Goal: Task Accomplishment & Management: Manage account settings

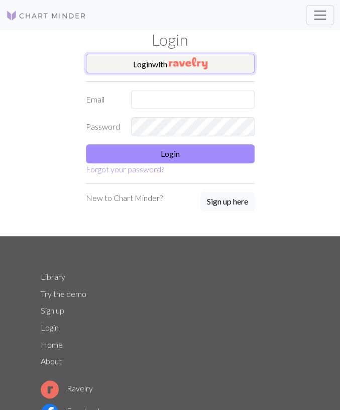
click at [128, 70] on button "Login with" at bounding box center [170, 64] width 169 height 20
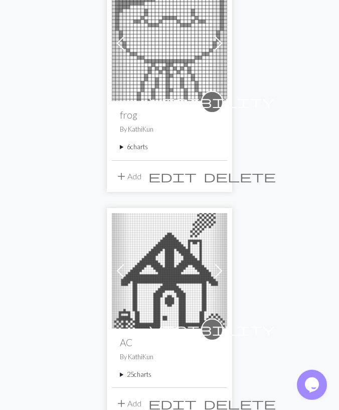
scroll to position [157, 0]
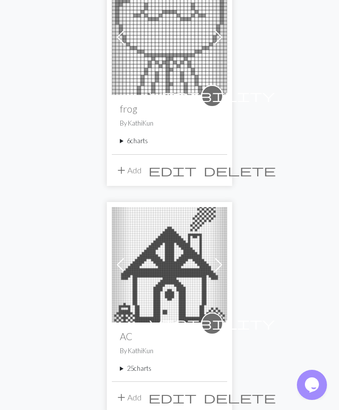
click at [148, 143] on summary "6 charts" at bounding box center [169, 141] width 99 height 10
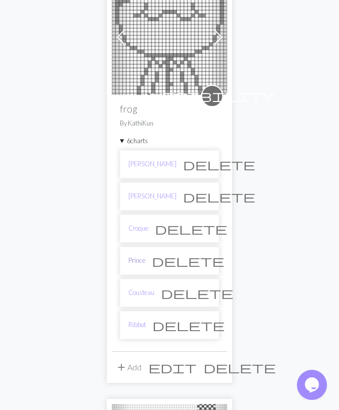
click at [143, 259] on link "Prince" at bounding box center [136, 260] width 17 height 10
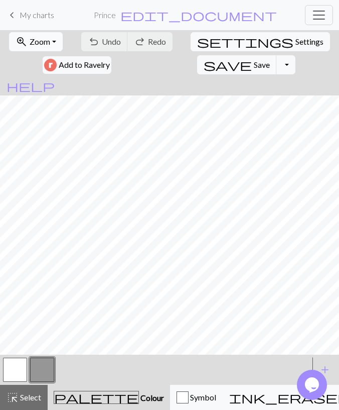
click at [50, 45] on span "Zoom" at bounding box center [40, 42] width 21 height 10
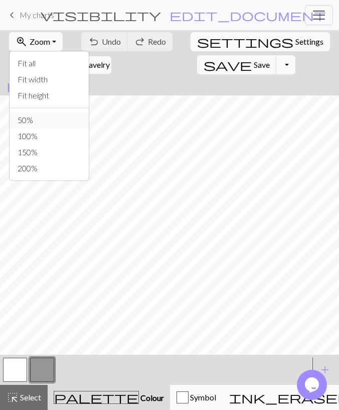
click at [35, 116] on button "50%" at bounding box center [49, 120] width 79 height 16
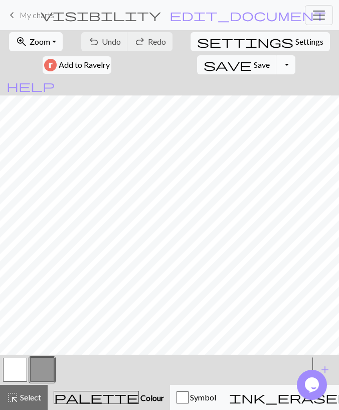
click at [277, 68] on button "Toggle Dropdown" at bounding box center [286, 64] width 19 height 19
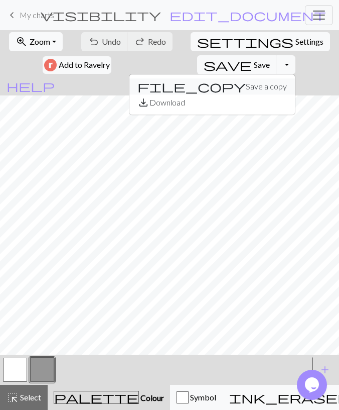
click at [187, 86] on button "file_copy Save a copy" at bounding box center [212, 86] width 166 height 16
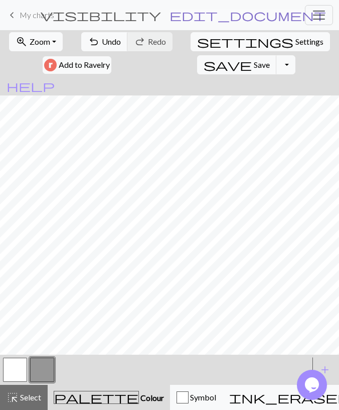
click at [227, 15] on span "edit_document" at bounding box center [248, 15] width 157 height 14
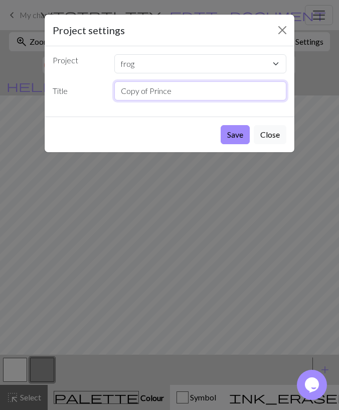
drag, startPoint x: 157, startPoint y: 93, endPoint x: 39, endPoint y: 93, distance: 117.9
click at [114, 93] on input "Copy of Prince" at bounding box center [200, 90] width 173 height 19
type input "Wart Jr"
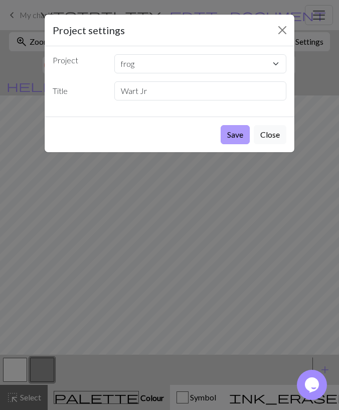
click at [230, 133] on button "Save" at bounding box center [235, 134] width 29 height 19
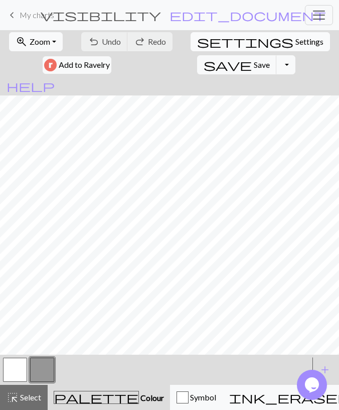
click at [296, 43] on span "Settings" at bounding box center [310, 42] width 28 height 12
select select "aran"
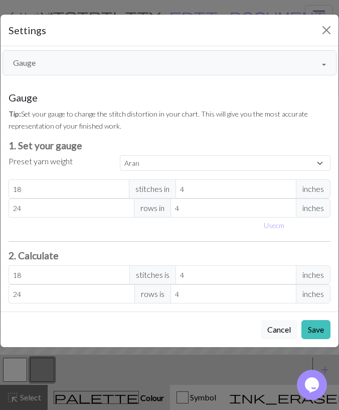
click at [110, 61] on button "Gauge" at bounding box center [170, 62] width 334 height 25
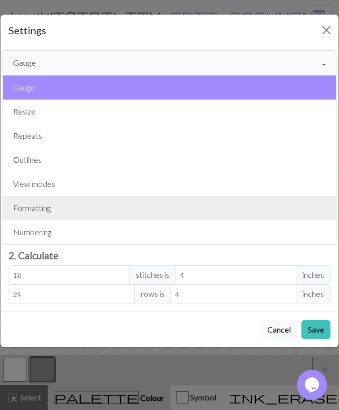
click at [94, 211] on button "Formatting" at bounding box center [169, 208] width 333 height 24
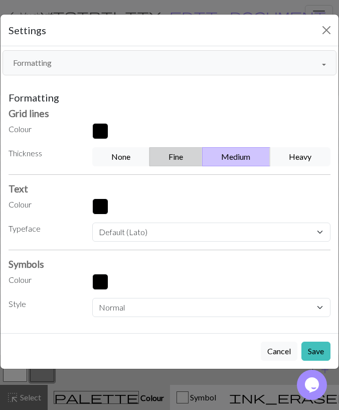
click at [197, 154] on button "Fine" at bounding box center [176, 156] width 53 height 19
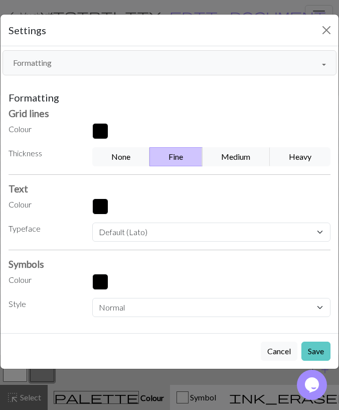
click at [318, 347] on button "Save" at bounding box center [316, 350] width 29 height 19
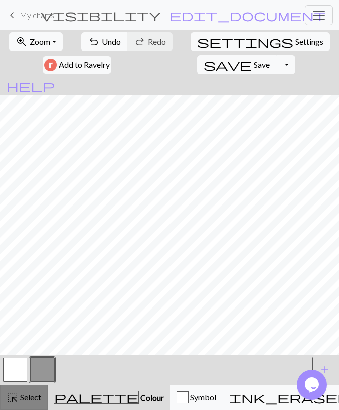
click at [30, 391] on button "highlight_alt Select Select" at bounding box center [24, 396] width 48 height 25
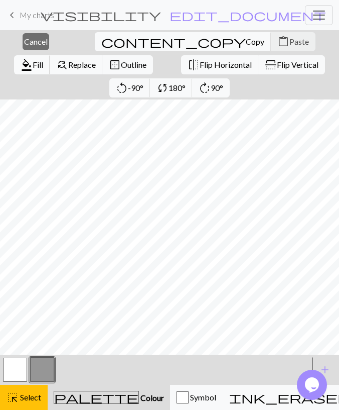
click at [50, 55] on button "format_color_fill Fill" at bounding box center [32, 64] width 36 height 19
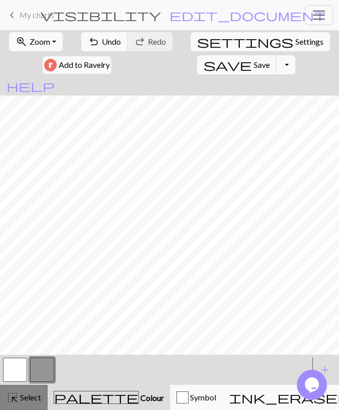
click at [34, 390] on button "highlight_alt Select Select" at bounding box center [24, 396] width 48 height 25
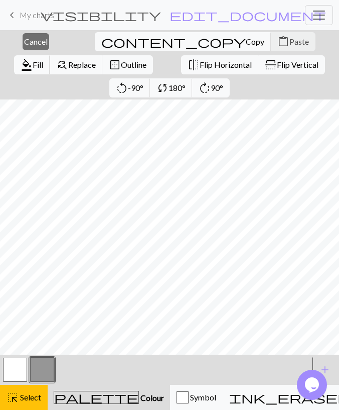
click at [43, 60] on span "Fill" at bounding box center [38, 65] width 11 height 10
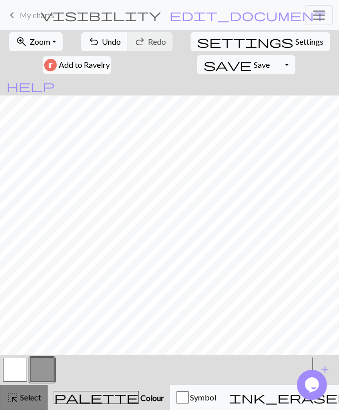
click at [30, 396] on span "Select" at bounding box center [30, 397] width 23 height 10
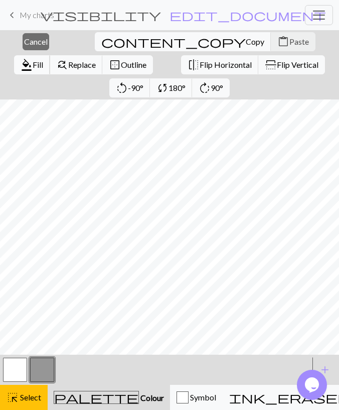
click at [43, 60] on span "Fill" at bounding box center [38, 65] width 11 height 10
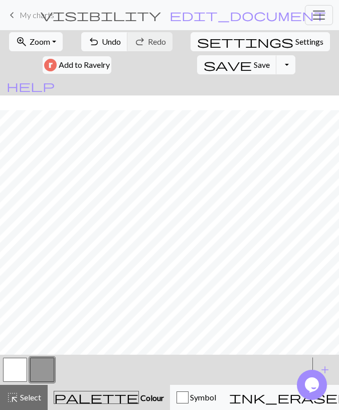
scroll to position [101, 0]
click at [23, 371] on button "button" at bounding box center [15, 369] width 24 height 24
click at [30, 391] on div "highlight_alt Select Select" at bounding box center [24, 397] width 35 height 12
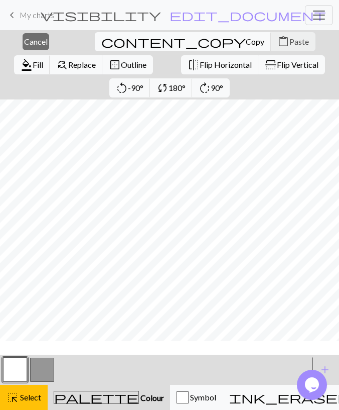
scroll to position [82, 0]
click at [43, 60] on span "Fill" at bounding box center [38, 65] width 11 height 10
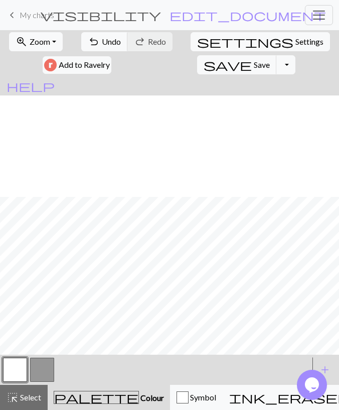
scroll to position [101, 0]
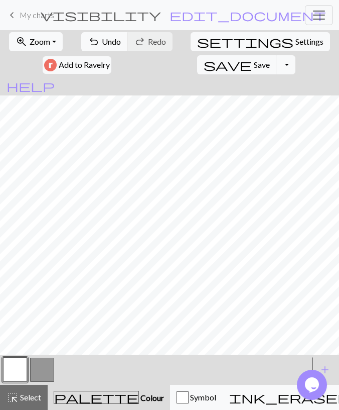
click at [45, 363] on button "button" at bounding box center [42, 369] width 24 height 24
click at [16, 369] on button "button" at bounding box center [15, 369] width 24 height 24
click at [35, 365] on button "button" at bounding box center [42, 369] width 24 height 24
click at [16, 372] on button "button" at bounding box center [15, 369] width 24 height 24
click at [44, 373] on button "button" at bounding box center [42, 369] width 24 height 24
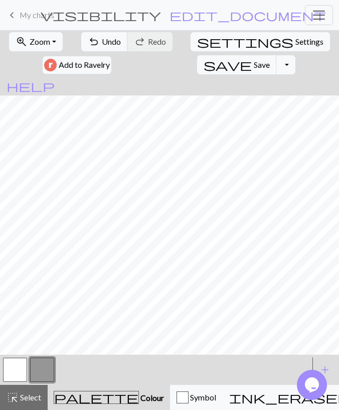
click at [23, 368] on button "button" at bounding box center [15, 369] width 24 height 24
click at [254, 67] on span "Save" at bounding box center [262, 65] width 16 height 10
click at [109, 43] on span "Undo" at bounding box center [111, 42] width 19 height 10
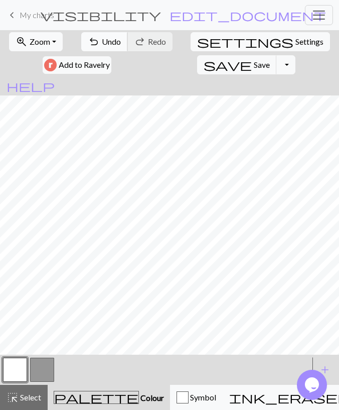
click at [108, 44] on span "Undo" at bounding box center [111, 42] width 19 height 10
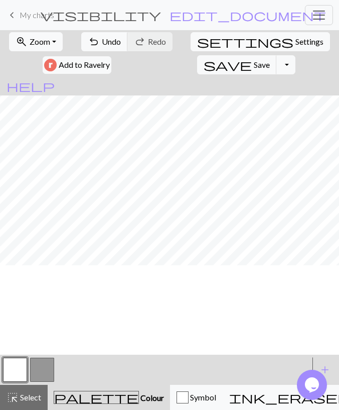
scroll to position [0, 0]
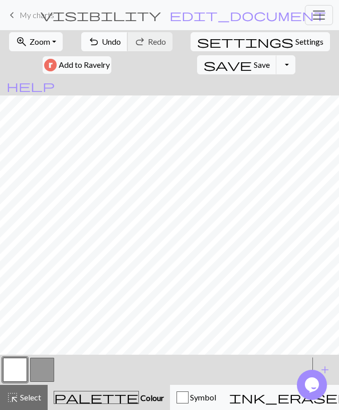
click at [110, 46] on button "undo Undo Undo" at bounding box center [104, 41] width 47 height 19
click at [40, 364] on button "button" at bounding box center [42, 369] width 24 height 24
click at [16, 364] on button "button" at bounding box center [15, 369] width 24 height 24
drag, startPoint x: 44, startPoint y: 366, endPoint x: 50, endPoint y: 358, distance: 9.7
click at [44, 365] on button "button" at bounding box center [42, 369] width 24 height 24
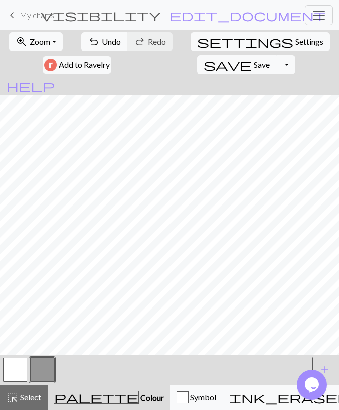
click at [15, 367] on button "button" at bounding box center [15, 369] width 24 height 24
click at [49, 371] on button "button" at bounding box center [42, 369] width 24 height 24
click at [254, 66] on span "Save" at bounding box center [262, 65] width 16 height 10
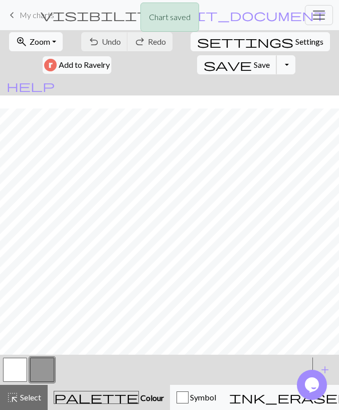
scroll to position [58, 0]
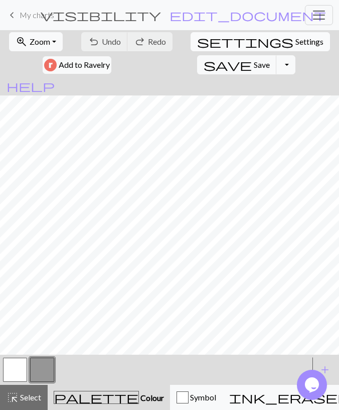
click at [210, 45] on button "settings Settings" at bounding box center [261, 41] width 140 height 19
select select "aran"
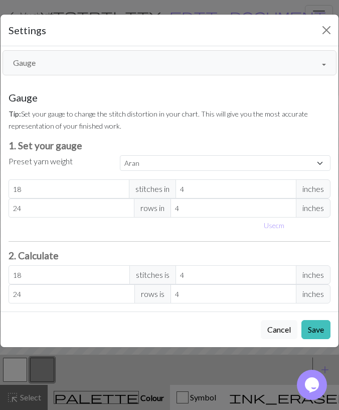
click at [73, 62] on button "Gauge" at bounding box center [170, 62] width 334 height 25
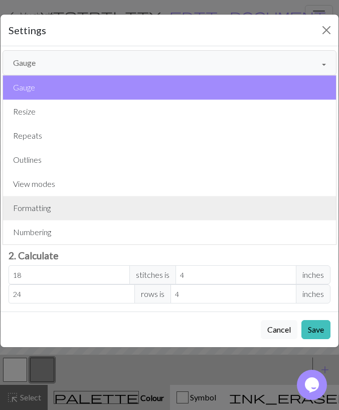
click at [59, 204] on button "Formatting" at bounding box center [169, 208] width 333 height 24
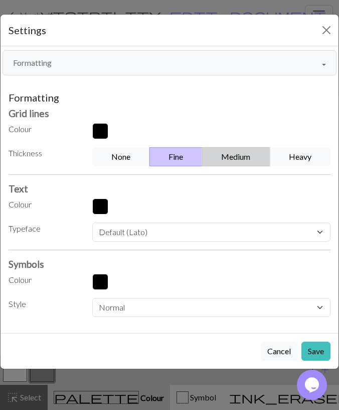
click at [215, 155] on button "Medium" at bounding box center [236, 156] width 68 height 19
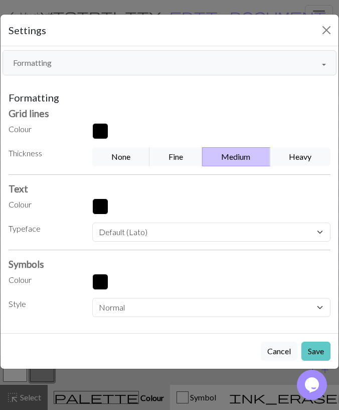
click at [311, 348] on button "Save" at bounding box center [316, 350] width 29 height 19
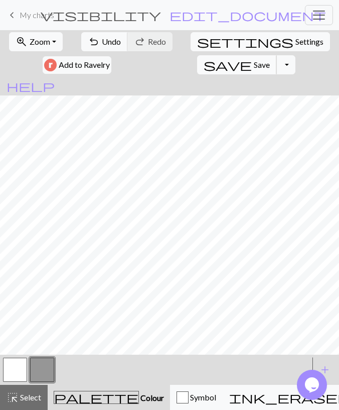
click at [254, 68] on span "Save" at bounding box center [262, 65] width 16 height 10
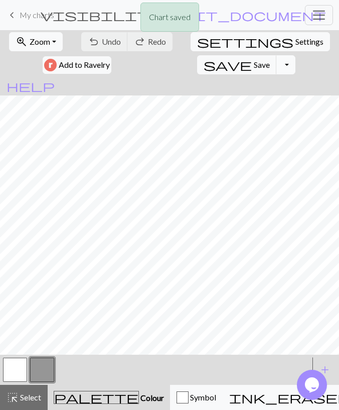
click at [277, 68] on button "Toggle Dropdown" at bounding box center [286, 64] width 19 height 19
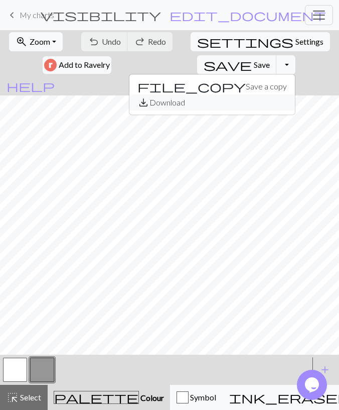
click at [168, 101] on button "save_alt Download" at bounding box center [212, 102] width 166 height 16
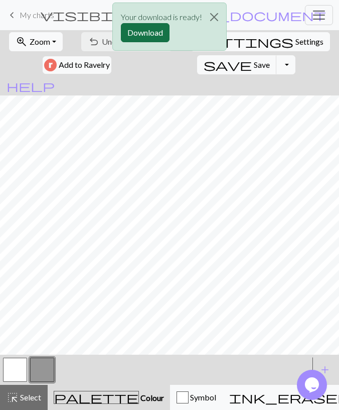
click at [145, 34] on button "Download" at bounding box center [145, 32] width 49 height 19
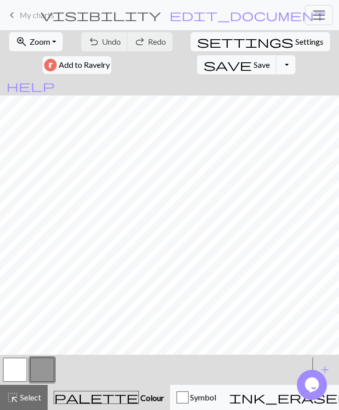
click at [34, 18] on span "My charts" at bounding box center [37, 15] width 35 height 10
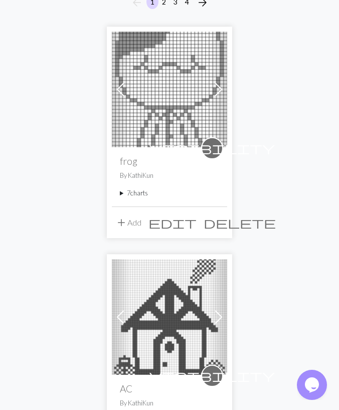
click at [128, 195] on summary "7 charts" at bounding box center [169, 193] width 99 height 10
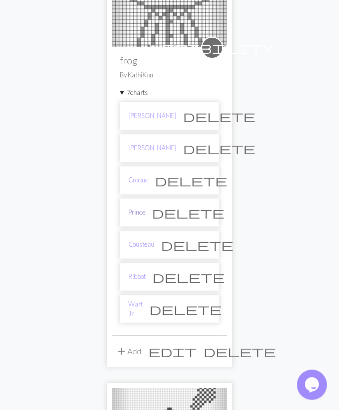
scroll to position [261, 0]
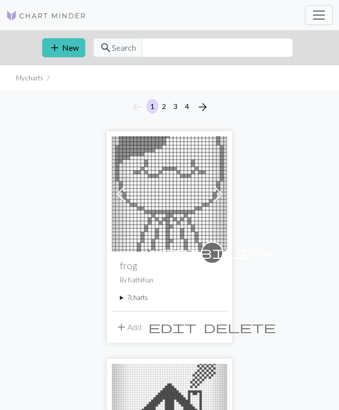
click at [142, 292] on div "visibility frog By KathiKun 7 charts Jeremiah delete Henry delete Croque delete…" at bounding box center [169, 280] width 115 height 59
click at [142, 295] on summary "7 charts" at bounding box center [169, 298] width 99 height 10
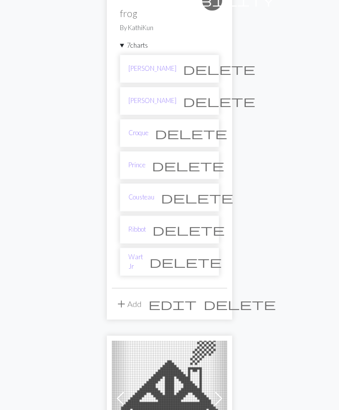
scroll to position [261, 0]
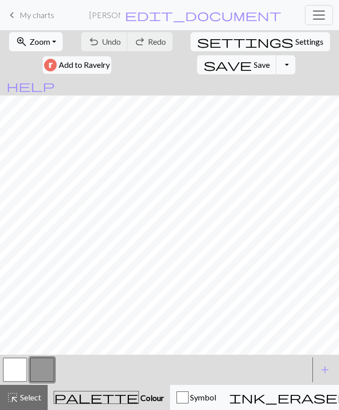
click at [51, 45] on button "zoom_in Zoom Zoom" at bounding box center [36, 41] width 54 height 19
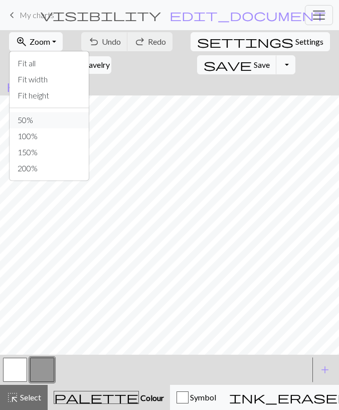
click at [46, 121] on button "50%" at bounding box center [49, 120] width 79 height 16
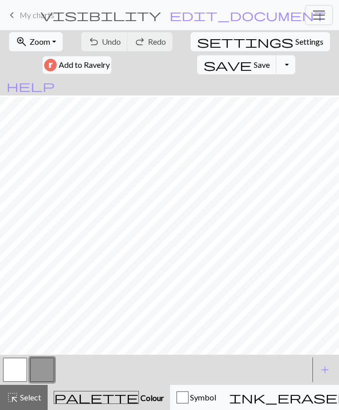
scroll to position [101, 0]
drag, startPoint x: 22, startPoint y: 370, endPoint x: 34, endPoint y: 355, distance: 19.3
click at [22, 370] on button "button" at bounding box center [15, 369] width 24 height 24
click at [30, 33] on button "zoom_in Zoom Zoom" at bounding box center [36, 41] width 54 height 19
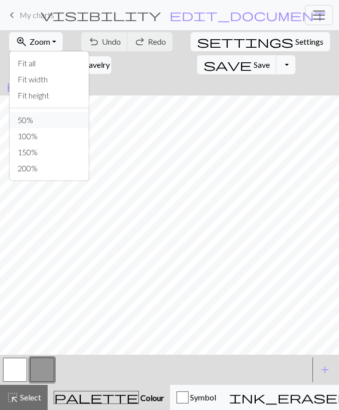
click at [34, 119] on button "50%" at bounding box center [49, 120] width 79 height 16
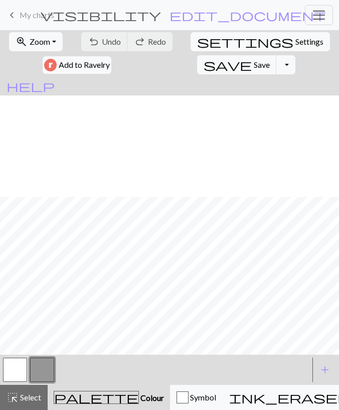
scroll to position [101, 0]
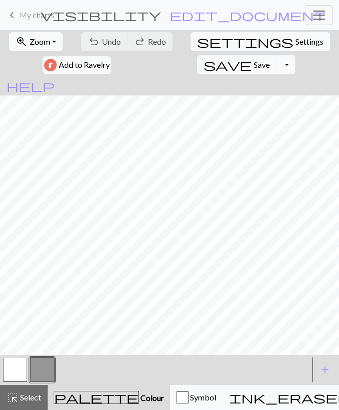
drag, startPoint x: 20, startPoint y: 368, endPoint x: 24, endPoint y: 360, distance: 9.7
click at [20, 367] on button "button" at bounding box center [15, 369] width 24 height 24
click at [254, 67] on span "Save" at bounding box center [262, 65] width 16 height 10
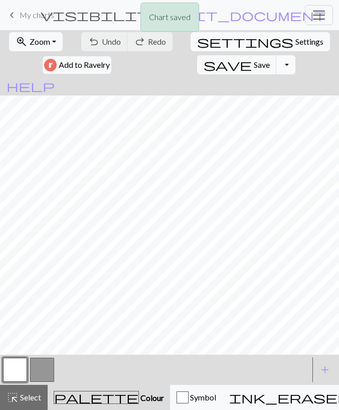
click at [277, 67] on button "Toggle Dropdown" at bounding box center [286, 64] width 19 height 19
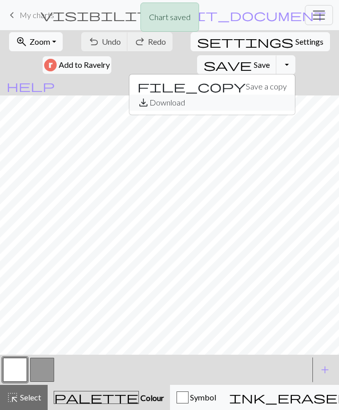
click at [175, 99] on button "save_alt Download" at bounding box center [212, 102] width 166 height 16
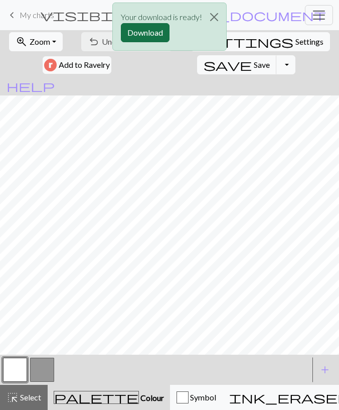
click at [127, 34] on button "Download" at bounding box center [145, 32] width 49 height 19
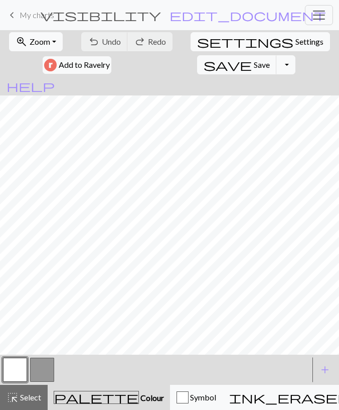
click at [34, 11] on span "My charts" at bounding box center [37, 15] width 35 height 10
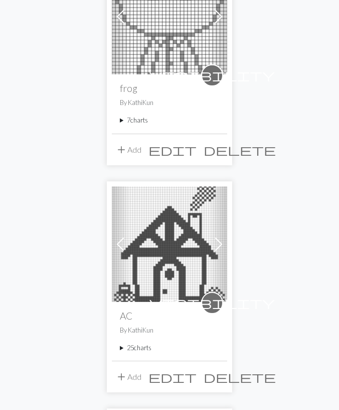
scroll to position [209, 0]
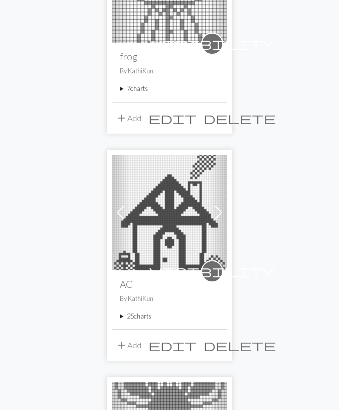
click at [135, 93] on summary "7 charts" at bounding box center [169, 89] width 99 height 10
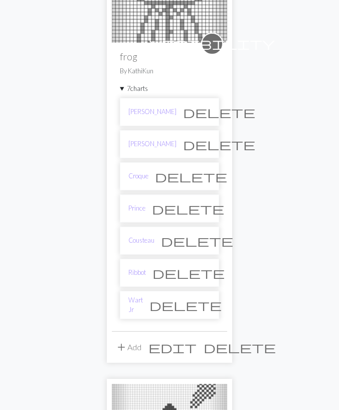
scroll to position [261, 0]
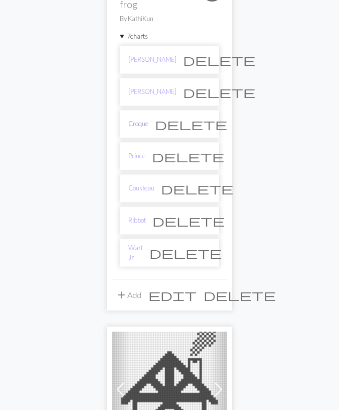
click at [144, 124] on link "Croque" at bounding box center [138, 124] width 20 height 10
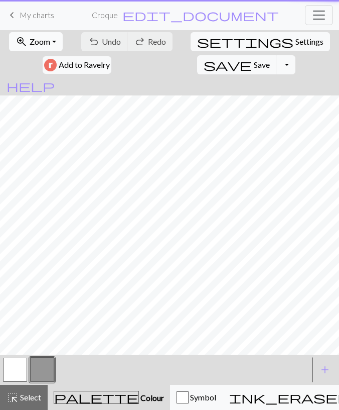
click at [45, 39] on span "Zoom" at bounding box center [40, 42] width 21 height 10
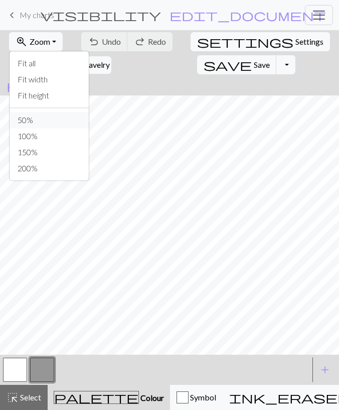
click at [43, 122] on button "50%" at bounding box center [49, 120] width 79 height 16
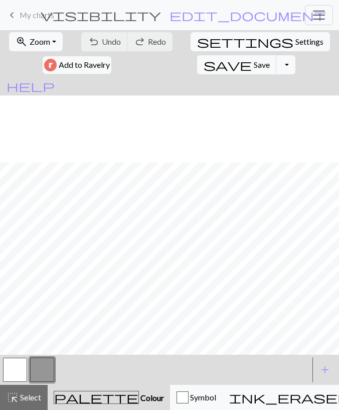
scroll to position [101, 0]
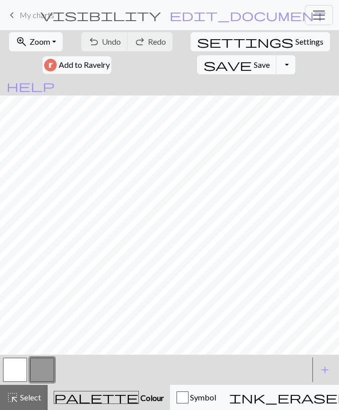
click at [24, 372] on button "button" at bounding box center [15, 369] width 24 height 24
click at [254, 68] on span "Save" at bounding box center [262, 65] width 16 height 10
click at [277, 66] on button "Toggle Dropdown" at bounding box center [286, 64] width 19 height 19
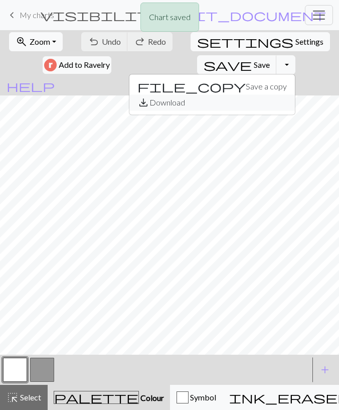
click at [182, 98] on button "save_alt Download" at bounding box center [212, 102] width 166 height 16
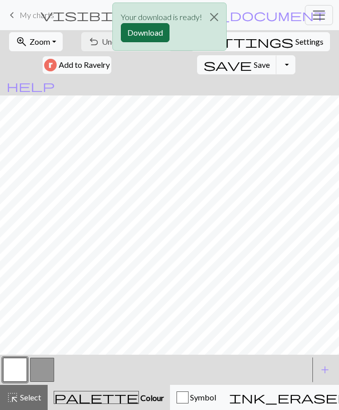
click at [152, 37] on button "Download" at bounding box center [145, 32] width 49 height 19
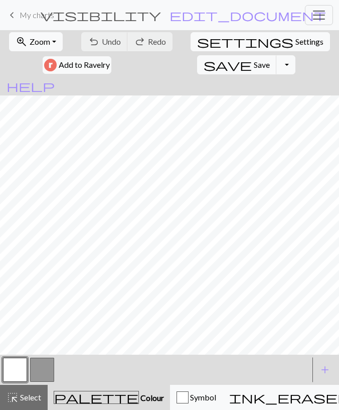
click at [30, 17] on span "My charts" at bounding box center [37, 15] width 35 height 10
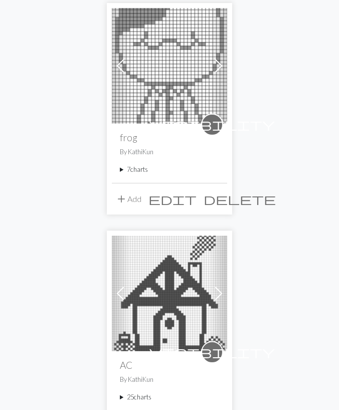
scroll to position [261, 0]
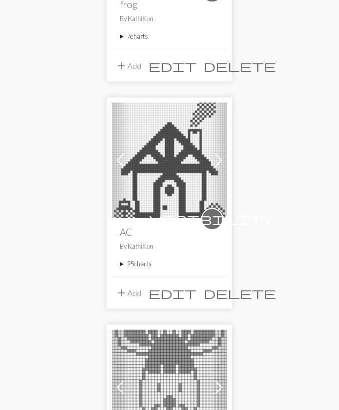
click at [132, 37] on summary "7 charts" at bounding box center [169, 37] width 99 height 10
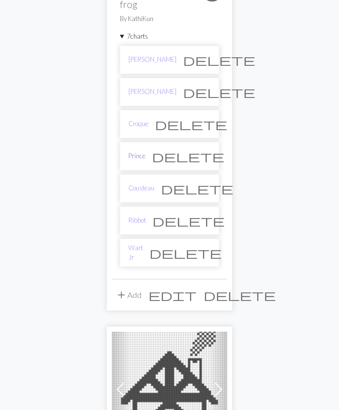
click at [141, 153] on link "Prince" at bounding box center [136, 156] width 17 height 10
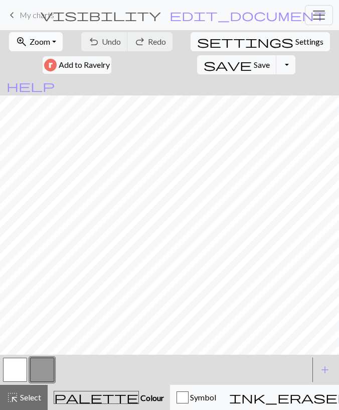
click at [45, 40] on span "Zoom" at bounding box center [40, 42] width 21 height 10
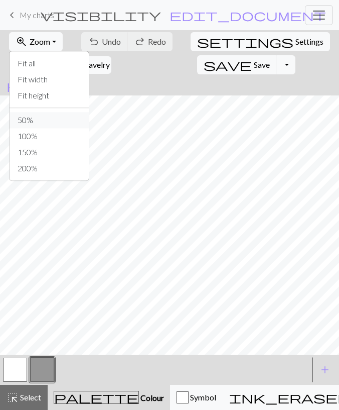
click at [31, 115] on button "50%" at bounding box center [49, 120] width 79 height 16
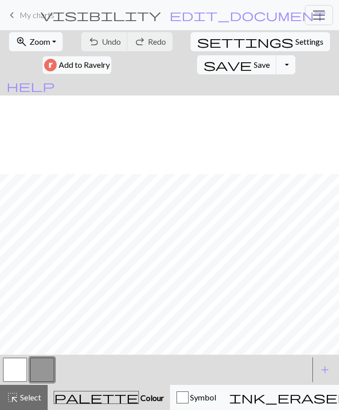
scroll to position [101, 0]
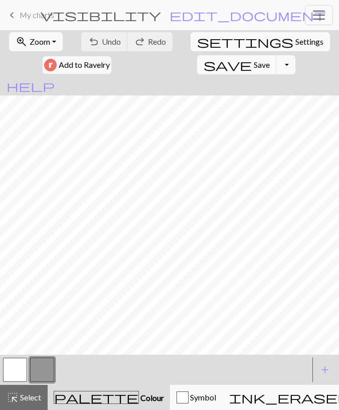
click at [12, 375] on button "button" at bounding box center [15, 369] width 24 height 24
click at [106, 44] on span "Undo" at bounding box center [111, 42] width 19 height 10
click at [254, 60] on span "Save" at bounding box center [262, 65] width 16 height 10
click at [277, 64] on button "Toggle Dropdown" at bounding box center [286, 64] width 19 height 19
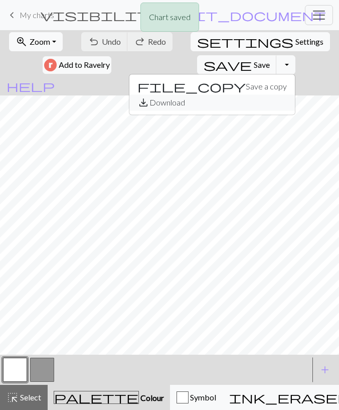
click at [177, 97] on button "save_alt Download" at bounding box center [212, 102] width 166 height 16
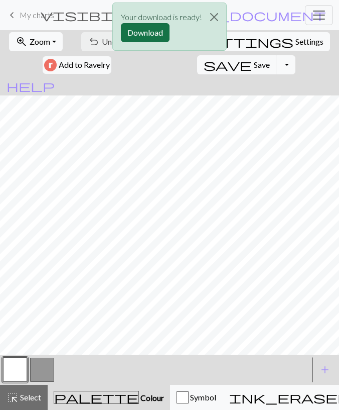
click at [153, 38] on button "Download" at bounding box center [145, 32] width 49 height 19
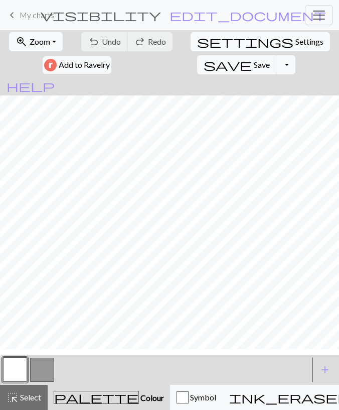
scroll to position [94, 0]
click at [37, 18] on span "My charts" at bounding box center [37, 15] width 35 height 10
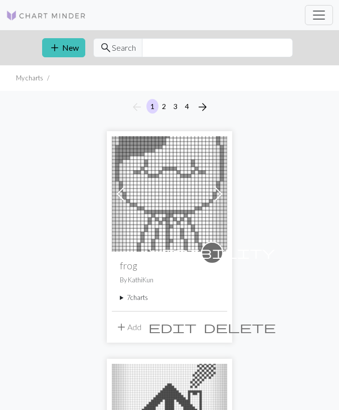
click at [125, 293] on summary "7 charts" at bounding box center [169, 298] width 99 height 10
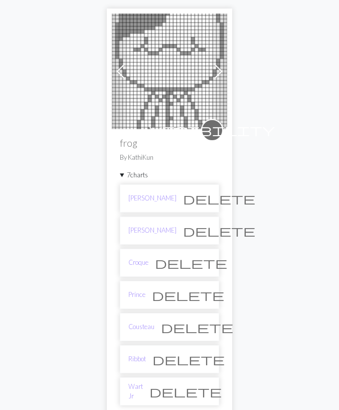
scroll to position [157, 0]
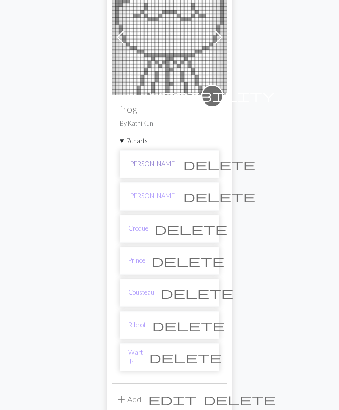
click at [138, 164] on link "[PERSON_NAME]" at bounding box center [152, 164] width 48 height 10
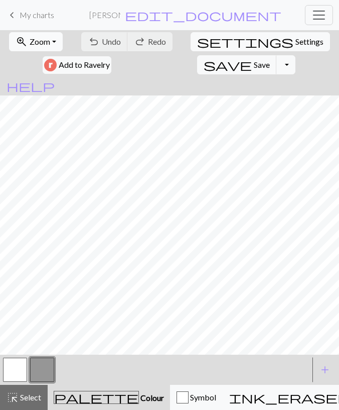
click at [49, 42] on span "Zoom" at bounding box center [40, 42] width 21 height 10
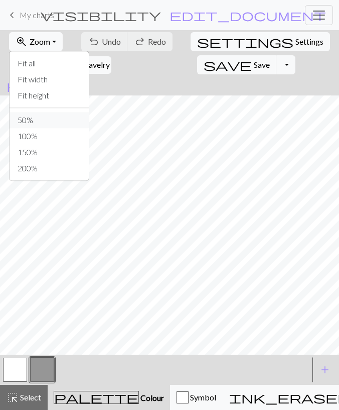
click at [43, 115] on button "50%" at bounding box center [49, 120] width 79 height 16
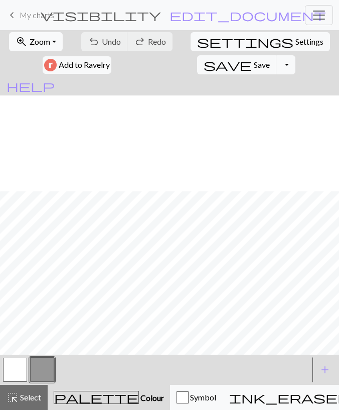
scroll to position [101, 0]
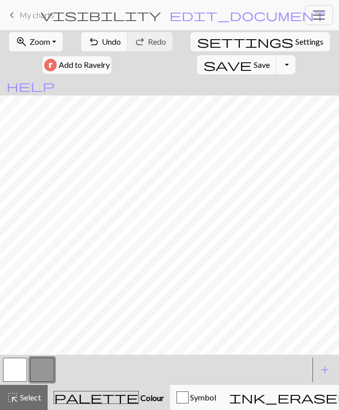
click at [14, 362] on button "button" at bounding box center [15, 369] width 24 height 24
click at [254, 65] on span "Save" at bounding box center [262, 65] width 16 height 10
click at [277, 65] on button "Toggle Dropdown" at bounding box center [286, 64] width 19 height 19
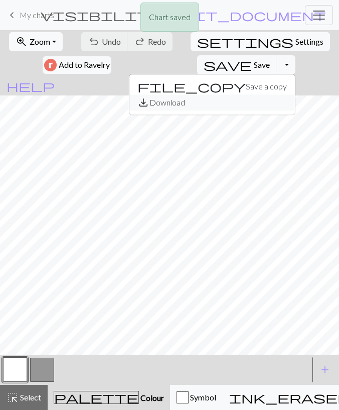
click at [193, 99] on button "save_alt Download" at bounding box center [212, 102] width 166 height 16
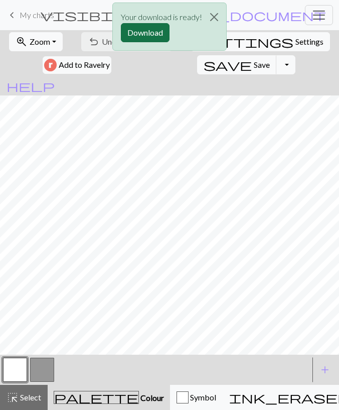
click at [154, 39] on button "Download" at bounding box center [145, 32] width 49 height 19
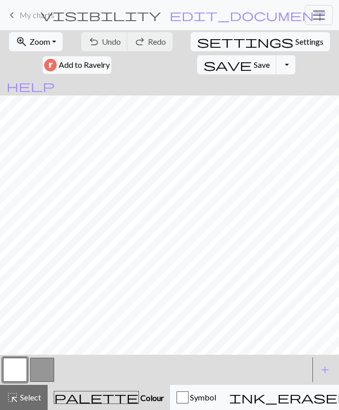
click at [44, 15] on span "My charts" at bounding box center [37, 15] width 35 height 10
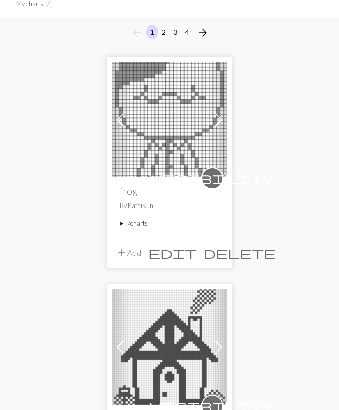
scroll to position [104, 0]
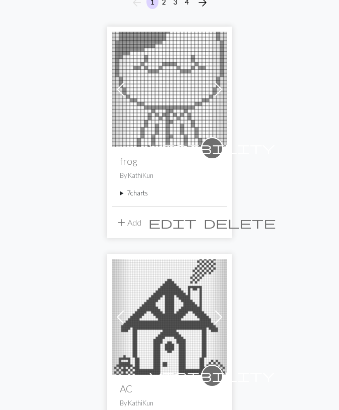
click at [139, 197] on summary "7 charts" at bounding box center [169, 193] width 99 height 10
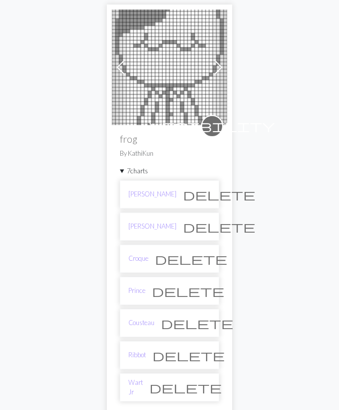
scroll to position [261, 0]
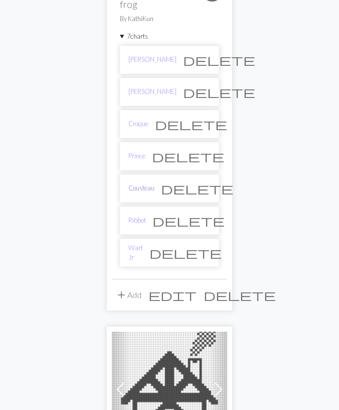
click at [147, 183] on link "Cousteau" at bounding box center [141, 188] width 26 height 10
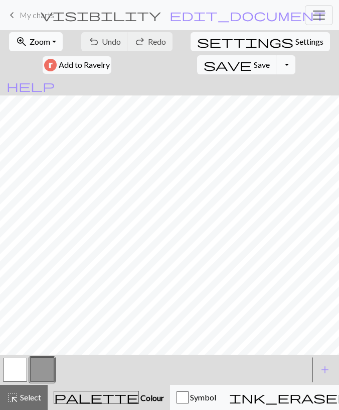
click at [33, 36] on button "zoom_in Zoom Zoom" at bounding box center [36, 41] width 54 height 19
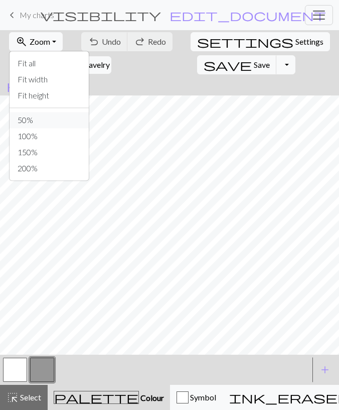
click at [41, 115] on button "50%" at bounding box center [49, 120] width 79 height 16
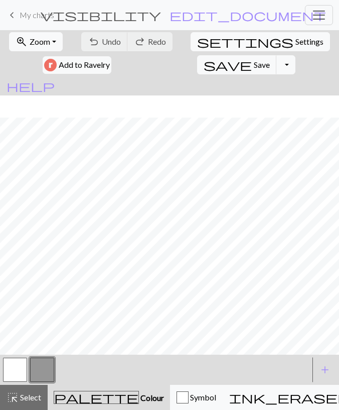
scroll to position [101, 0]
drag, startPoint x: 8, startPoint y: 368, endPoint x: 15, endPoint y: 359, distance: 11.4
click at [7, 368] on button "button" at bounding box center [15, 369] width 24 height 24
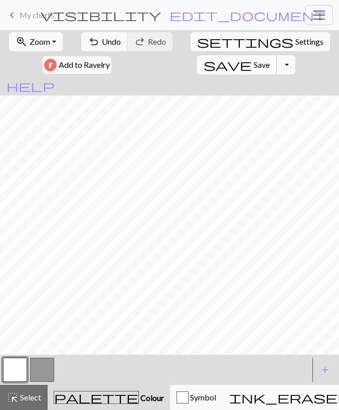
click at [197, 59] on button "save Save Save" at bounding box center [237, 64] width 80 height 19
click at [277, 66] on button "Toggle Dropdown" at bounding box center [286, 64] width 19 height 19
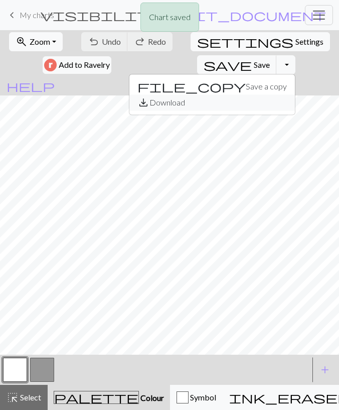
click at [175, 98] on button "save_alt Download" at bounding box center [212, 102] width 166 height 16
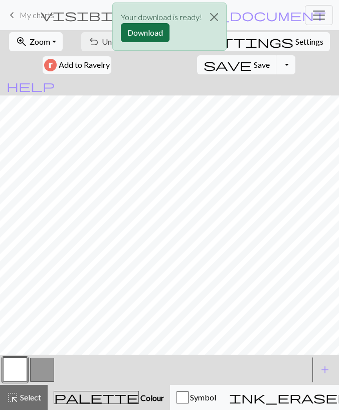
click at [140, 35] on button "Download" at bounding box center [145, 32] width 49 height 19
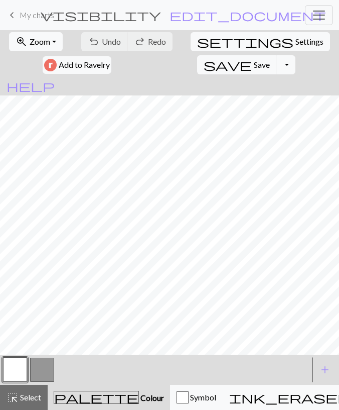
scroll to position [94, 0]
click at [34, 18] on span "My charts" at bounding box center [37, 15] width 35 height 10
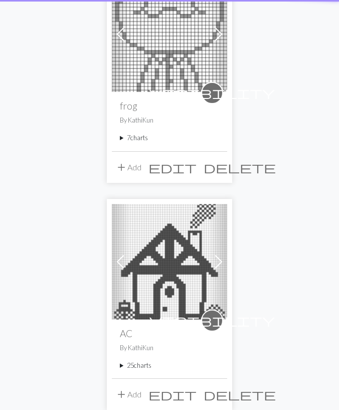
scroll to position [261, 0]
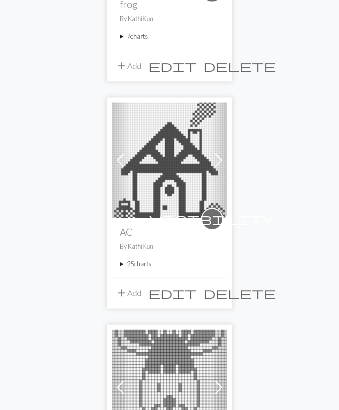
click at [137, 37] on summary "7 charts" at bounding box center [169, 37] width 99 height 10
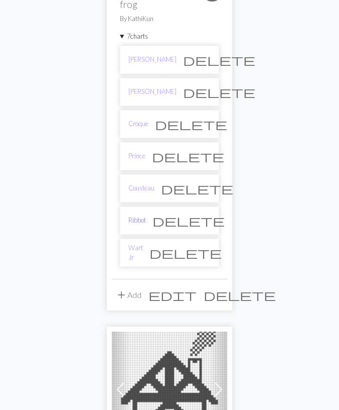
click at [137, 216] on link "Ribbot" at bounding box center [137, 220] width 18 height 10
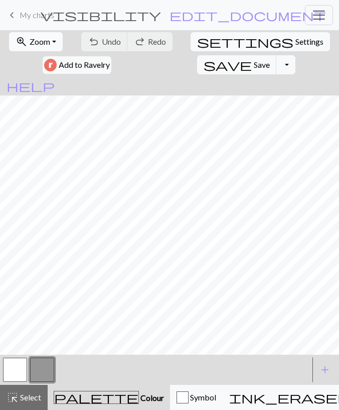
click at [44, 45] on span "Zoom" at bounding box center [40, 42] width 21 height 10
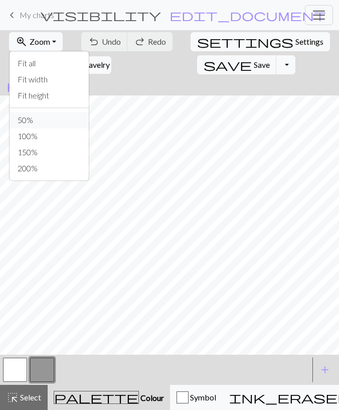
click at [41, 114] on button "50%" at bounding box center [49, 120] width 79 height 16
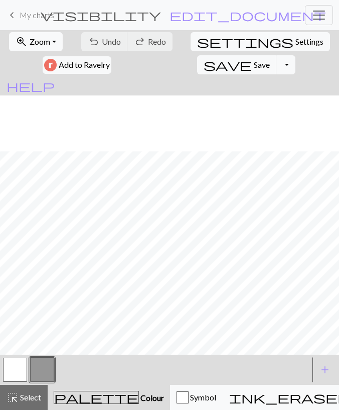
scroll to position [101, 0]
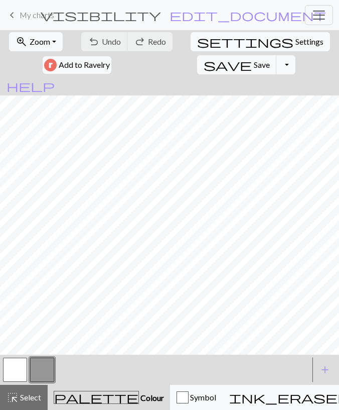
click at [22, 368] on button "button" at bounding box center [15, 369] width 24 height 24
click at [254, 65] on span "Save" at bounding box center [262, 65] width 16 height 10
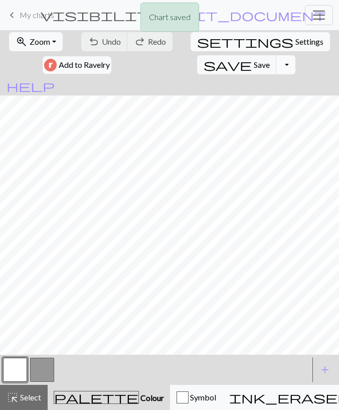
click at [277, 63] on button "Toggle Dropdown" at bounding box center [286, 64] width 19 height 19
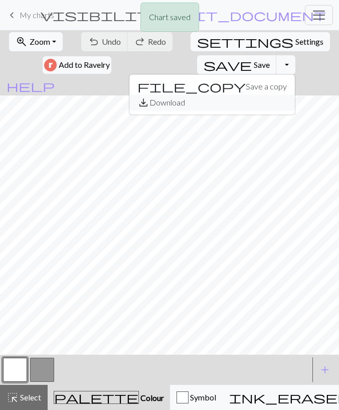
click at [171, 100] on button "save_alt Download" at bounding box center [212, 102] width 166 height 16
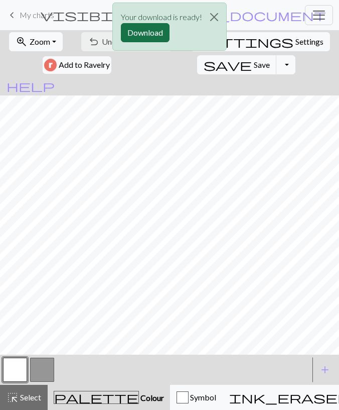
click at [132, 28] on button "Download" at bounding box center [145, 32] width 49 height 19
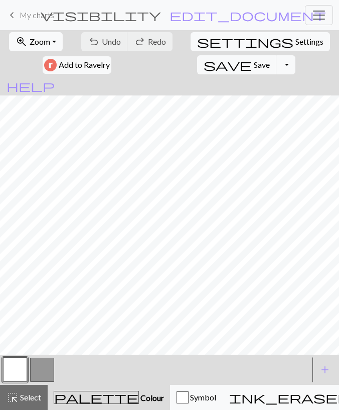
click at [39, 12] on span "My charts" at bounding box center [37, 15] width 35 height 10
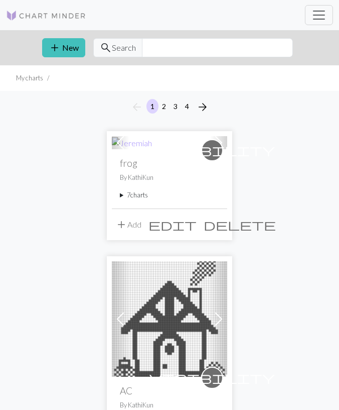
click at [136, 196] on summary "7 charts" at bounding box center [169, 195] width 99 height 10
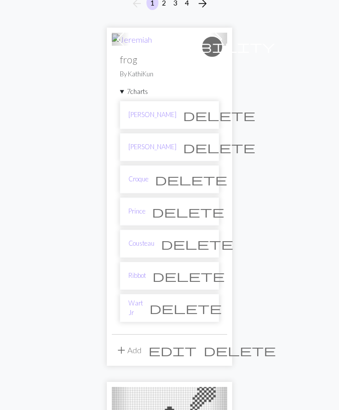
scroll to position [104, 0]
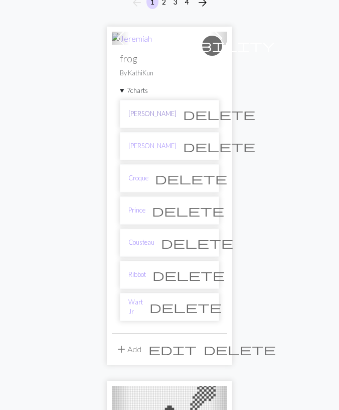
click at [143, 115] on link "[PERSON_NAME]" at bounding box center [152, 114] width 48 height 10
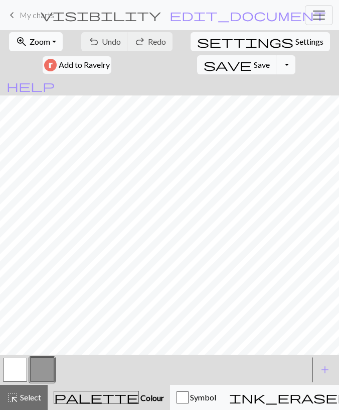
click at [47, 47] on button "zoom_in Zoom Zoom" at bounding box center [36, 41] width 54 height 19
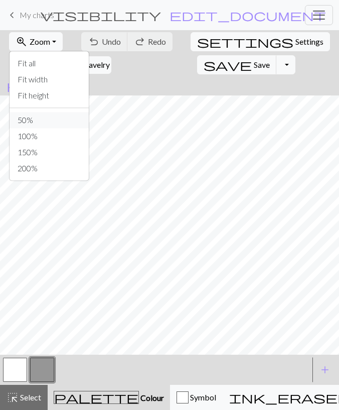
click at [44, 113] on button "50%" at bounding box center [49, 120] width 79 height 16
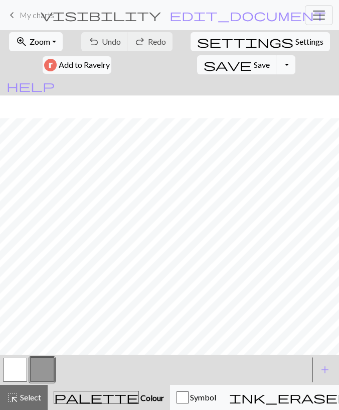
scroll to position [101, 0]
click at [277, 63] on button "Toggle Dropdown" at bounding box center [286, 64] width 19 height 19
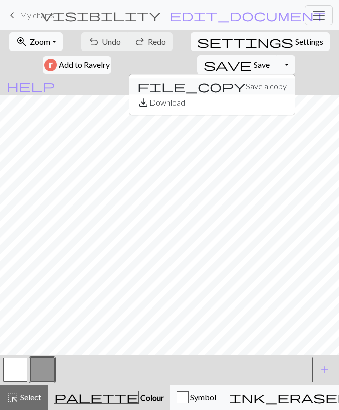
click at [183, 86] on button "file_copy Save a copy" at bounding box center [212, 86] width 166 height 16
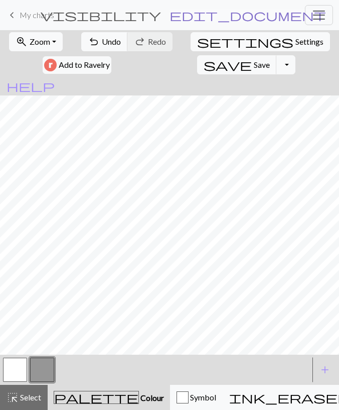
click at [232, 14] on span "edit_document" at bounding box center [248, 15] width 157 height 14
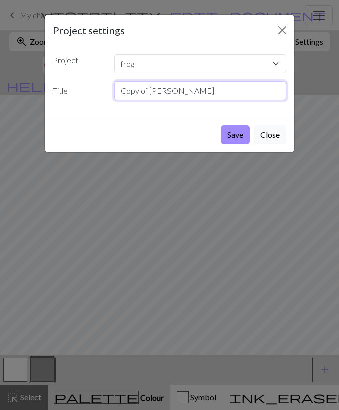
drag, startPoint x: 194, startPoint y: 96, endPoint x: 225, endPoint y: 223, distance: 131.1
click at [114, 100] on input "Copy of Jeremiah" at bounding box center [200, 90] width 173 height 19
type input "Camofrog"
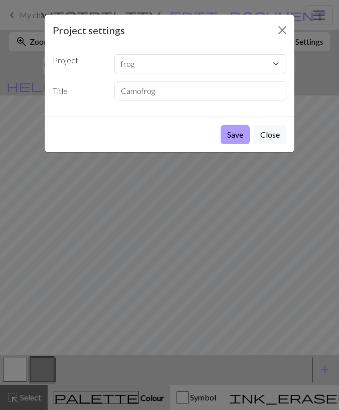
click at [229, 136] on button "Save" at bounding box center [235, 134] width 29 height 19
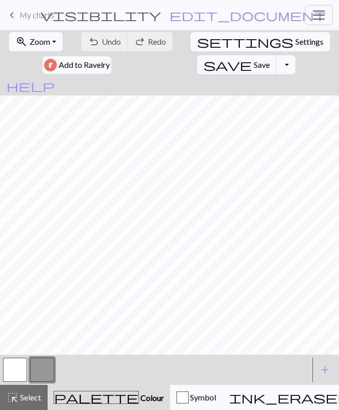
click at [205, 44] on span "settings" at bounding box center [245, 42] width 96 height 14
select select "aran"
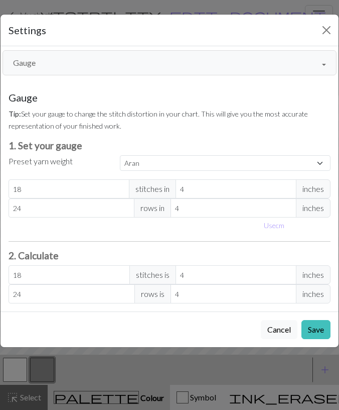
click at [97, 67] on button "Gauge" at bounding box center [170, 62] width 334 height 25
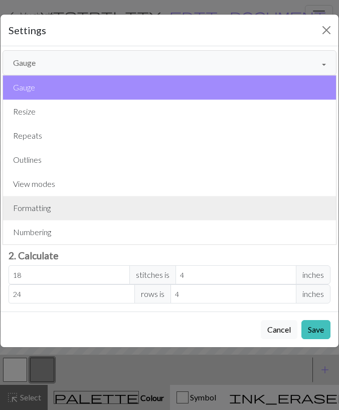
click at [93, 203] on button "Formatting" at bounding box center [169, 208] width 333 height 24
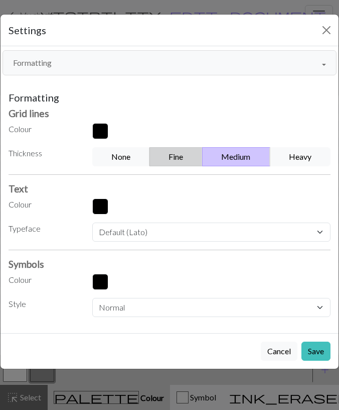
click at [194, 155] on button "Fine" at bounding box center [176, 156] width 53 height 19
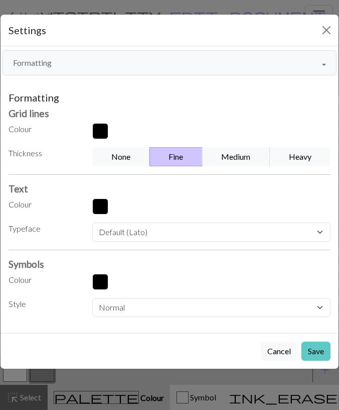
click at [310, 346] on button "Save" at bounding box center [316, 350] width 29 height 19
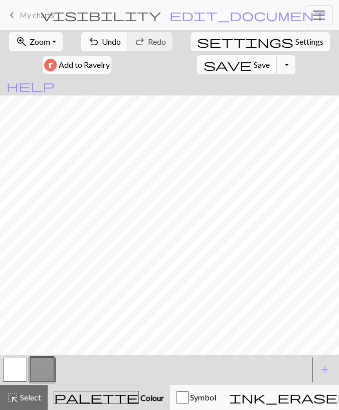
click at [254, 60] on span "Save" at bounding box center [262, 65] width 16 height 10
click at [19, 376] on button "button" at bounding box center [15, 369] width 24 height 24
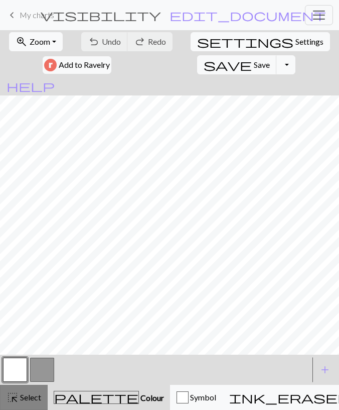
click at [21, 394] on span "Select" at bounding box center [30, 397] width 23 height 10
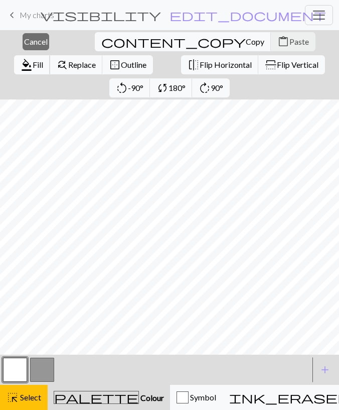
click at [33, 58] on span "format_color_fill" at bounding box center [27, 65] width 12 height 14
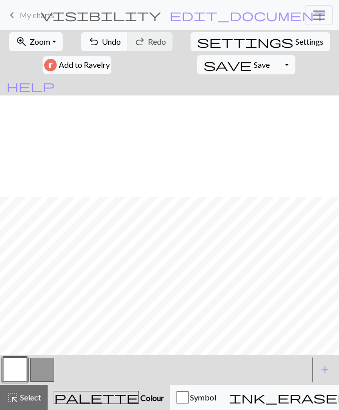
scroll to position [101, 0]
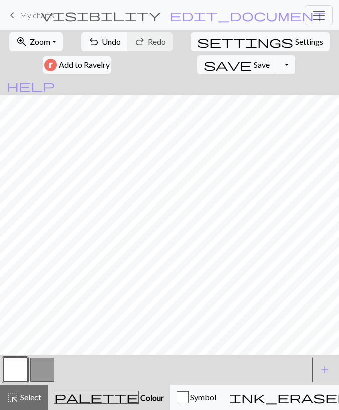
click at [22, 365] on button "button" at bounding box center [15, 369] width 24 height 24
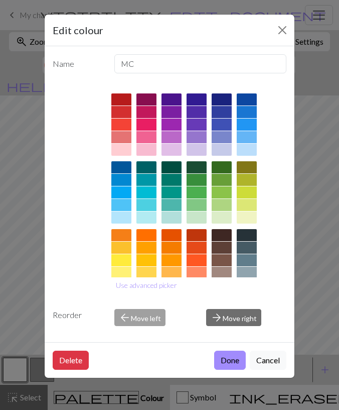
click at [39, 269] on div "Edit colour Name MC Use advanced picker Reorder arrow_back Move left arrow_forw…" at bounding box center [169, 205] width 339 height 410
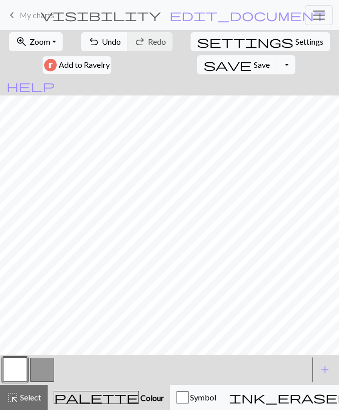
click at [42, 366] on button "button" at bounding box center [42, 369] width 24 height 24
drag, startPoint x: 25, startPoint y: 369, endPoint x: 37, endPoint y: 355, distance: 18.8
click at [25, 368] on button "button" at bounding box center [15, 369] width 24 height 24
click at [38, 371] on button "button" at bounding box center [42, 369] width 24 height 24
click at [23, 364] on button "button" at bounding box center [15, 369] width 24 height 24
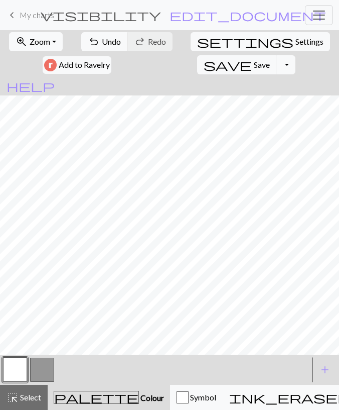
click at [46, 365] on button "button" at bounding box center [42, 369] width 24 height 24
drag, startPoint x: 20, startPoint y: 361, endPoint x: 26, endPoint y: 358, distance: 6.5
click at [21, 361] on button "button" at bounding box center [15, 369] width 24 height 24
click at [106, 40] on span "Undo" at bounding box center [111, 42] width 19 height 10
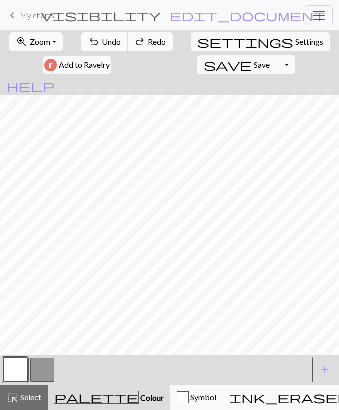
click at [106, 40] on span "Undo" at bounding box center [111, 42] width 19 height 10
click at [42, 374] on button "button" at bounding box center [42, 369] width 24 height 24
drag, startPoint x: 23, startPoint y: 367, endPoint x: 29, endPoint y: 356, distance: 12.6
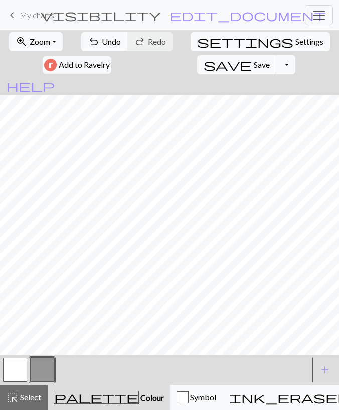
click at [23, 367] on button "button" at bounding box center [15, 369] width 24 height 24
click at [35, 373] on button "button" at bounding box center [42, 369] width 24 height 24
click at [20, 364] on button "button" at bounding box center [15, 369] width 24 height 24
click at [41, 368] on button "button" at bounding box center [42, 369] width 24 height 24
drag, startPoint x: 26, startPoint y: 365, endPoint x: 51, endPoint y: 356, distance: 26.5
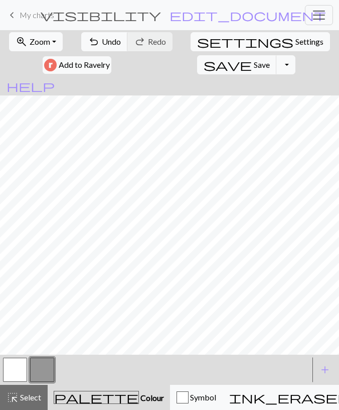
click at [26, 364] on button "button" at bounding box center [15, 369] width 24 height 24
click at [36, 367] on button "button" at bounding box center [42, 369] width 24 height 24
click at [110, 40] on span "Undo" at bounding box center [111, 42] width 19 height 10
drag, startPoint x: 12, startPoint y: 367, endPoint x: 20, endPoint y: 358, distance: 12.5
click at [13, 367] on button "button" at bounding box center [15, 369] width 24 height 24
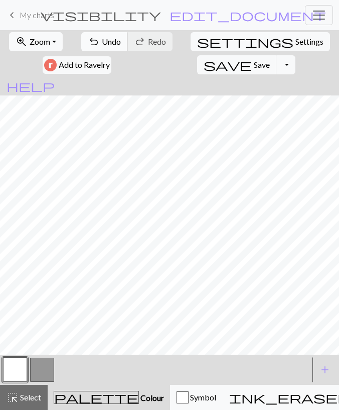
click at [98, 50] on button "undo Undo Undo" at bounding box center [104, 41] width 47 height 19
click at [45, 368] on button "button" at bounding box center [42, 369] width 24 height 24
click at [30, 394] on span "Select" at bounding box center [30, 397] width 23 height 10
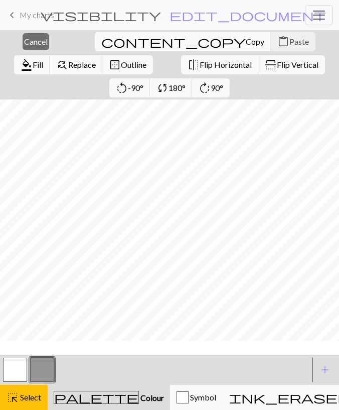
scroll to position [82, 0]
click at [246, 45] on span "Copy" at bounding box center [255, 42] width 19 height 10
click at [290, 43] on span "Paste" at bounding box center [300, 42] width 20 height 10
click at [30, 44] on span "Cancel" at bounding box center [36, 42] width 24 height 10
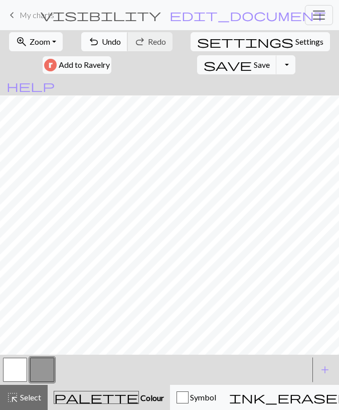
click at [91, 39] on span "undo" at bounding box center [94, 42] width 12 height 14
click at [51, 371] on button "button" at bounding box center [42, 369] width 24 height 24
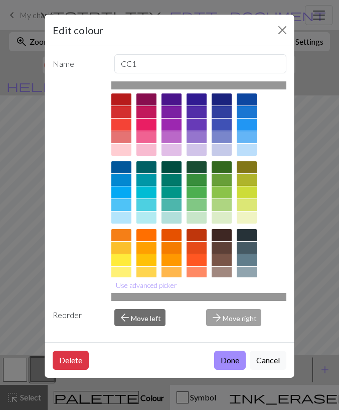
click at [29, 242] on div "Edit colour Name CC1 Use advanced picker Reorder arrow_back Move left arrow_for…" at bounding box center [169, 205] width 339 height 410
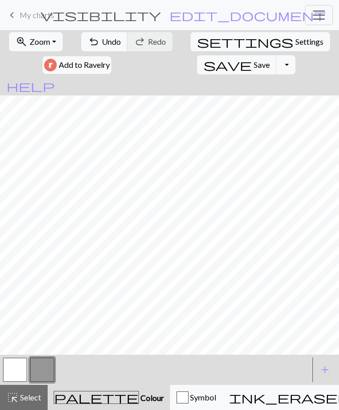
click at [22, 366] on button "button" at bounding box center [15, 369] width 24 height 24
click at [36, 368] on button "button" at bounding box center [42, 369] width 24 height 24
drag, startPoint x: 18, startPoint y: 393, endPoint x: 28, endPoint y: 370, distance: 25.6
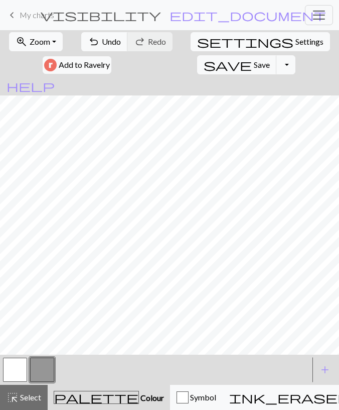
click at [18, 393] on span "highlight_alt" at bounding box center [13, 397] width 12 height 14
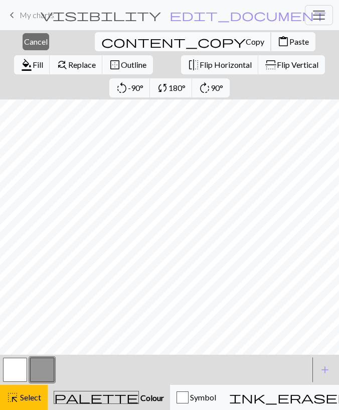
click at [246, 41] on span "Copy" at bounding box center [255, 42] width 19 height 10
click at [271, 37] on button "content_paste Paste" at bounding box center [293, 41] width 45 height 19
click at [246, 45] on span "Copy" at bounding box center [255, 42] width 19 height 10
click at [290, 41] on span "Paste" at bounding box center [300, 42] width 20 height 10
click at [33, 46] on span "Cancel" at bounding box center [36, 42] width 24 height 10
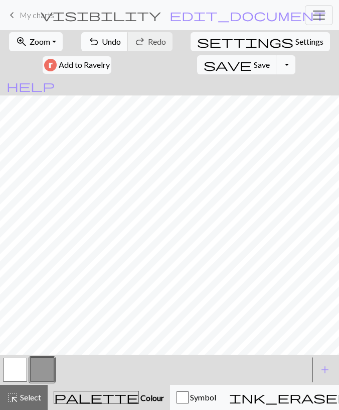
click at [114, 48] on button "undo Undo Undo" at bounding box center [104, 41] width 47 height 19
click at [100, 41] on button "undo Undo Undo" at bounding box center [104, 41] width 47 height 19
click at [103, 42] on span "Undo" at bounding box center [111, 42] width 19 height 10
click at [21, 371] on button "button" at bounding box center [15, 369] width 24 height 24
click at [104, 48] on button "undo Undo Undo" at bounding box center [104, 41] width 47 height 19
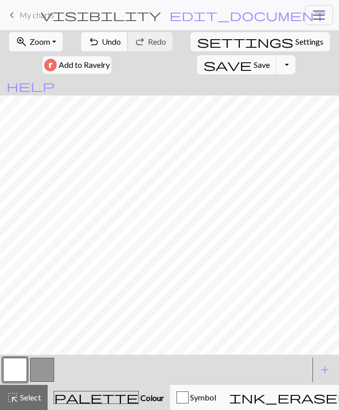
click at [104, 49] on button "undo Undo Undo" at bounding box center [104, 41] width 47 height 19
click at [104, 48] on button "undo Undo Undo" at bounding box center [104, 41] width 47 height 19
click at [35, 372] on button "button" at bounding box center [42, 369] width 24 height 24
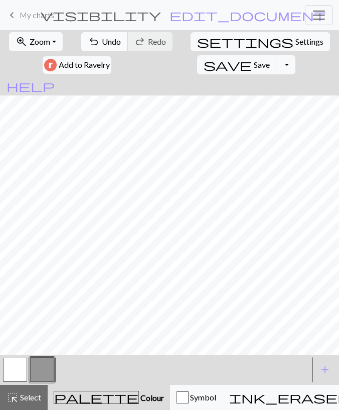
click at [103, 38] on span "Undo" at bounding box center [111, 42] width 19 height 10
click at [103, 41] on span "Undo" at bounding box center [111, 42] width 19 height 10
drag, startPoint x: 20, startPoint y: 372, endPoint x: 23, endPoint y: 365, distance: 7.0
click at [20, 372] on button "button" at bounding box center [15, 369] width 24 height 24
drag, startPoint x: 45, startPoint y: 368, endPoint x: 50, endPoint y: 354, distance: 15.1
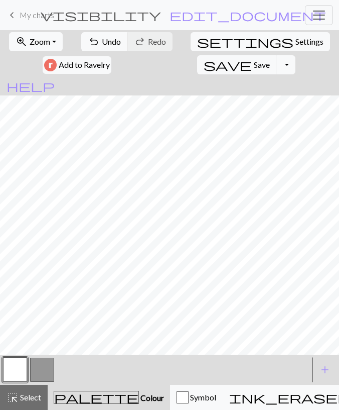
click at [45, 368] on button "button" at bounding box center [42, 369] width 24 height 24
drag, startPoint x: 21, startPoint y: 364, endPoint x: 23, endPoint y: 359, distance: 5.4
click at [21, 364] on button "button" at bounding box center [15, 369] width 24 height 24
drag, startPoint x: 50, startPoint y: 369, endPoint x: 55, endPoint y: 355, distance: 14.9
click at [50, 367] on button "button" at bounding box center [42, 369] width 24 height 24
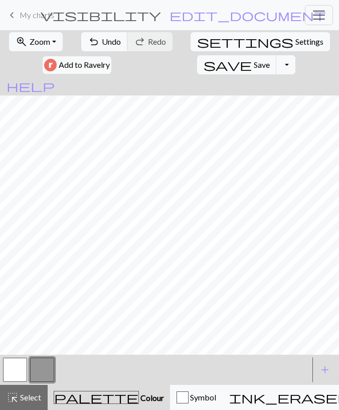
click at [19, 366] on button "button" at bounding box center [15, 369] width 24 height 24
click at [48, 364] on button "button" at bounding box center [42, 369] width 24 height 24
click at [12, 370] on button "button" at bounding box center [15, 369] width 24 height 24
click at [44, 367] on button "button" at bounding box center [42, 369] width 24 height 24
click at [104, 38] on span "Undo" at bounding box center [111, 42] width 19 height 10
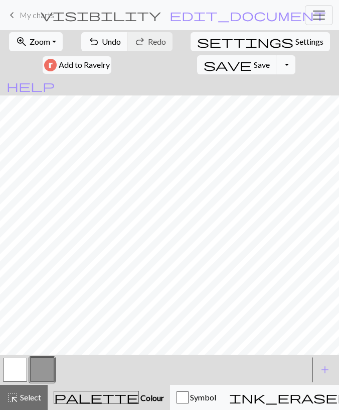
drag, startPoint x: 30, startPoint y: 390, endPoint x: 35, endPoint y: 378, distance: 12.6
click at [29, 390] on button "highlight_alt Select Select" at bounding box center [24, 396] width 48 height 25
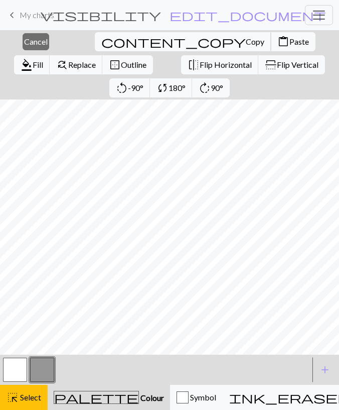
drag, startPoint x: 97, startPoint y: 45, endPoint x: 101, endPoint y: 74, distance: 29.5
click at [246, 45] on span "Copy" at bounding box center [255, 42] width 19 height 10
click at [271, 50] on button "content_paste Paste" at bounding box center [293, 41] width 45 height 19
click at [31, 44] on span "Cancel" at bounding box center [36, 42] width 24 height 10
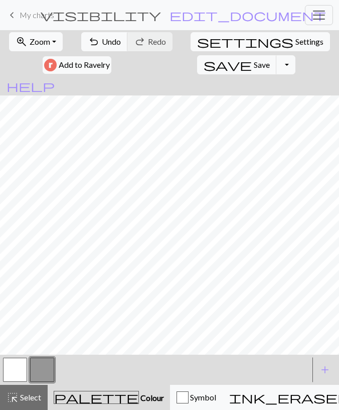
click at [19, 365] on button "button" at bounding box center [15, 369] width 24 height 24
click at [31, 370] on button "button" at bounding box center [42, 369] width 24 height 24
drag, startPoint x: 19, startPoint y: 383, endPoint x: 22, endPoint y: 366, distance: 17.2
click at [19, 382] on div at bounding box center [15, 369] width 27 height 27
click at [22, 366] on button "button" at bounding box center [15, 369] width 24 height 24
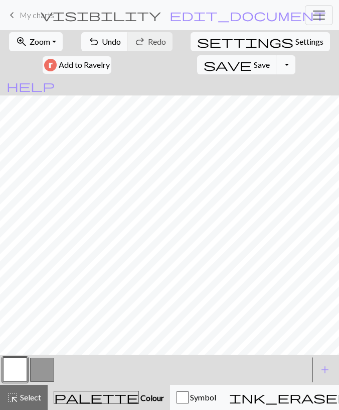
click at [41, 360] on button "button" at bounding box center [42, 369] width 24 height 24
click at [109, 42] on span "Undo" at bounding box center [111, 42] width 19 height 10
drag, startPoint x: 26, startPoint y: 368, endPoint x: 28, endPoint y: 362, distance: 6.3
click at [26, 367] on button "button" at bounding box center [15, 369] width 24 height 24
click at [110, 47] on button "undo Undo Undo" at bounding box center [104, 41] width 47 height 19
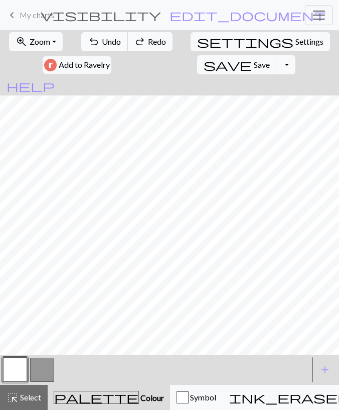
click at [110, 47] on button "undo Undo Undo" at bounding box center [104, 41] width 47 height 19
click at [40, 372] on button "button" at bounding box center [42, 369] width 24 height 24
click at [115, 44] on span "Undo" at bounding box center [111, 42] width 19 height 10
click at [20, 371] on button "button" at bounding box center [15, 369] width 24 height 24
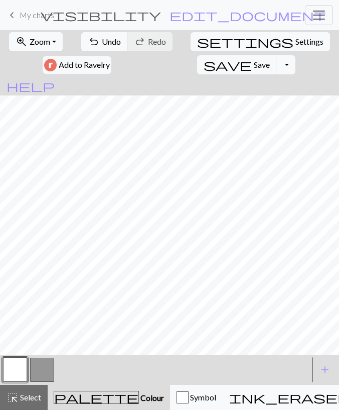
drag, startPoint x: 43, startPoint y: 369, endPoint x: 50, endPoint y: 359, distance: 11.8
click at [43, 368] on button "button" at bounding box center [42, 369] width 24 height 24
click at [15, 364] on button "button" at bounding box center [15, 369] width 24 height 24
drag, startPoint x: 50, startPoint y: 369, endPoint x: 54, endPoint y: 362, distance: 7.9
click at [50, 368] on button "button" at bounding box center [42, 369] width 24 height 24
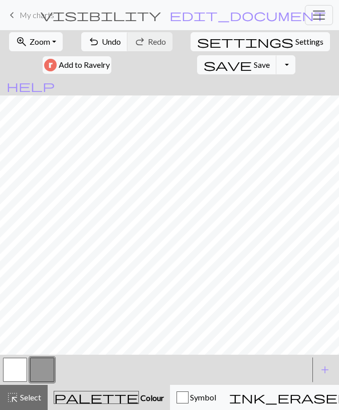
drag, startPoint x: 23, startPoint y: 373, endPoint x: 24, endPoint y: 366, distance: 7.2
click at [23, 372] on button "button" at bounding box center [15, 369] width 24 height 24
click at [35, 377] on button "button" at bounding box center [42, 369] width 24 height 24
click at [100, 41] on button "undo Undo Undo" at bounding box center [104, 41] width 47 height 19
click at [108, 40] on span "Undo" at bounding box center [111, 42] width 19 height 10
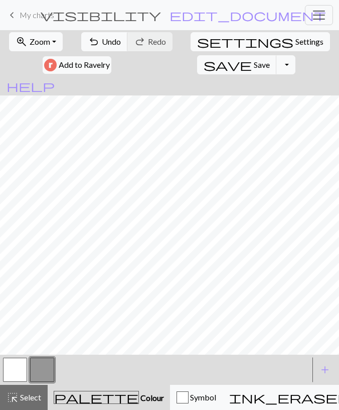
click at [16, 371] on button "button" at bounding box center [15, 369] width 24 height 24
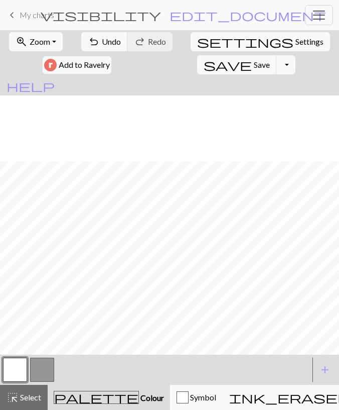
scroll to position [101, 0]
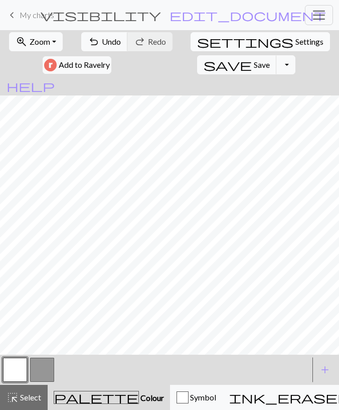
click at [198, 48] on span "settings" at bounding box center [245, 42] width 96 height 14
select select "aran"
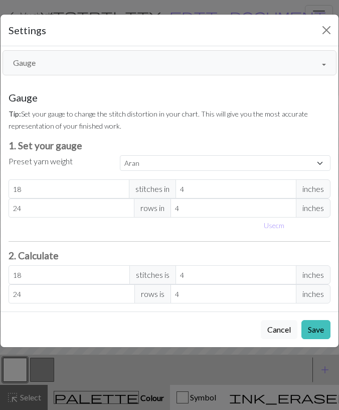
click at [77, 75] on div "Gauge Gauge Resize Repeats Outlines View modes Formatting Numbering Gauge Resiz…" at bounding box center [169, 178] width 350 height 265
click at [77, 71] on button "Gauge" at bounding box center [170, 62] width 334 height 25
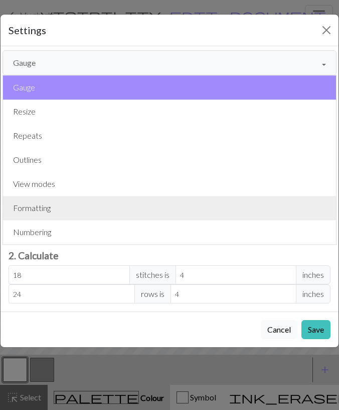
click at [72, 199] on button "Formatting" at bounding box center [169, 208] width 333 height 24
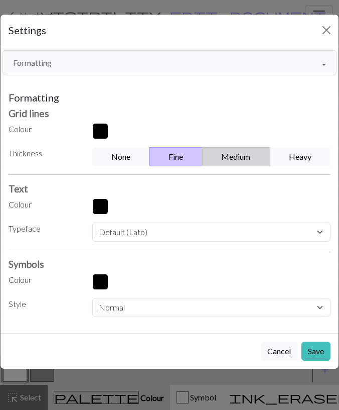
drag, startPoint x: 250, startPoint y: 155, endPoint x: 250, endPoint y: 163, distance: 7.5
click at [249, 155] on button "Medium" at bounding box center [236, 156] width 68 height 19
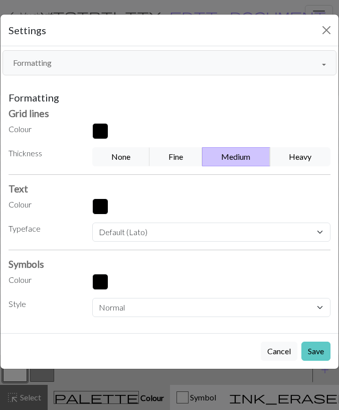
click at [306, 350] on button "Save" at bounding box center [316, 350] width 29 height 19
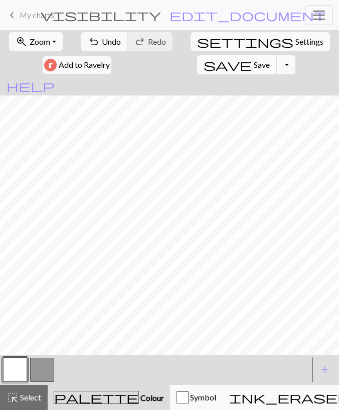
click at [254, 62] on span "Save" at bounding box center [262, 65] width 16 height 10
click at [277, 66] on button "Toggle Dropdown" at bounding box center [286, 64] width 19 height 19
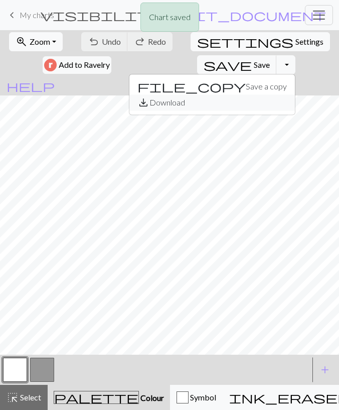
click at [173, 108] on button "save_alt Download" at bounding box center [212, 102] width 166 height 16
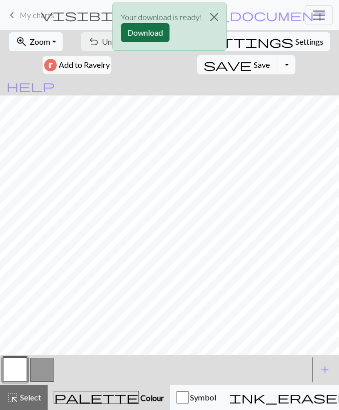
click at [130, 34] on button "Download" at bounding box center [145, 32] width 49 height 19
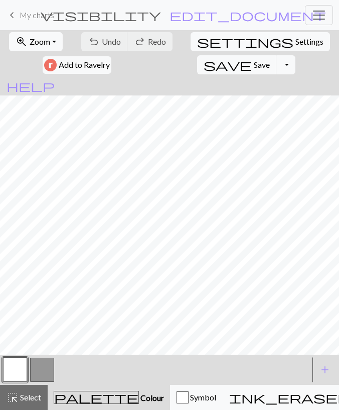
scroll to position [0, 0]
click at [46, 364] on button "button" at bounding box center [42, 369] width 24 height 24
click at [15, 375] on button "button" at bounding box center [15, 369] width 24 height 24
click at [36, 367] on button "button" at bounding box center [42, 369] width 24 height 24
drag, startPoint x: 16, startPoint y: 365, endPoint x: 18, endPoint y: 359, distance: 6.8
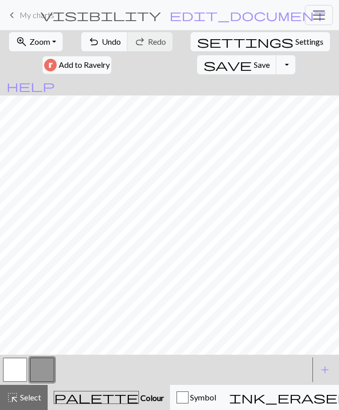
click at [16, 363] on button "button" at bounding box center [15, 369] width 24 height 24
drag, startPoint x: 40, startPoint y: 374, endPoint x: 44, endPoint y: 360, distance: 14.1
click at [40, 372] on button "button" at bounding box center [42, 369] width 24 height 24
drag, startPoint x: 24, startPoint y: 367, endPoint x: 28, endPoint y: 361, distance: 7.0
click at [24, 367] on button "button" at bounding box center [15, 369] width 24 height 24
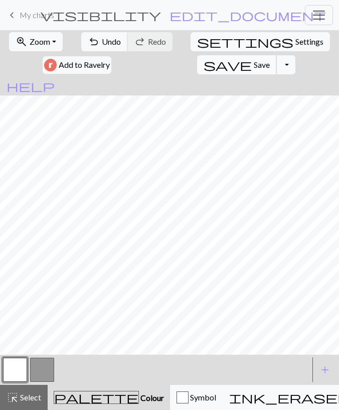
click at [254, 68] on span "Save" at bounding box center [262, 65] width 16 height 10
click at [277, 68] on button "Toggle Dropdown" at bounding box center [286, 64] width 19 height 19
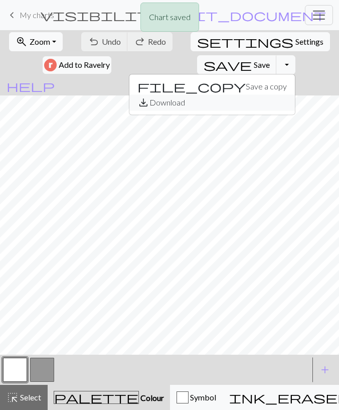
click at [174, 101] on button "save_alt Download" at bounding box center [212, 102] width 166 height 16
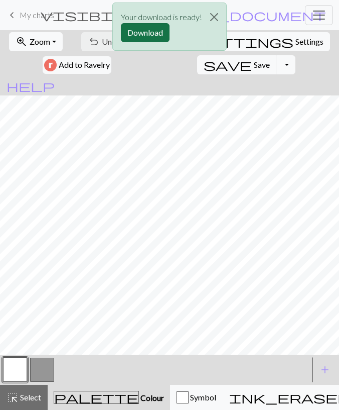
click at [142, 31] on button "Download" at bounding box center [145, 32] width 49 height 19
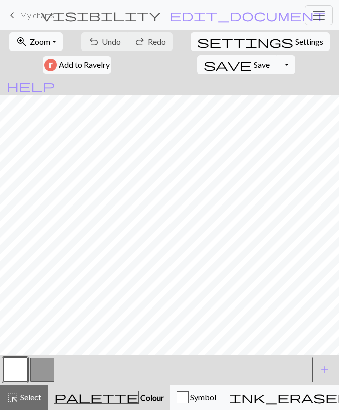
click at [43, 20] on span "My charts" at bounding box center [37, 15] width 35 height 10
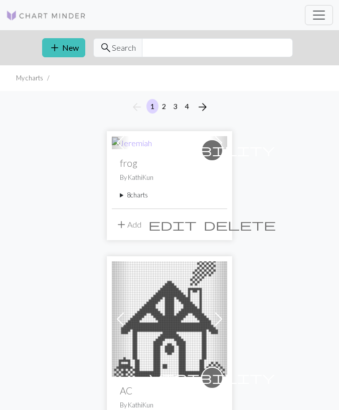
click at [138, 192] on summary "8 charts" at bounding box center [169, 195] width 99 height 10
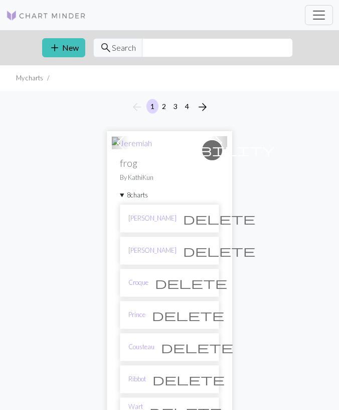
scroll to position [261, 0]
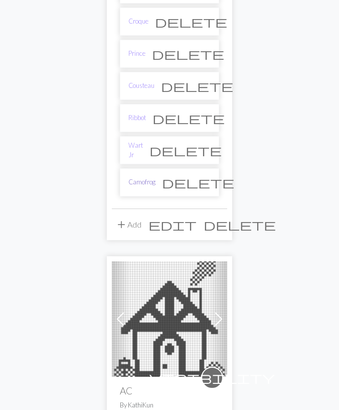
click at [147, 178] on link "Camofrog" at bounding box center [141, 182] width 27 height 10
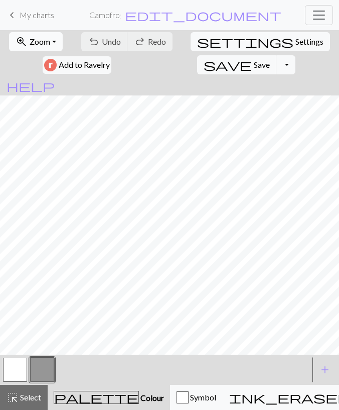
click at [46, 40] on span "Zoom" at bounding box center [40, 42] width 21 height 10
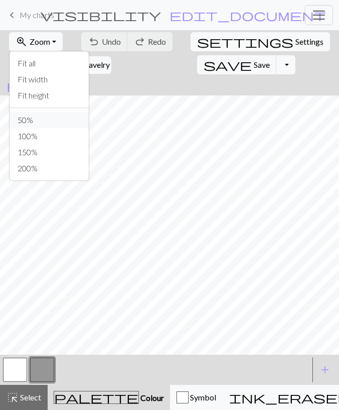
click at [35, 116] on button "50%" at bounding box center [49, 120] width 79 height 16
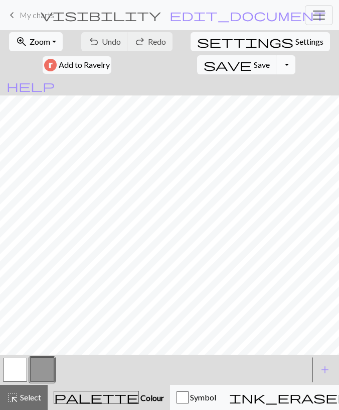
click at [277, 64] on button "Toggle Dropdown" at bounding box center [286, 64] width 19 height 19
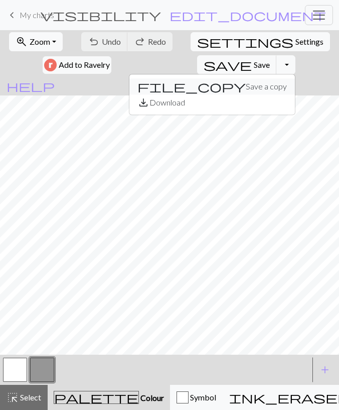
click at [185, 89] on button "file_copy Save a copy" at bounding box center [212, 86] width 166 height 16
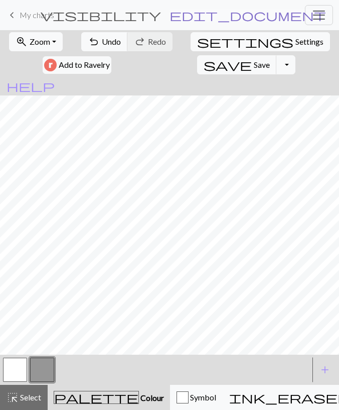
click at [236, 17] on span "edit_document" at bounding box center [248, 15] width 157 height 14
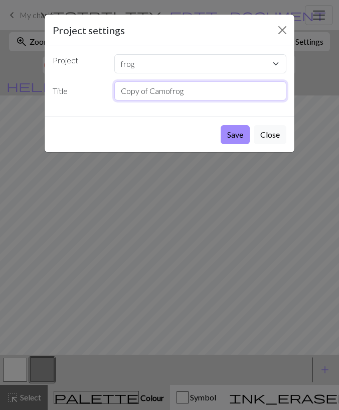
drag, startPoint x: 191, startPoint y: 91, endPoint x: 56, endPoint y: 111, distance: 136.5
click at [114, 100] on input "Copy of Camofrog" at bounding box center [200, 90] width 173 height 19
type input "Drift"
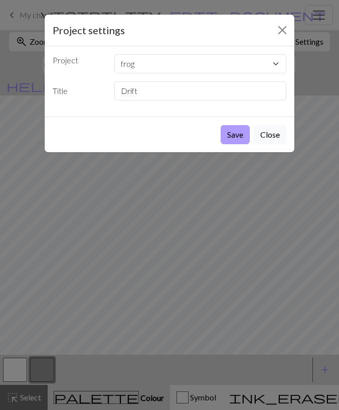
click at [236, 128] on button "Save" at bounding box center [235, 134] width 29 height 19
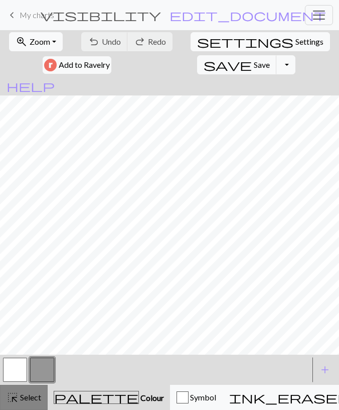
click at [25, 392] on span "Select" at bounding box center [30, 397] width 23 height 10
click at [296, 42] on span "Settings" at bounding box center [310, 42] width 28 height 12
select select "aran"
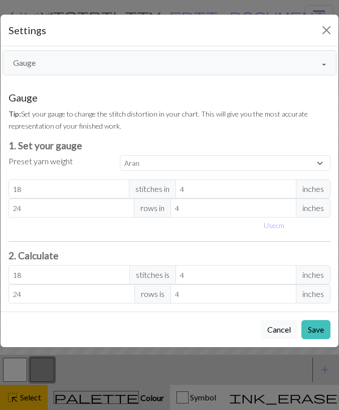
click at [85, 73] on button "Gauge" at bounding box center [170, 62] width 334 height 25
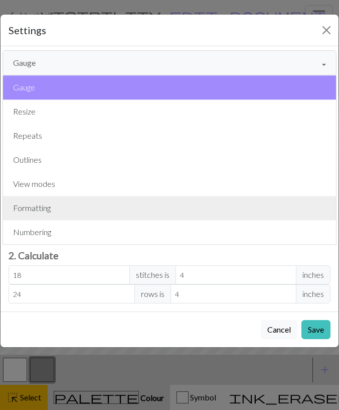
click at [76, 206] on button "Formatting" at bounding box center [169, 208] width 333 height 24
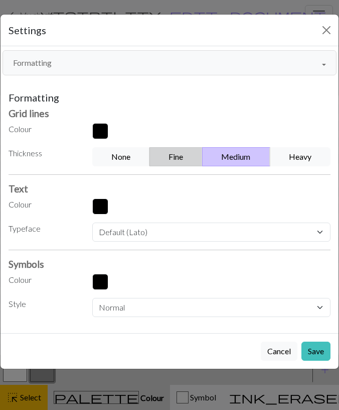
click at [185, 156] on button "Fine" at bounding box center [176, 156] width 53 height 19
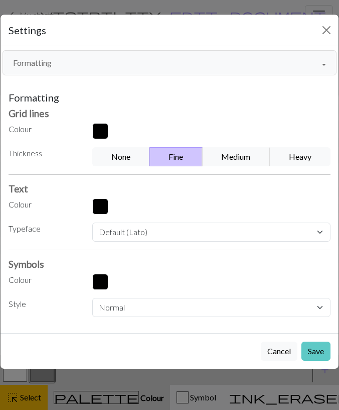
click at [322, 347] on button "Save" at bounding box center [316, 350] width 29 height 19
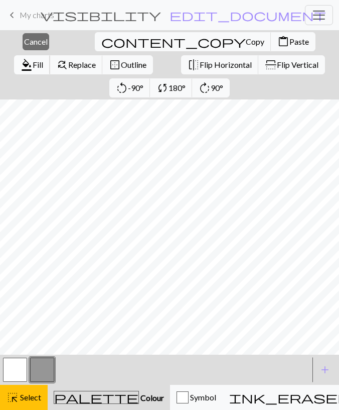
click at [33, 58] on span "format_color_fill" at bounding box center [27, 65] width 12 height 14
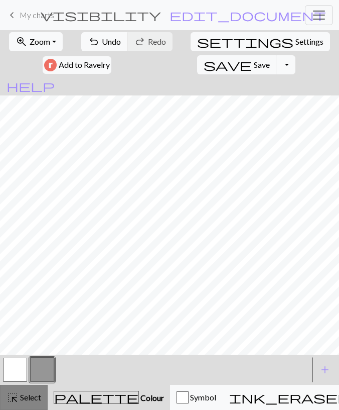
click at [22, 390] on button "highlight_alt Select Select" at bounding box center [24, 396] width 48 height 25
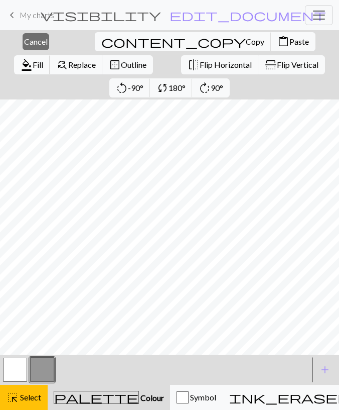
click at [33, 58] on span "format_color_fill" at bounding box center [27, 65] width 12 height 14
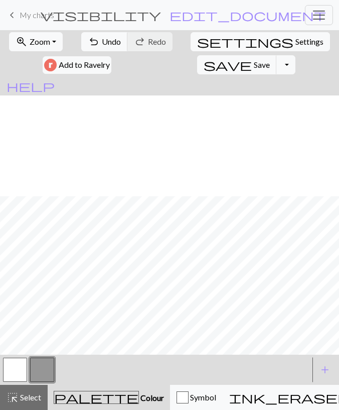
scroll to position [101, 0]
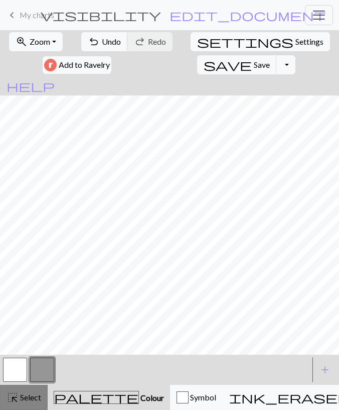
click at [26, 390] on button "highlight_alt Select Select" at bounding box center [24, 396] width 48 height 25
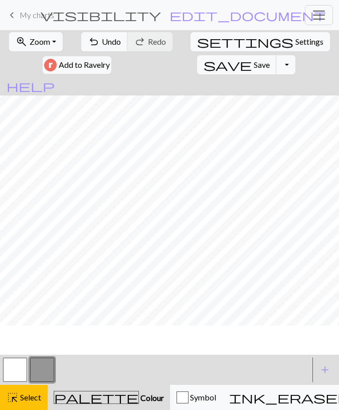
scroll to position [43, 0]
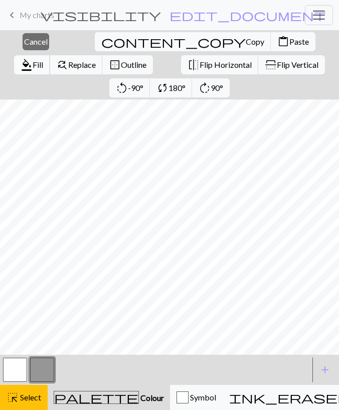
click at [33, 58] on span "format_color_fill" at bounding box center [27, 65] width 12 height 14
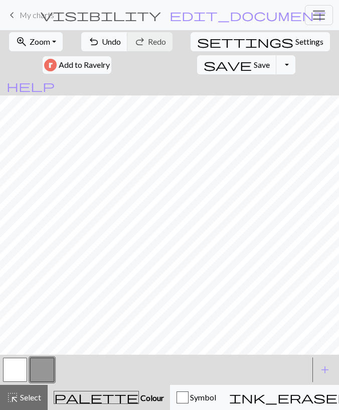
drag, startPoint x: 22, startPoint y: 393, endPoint x: 28, endPoint y: 379, distance: 14.8
click at [22, 391] on div "highlight_alt Select Select" at bounding box center [24, 397] width 35 height 12
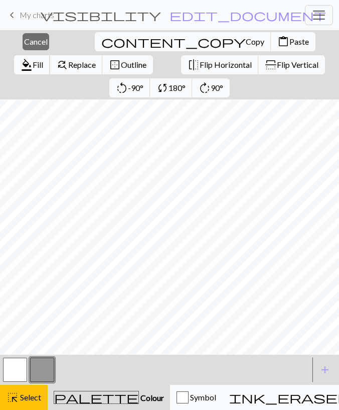
click at [33, 58] on span "format_color_fill" at bounding box center [27, 65] width 12 height 14
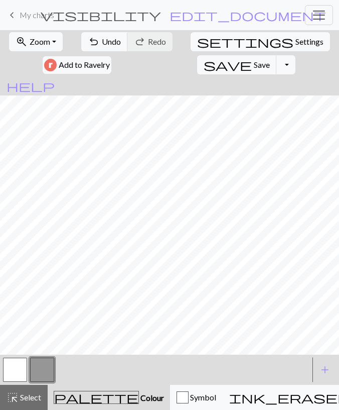
click at [15, 375] on button "button" at bounding box center [15, 369] width 24 height 24
drag, startPoint x: 28, startPoint y: 402, endPoint x: 28, endPoint y: 395, distance: 6.5
click at [28, 401] on span "Select" at bounding box center [30, 397] width 23 height 10
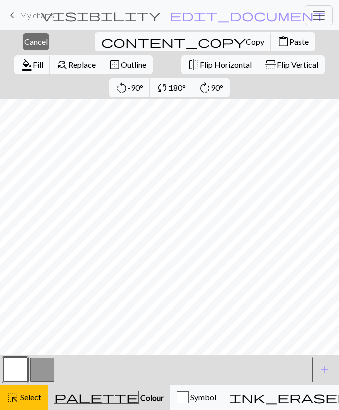
click at [33, 58] on span "format_color_fill" at bounding box center [27, 65] width 12 height 14
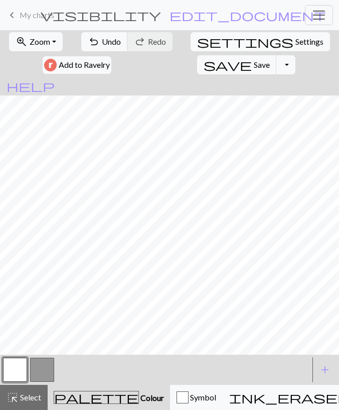
click at [41, 368] on button "button" at bounding box center [42, 369] width 24 height 24
click at [22, 367] on button "button" at bounding box center [15, 369] width 24 height 24
click at [116, 44] on span "Undo" at bounding box center [111, 42] width 19 height 10
click at [43, 369] on button "button" at bounding box center [42, 369] width 24 height 24
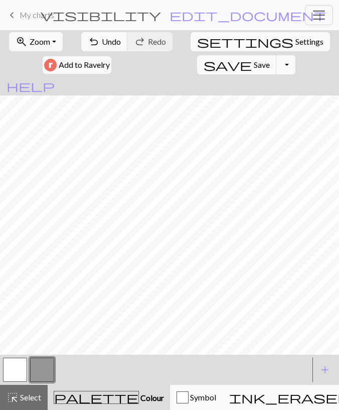
click at [21, 369] on button "button" at bounding box center [15, 369] width 24 height 24
drag, startPoint x: 43, startPoint y: 371, endPoint x: 44, endPoint y: 360, distance: 11.1
click at [42, 371] on button "button" at bounding box center [42, 369] width 24 height 24
click at [10, 371] on button "button" at bounding box center [15, 369] width 24 height 24
click at [43, 364] on button "button" at bounding box center [42, 369] width 24 height 24
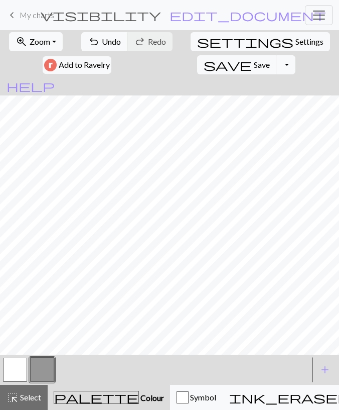
drag, startPoint x: 25, startPoint y: 364, endPoint x: 28, endPoint y: 355, distance: 9.0
click at [25, 363] on button "button" at bounding box center [15, 369] width 24 height 24
click at [35, 366] on button "button" at bounding box center [42, 369] width 24 height 24
click at [22, 392] on span "Select" at bounding box center [30, 397] width 23 height 10
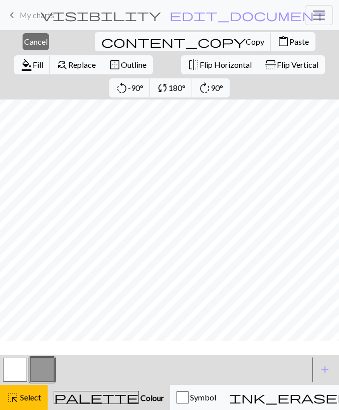
scroll to position [82, 0]
click at [43, 60] on span "Fill" at bounding box center [38, 65] width 11 height 10
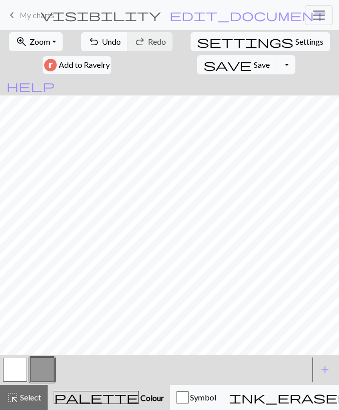
click at [15, 372] on button "button" at bounding box center [15, 369] width 24 height 24
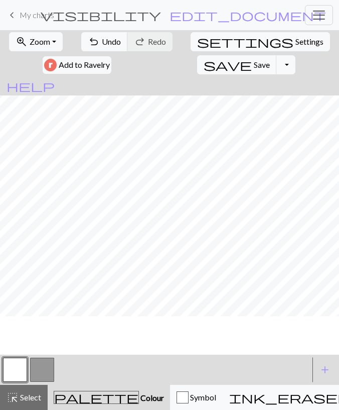
scroll to position [24, 0]
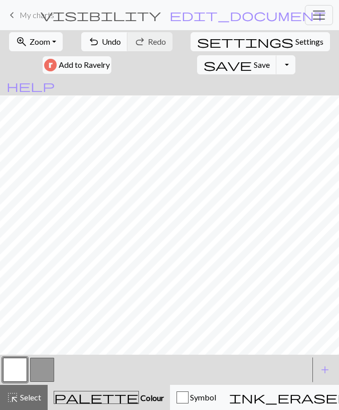
click at [42, 363] on button "button" at bounding box center [42, 369] width 24 height 24
click at [22, 364] on button "button" at bounding box center [15, 369] width 24 height 24
click at [95, 41] on span "undo" at bounding box center [94, 42] width 12 height 14
click at [42, 365] on button "button" at bounding box center [42, 369] width 24 height 24
click at [14, 369] on button "button" at bounding box center [15, 369] width 24 height 24
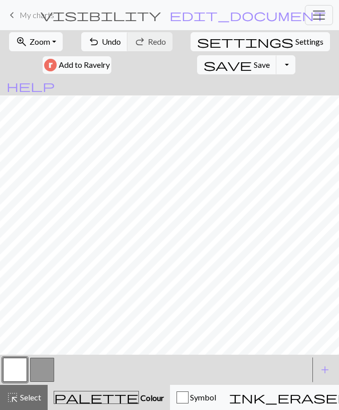
click at [50, 365] on button "button" at bounding box center [42, 369] width 24 height 24
drag, startPoint x: 17, startPoint y: 367, endPoint x: 21, endPoint y: 359, distance: 9.0
click at [17, 366] on button "button" at bounding box center [15, 369] width 24 height 24
drag, startPoint x: 40, startPoint y: 361, endPoint x: 40, endPoint y: 356, distance: 5.5
click at [40, 360] on button "button" at bounding box center [42, 369] width 24 height 24
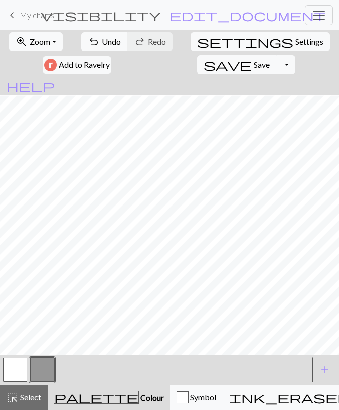
click at [19, 364] on button "button" at bounding box center [15, 369] width 24 height 24
click at [36, 364] on button "button" at bounding box center [42, 369] width 24 height 24
click at [18, 368] on button "button" at bounding box center [15, 369] width 24 height 24
click at [44, 364] on button "button" at bounding box center [42, 369] width 24 height 24
drag, startPoint x: 13, startPoint y: 371, endPoint x: 23, endPoint y: 355, distance: 18.2
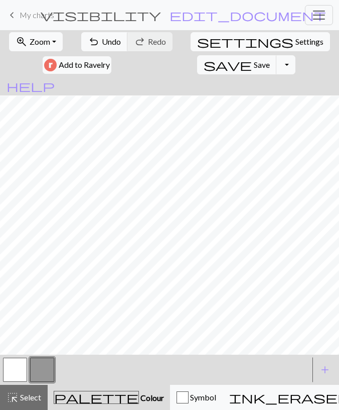
click at [13, 370] on button "button" at bounding box center [15, 369] width 24 height 24
click at [46, 365] on button "button" at bounding box center [42, 369] width 24 height 24
click at [29, 364] on div at bounding box center [15, 369] width 27 height 27
drag, startPoint x: 23, startPoint y: 367, endPoint x: 25, endPoint y: 360, distance: 7.0
click at [23, 366] on button "button" at bounding box center [15, 369] width 24 height 24
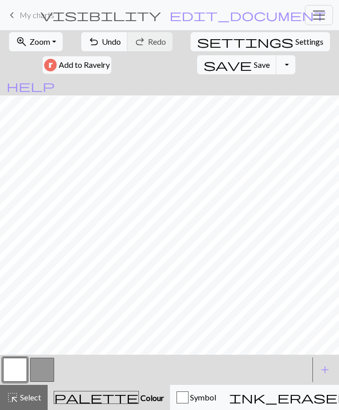
drag, startPoint x: 39, startPoint y: 375, endPoint x: 40, endPoint y: 356, distance: 18.6
click at [39, 373] on button "button" at bounding box center [42, 369] width 24 height 24
click at [95, 42] on span "undo" at bounding box center [94, 42] width 12 height 14
click at [22, 362] on button "button" at bounding box center [15, 369] width 24 height 24
click at [18, 365] on button "button" at bounding box center [15, 369] width 24 height 24
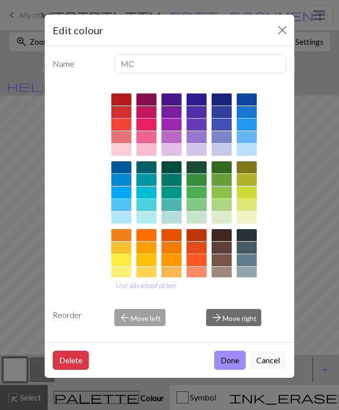
click at [31, 232] on div "Edit colour Name MC Use advanced picker Reorder arrow_back Move left arrow_forw…" at bounding box center [169, 205] width 339 height 410
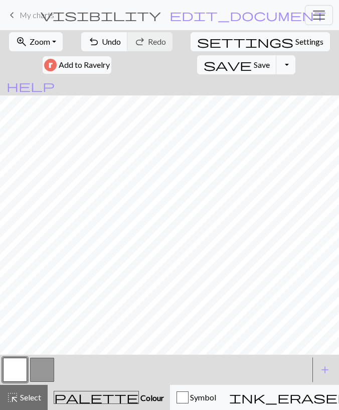
click at [47, 364] on button "button" at bounding box center [42, 369] width 24 height 24
click at [21, 367] on button "button" at bounding box center [15, 369] width 24 height 24
click at [46, 363] on button "button" at bounding box center [42, 369] width 24 height 24
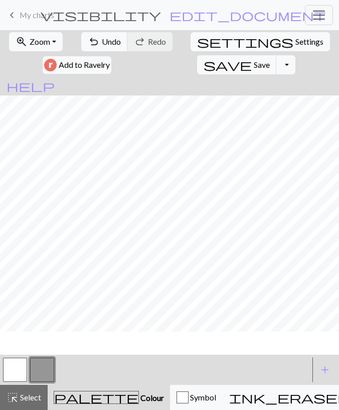
scroll to position [0, 0]
click at [19, 365] on button "button" at bounding box center [15, 369] width 24 height 24
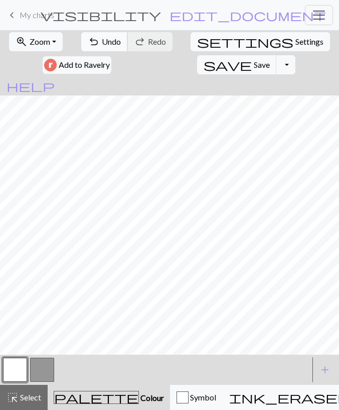
click at [107, 47] on button "undo Undo Undo" at bounding box center [104, 41] width 47 height 19
drag, startPoint x: 44, startPoint y: 363, endPoint x: 45, endPoint y: 357, distance: 6.1
click at [44, 362] on button "button" at bounding box center [42, 369] width 24 height 24
click at [18, 368] on button "button" at bounding box center [15, 369] width 24 height 24
drag, startPoint x: 36, startPoint y: 365, endPoint x: 39, endPoint y: 355, distance: 10.5
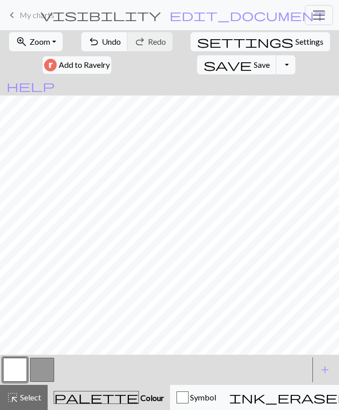
click at [37, 364] on button "button" at bounding box center [42, 369] width 24 height 24
drag, startPoint x: 15, startPoint y: 368, endPoint x: 18, endPoint y: 355, distance: 13.5
click at [15, 365] on button "button" at bounding box center [15, 369] width 24 height 24
click at [45, 366] on button "button" at bounding box center [42, 369] width 24 height 24
click at [28, 389] on button "highlight_alt Select Select" at bounding box center [24, 396] width 48 height 25
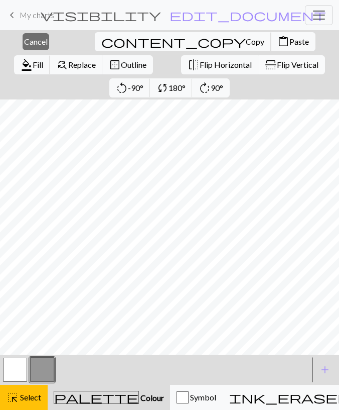
drag, startPoint x: 101, startPoint y: 45, endPoint x: 112, endPoint y: 62, distance: 20.3
click at [246, 44] on span "Copy" at bounding box center [255, 42] width 19 height 10
click at [290, 44] on span "Paste" at bounding box center [300, 42] width 20 height 10
click at [200, 63] on span "Flip Horizontal" at bounding box center [226, 65] width 52 height 10
click at [37, 43] on span "Cancel" at bounding box center [36, 42] width 24 height 10
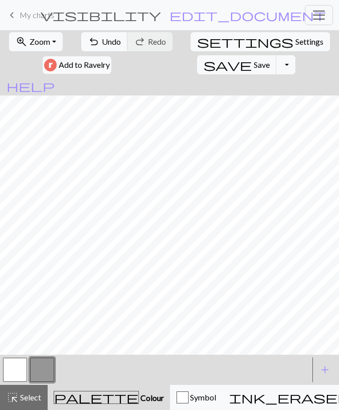
click at [18, 375] on button "button" at bounding box center [15, 369] width 24 height 24
click at [41, 371] on button "button" at bounding box center [42, 369] width 24 height 24
click at [11, 368] on button "button" at bounding box center [15, 369] width 24 height 24
click at [114, 43] on span "Undo" at bounding box center [111, 42] width 19 height 10
click at [113, 43] on span "Undo" at bounding box center [111, 42] width 19 height 10
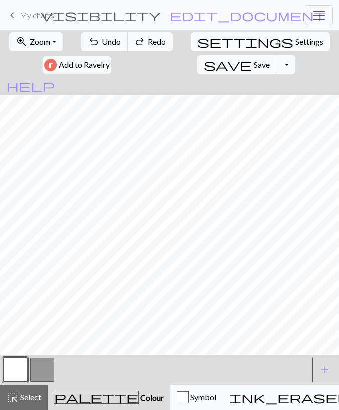
click at [113, 43] on span "Undo" at bounding box center [111, 42] width 19 height 10
click at [296, 43] on span "Settings" at bounding box center [310, 42] width 28 height 12
select select "aran"
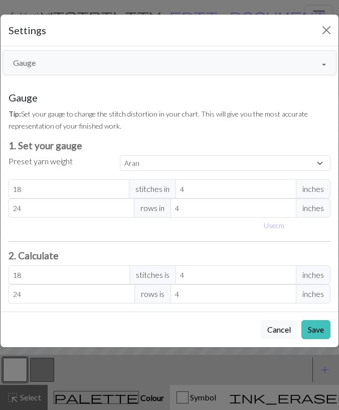
click at [123, 70] on button "Gauge" at bounding box center [170, 62] width 334 height 25
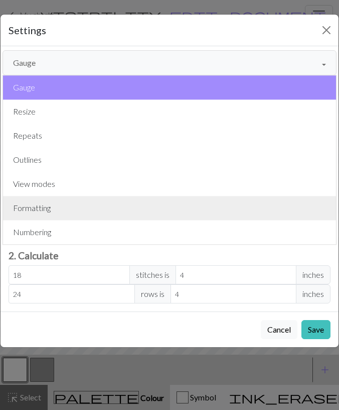
drag, startPoint x: 107, startPoint y: 210, endPoint x: 121, endPoint y: 207, distance: 14.9
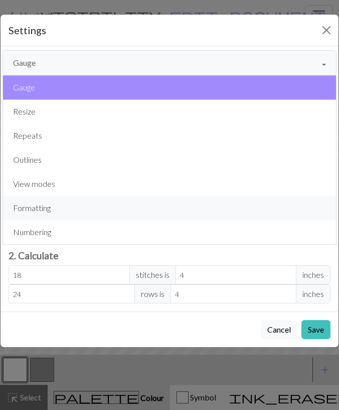
click at [107, 210] on button "Formatting" at bounding box center [169, 208] width 333 height 24
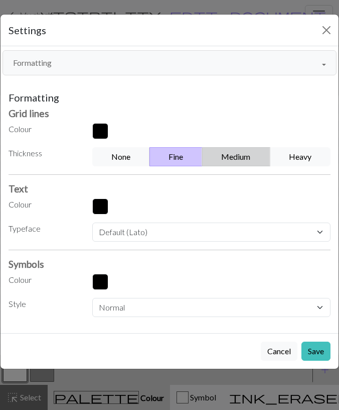
click at [219, 157] on button "Medium" at bounding box center [236, 156] width 68 height 19
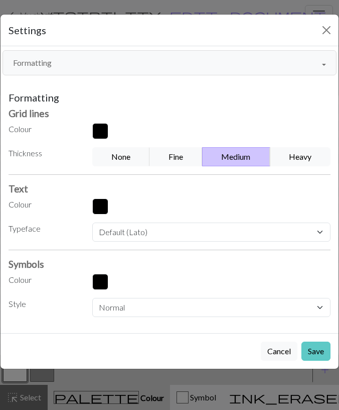
click at [308, 344] on button "Save" at bounding box center [316, 350] width 29 height 19
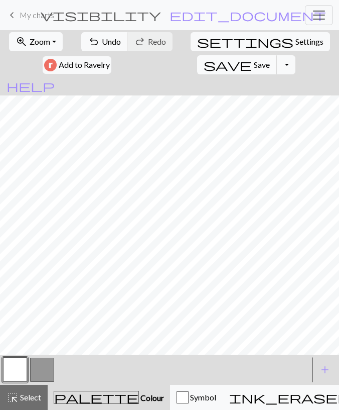
click at [197, 69] on button "save Save Save" at bounding box center [237, 64] width 80 height 19
click at [277, 68] on button "Toggle Dropdown" at bounding box center [286, 64] width 19 height 19
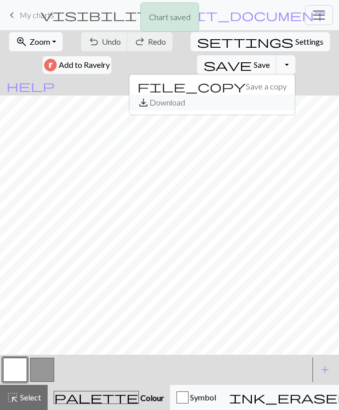
click at [174, 100] on button "save_alt Download" at bounding box center [212, 102] width 166 height 16
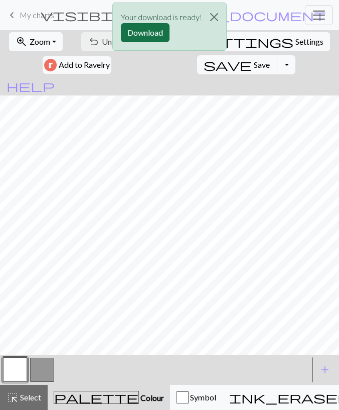
click at [139, 34] on button "Download" at bounding box center [145, 32] width 49 height 19
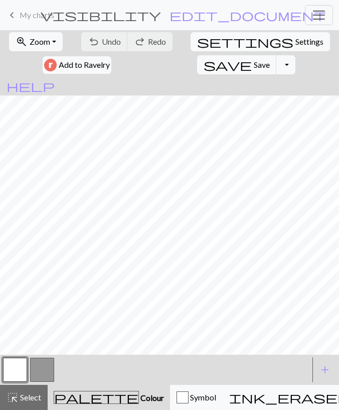
click at [45, 14] on span "My charts" at bounding box center [37, 15] width 35 height 10
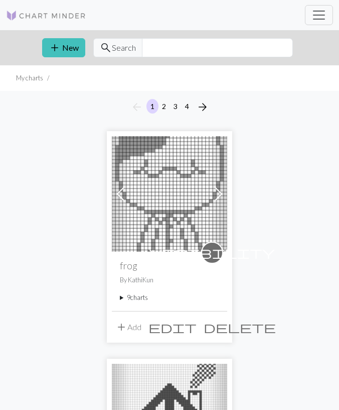
click at [140, 296] on summary "9 charts" at bounding box center [169, 298] width 99 height 10
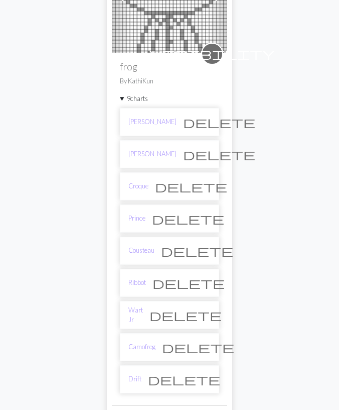
scroll to position [313, 0]
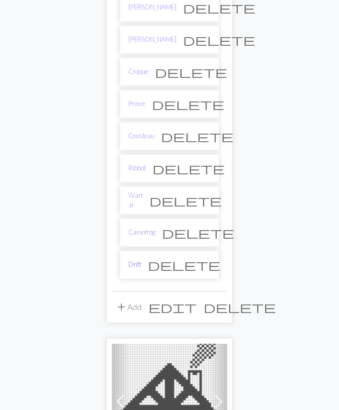
click at [134, 259] on link "Drift" at bounding box center [134, 264] width 13 height 10
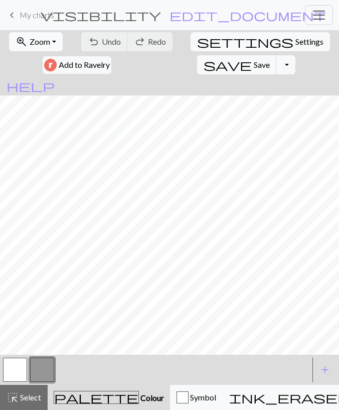
click at [42, 41] on span "Zoom" at bounding box center [40, 42] width 21 height 10
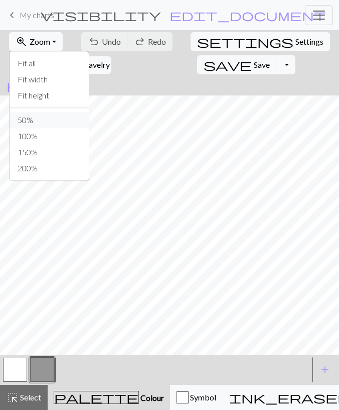
click at [49, 120] on button "50%" at bounding box center [49, 120] width 79 height 16
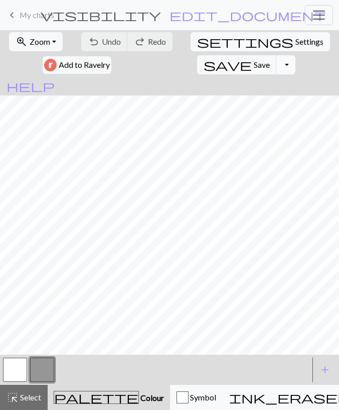
click at [277, 62] on button "Toggle Dropdown" at bounding box center [286, 64] width 19 height 19
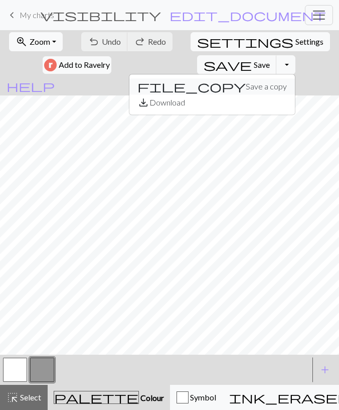
click at [168, 89] on button "file_copy Save a copy" at bounding box center [212, 86] width 166 height 16
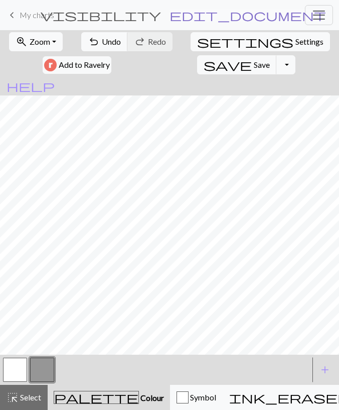
click at [223, 15] on span "edit_document" at bounding box center [248, 15] width 157 height 14
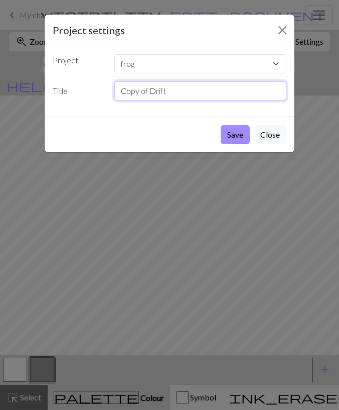
drag, startPoint x: 180, startPoint y: 88, endPoint x: 42, endPoint y: 108, distance: 140.0
click at [114, 100] on input "Copy of Drift" at bounding box center [200, 90] width 173 height 19
type input "Frobert"
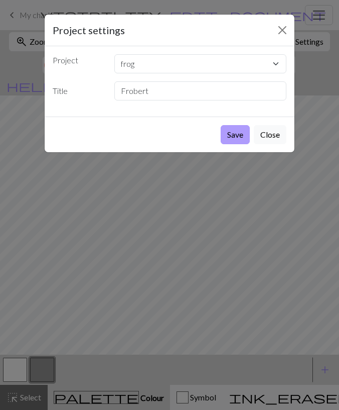
click at [234, 131] on button "Save" at bounding box center [235, 134] width 29 height 19
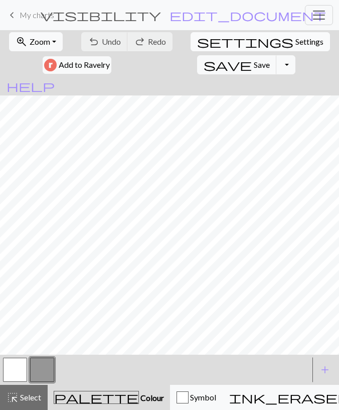
click at [210, 42] on button "settings Settings" at bounding box center [261, 41] width 140 height 19
select select "aran"
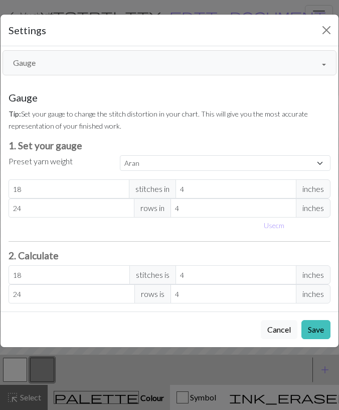
click at [65, 66] on button "Gauge" at bounding box center [170, 62] width 334 height 25
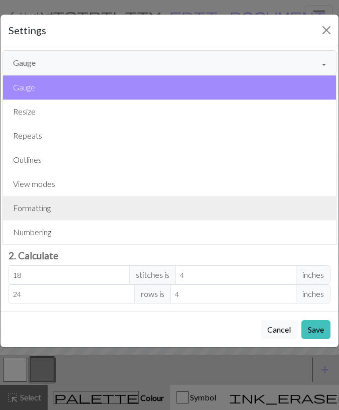
click at [43, 202] on button "Formatting" at bounding box center [169, 208] width 333 height 24
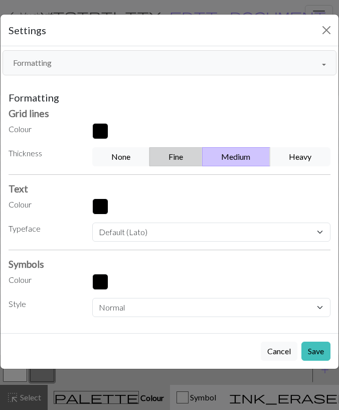
click at [193, 150] on button "Fine" at bounding box center [176, 156] width 53 height 19
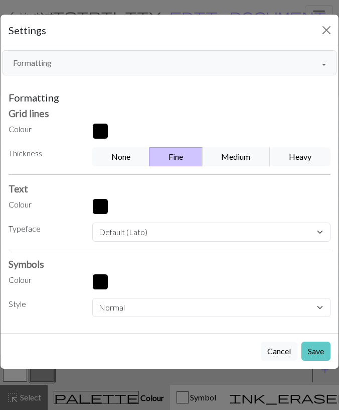
click at [311, 344] on button "Save" at bounding box center [316, 350] width 29 height 19
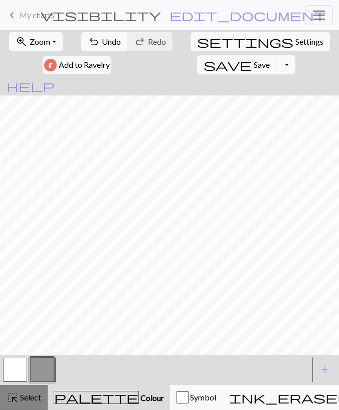
click at [22, 391] on button "highlight_alt Select Select" at bounding box center [24, 396] width 48 height 25
click at [16, 359] on button "button" at bounding box center [15, 369] width 24 height 24
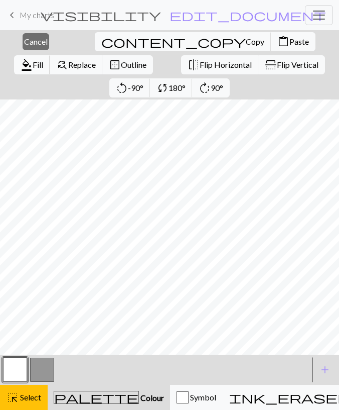
click at [33, 58] on span "format_color_fill" at bounding box center [27, 65] width 12 height 14
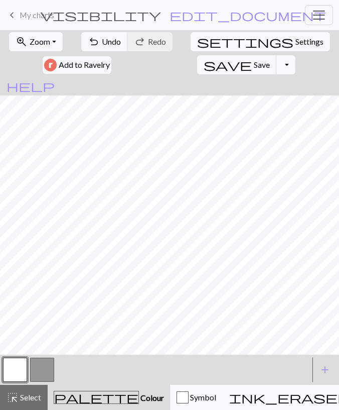
click at [31, 380] on button "button" at bounding box center [42, 369] width 24 height 24
drag, startPoint x: 28, startPoint y: 368, endPoint x: 31, endPoint y: 355, distance: 13.5
click at [28, 367] on div at bounding box center [15, 369] width 27 height 27
click at [22, 367] on button "button" at bounding box center [15, 369] width 24 height 24
click at [38, 371] on button "button" at bounding box center [42, 369] width 24 height 24
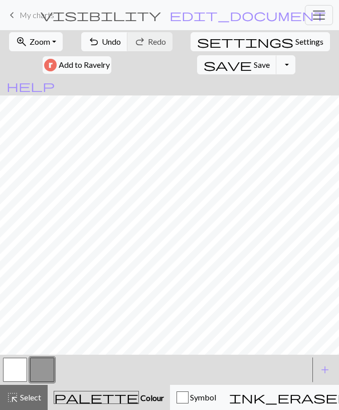
click at [15, 374] on button "button" at bounding box center [15, 369] width 24 height 24
click at [38, 375] on button "button" at bounding box center [42, 369] width 24 height 24
click at [5, 376] on button "button" at bounding box center [15, 369] width 24 height 24
drag, startPoint x: 43, startPoint y: 367, endPoint x: 45, endPoint y: 362, distance: 6.1
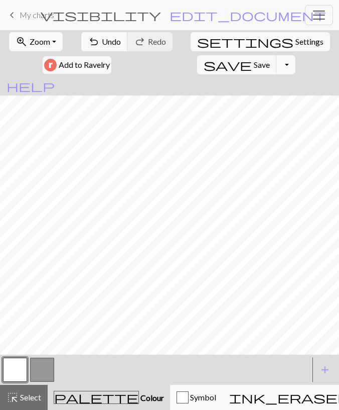
click at [43, 365] on button "button" at bounding box center [42, 369] width 24 height 24
click at [25, 366] on button "button" at bounding box center [15, 369] width 24 height 24
click at [111, 44] on span "Undo" at bounding box center [111, 42] width 19 height 10
click at [116, 46] on span "Undo" at bounding box center [111, 42] width 19 height 10
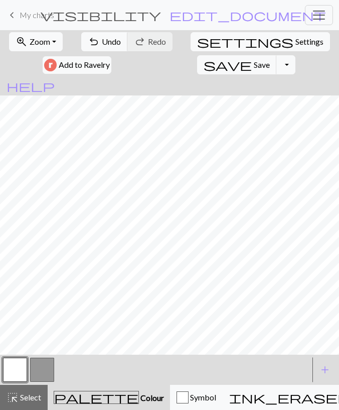
click at [43, 365] on button "button" at bounding box center [42, 369] width 24 height 24
drag, startPoint x: 16, startPoint y: 370, endPoint x: 23, endPoint y: 360, distance: 12.0
click at [16, 369] on button "button" at bounding box center [15, 369] width 24 height 24
click at [51, 366] on button "button" at bounding box center [42, 369] width 24 height 24
click at [26, 370] on button "button" at bounding box center [15, 369] width 24 height 24
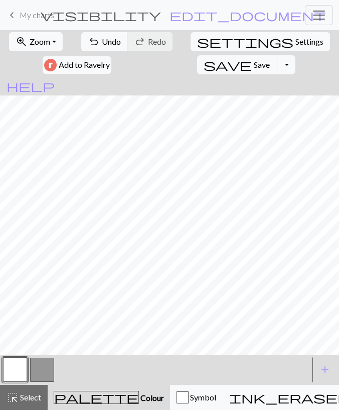
drag, startPoint x: 40, startPoint y: 368, endPoint x: 45, endPoint y: 356, distance: 13.3
click at [40, 368] on button "button" at bounding box center [42, 369] width 24 height 24
click at [92, 47] on span "undo" at bounding box center [94, 42] width 12 height 14
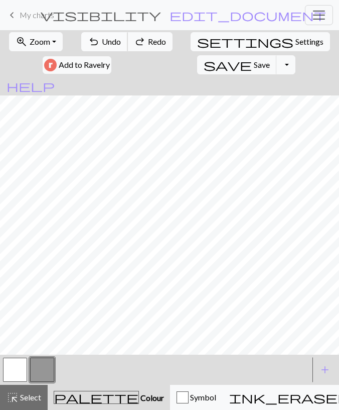
click at [92, 47] on span "undo" at bounding box center [94, 42] width 12 height 14
click at [92, 46] on span "undo" at bounding box center [94, 42] width 12 height 14
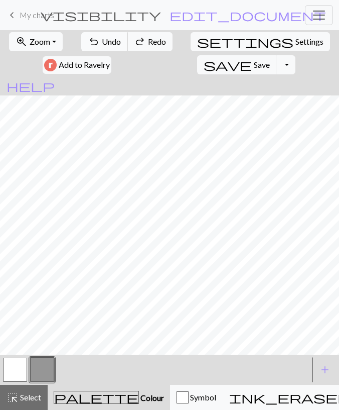
click at [92, 46] on span "undo" at bounding box center [94, 42] width 12 height 14
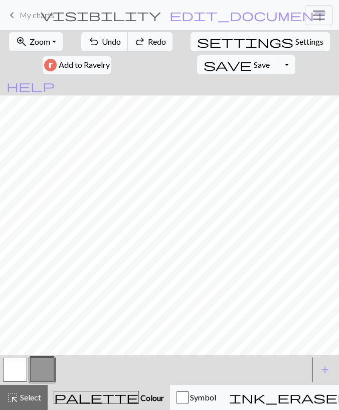
click at [92, 46] on span "undo" at bounding box center [94, 42] width 12 height 14
click at [92, 47] on span "undo" at bounding box center [94, 42] width 12 height 14
click at [91, 47] on span "undo" at bounding box center [94, 42] width 12 height 14
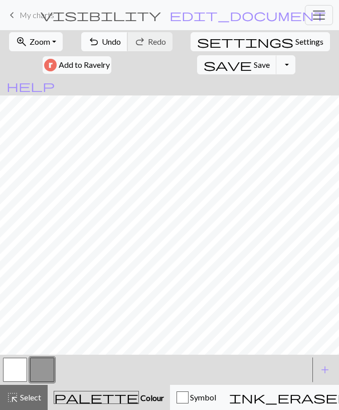
click at [109, 43] on span "Undo" at bounding box center [111, 42] width 19 height 10
drag, startPoint x: 23, startPoint y: 373, endPoint x: 27, endPoint y: 366, distance: 7.7
click at [23, 373] on button "button" at bounding box center [15, 369] width 24 height 24
click at [44, 367] on button "button" at bounding box center [42, 369] width 24 height 24
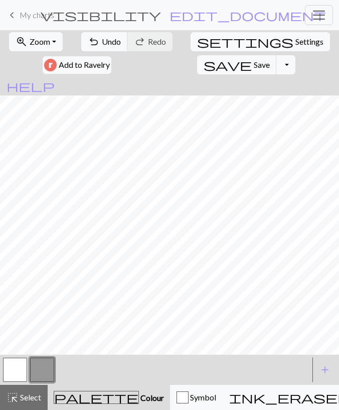
drag, startPoint x: 15, startPoint y: 376, endPoint x: 22, endPoint y: 360, distance: 17.5
click at [15, 375] on button "button" at bounding box center [15, 369] width 24 height 24
click at [34, 363] on button "button" at bounding box center [42, 369] width 24 height 24
drag, startPoint x: 21, startPoint y: 368, endPoint x: 25, endPoint y: 364, distance: 5.7
click at [21, 368] on button "button" at bounding box center [15, 369] width 24 height 24
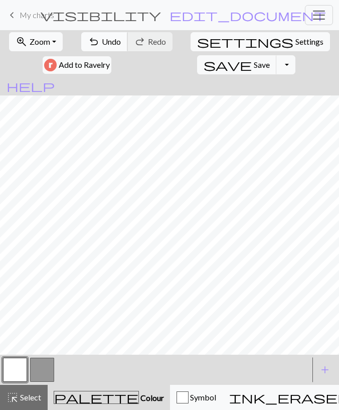
click at [96, 49] on button "undo Undo Undo" at bounding box center [104, 41] width 47 height 19
drag, startPoint x: 39, startPoint y: 363, endPoint x: 42, endPoint y: 356, distance: 7.5
click at [39, 362] on button "button" at bounding box center [42, 369] width 24 height 24
click at [25, 368] on button "button" at bounding box center [15, 369] width 24 height 24
click at [105, 34] on button "undo Undo Undo" at bounding box center [104, 41] width 47 height 19
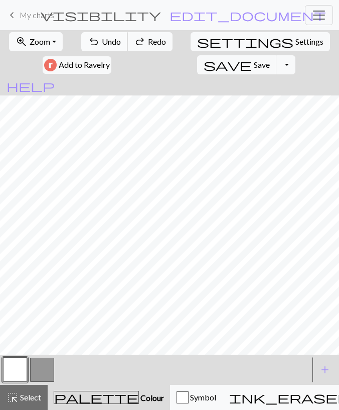
click at [105, 34] on button "undo Undo Undo" at bounding box center [104, 41] width 47 height 19
click at [104, 35] on button "undo Undo Undo" at bounding box center [104, 41] width 47 height 19
click at [104, 36] on button "undo Undo Undo" at bounding box center [104, 41] width 47 height 19
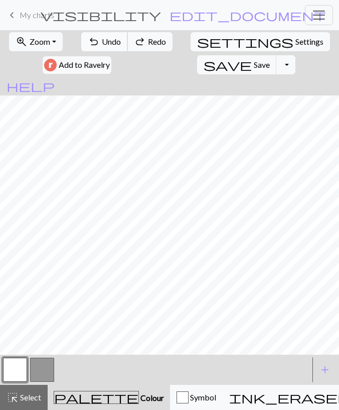
click at [104, 37] on span "Undo" at bounding box center [111, 42] width 19 height 10
click at [38, 371] on button "button" at bounding box center [42, 369] width 24 height 24
drag, startPoint x: 12, startPoint y: 375, endPoint x: 16, endPoint y: 371, distance: 5.7
click at [13, 374] on button "button" at bounding box center [15, 369] width 24 height 24
click at [42, 370] on button "button" at bounding box center [42, 369] width 24 height 24
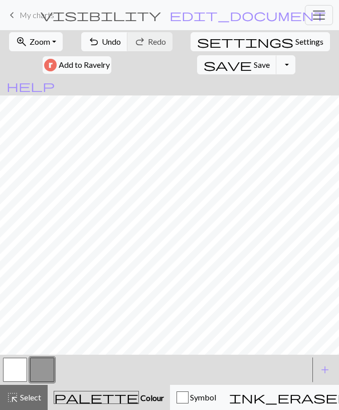
click at [19, 366] on button "button" at bounding box center [15, 369] width 24 height 24
click at [48, 371] on button "button" at bounding box center [42, 369] width 24 height 24
drag, startPoint x: 106, startPoint y: 39, endPoint x: 109, endPoint y: 58, distance: 18.8
click at [106, 39] on span "Undo" at bounding box center [111, 42] width 19 height 10
drag, startPoint x: 28, startPoint y: 376, endPoint x: 40, endPoint y: 360, distance: 20.0
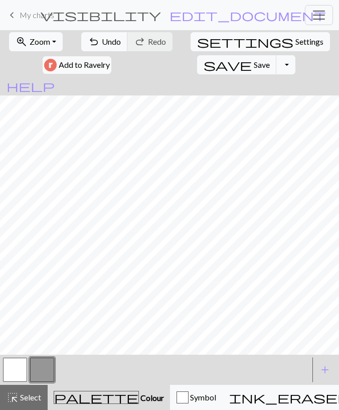
click at [28, 374] on div at bounding box center [15, 369] width 27 height 27
drag, startPoint x: 21, startPoint y: 369, endPoint x: 39, endPoint y: 356, distance: 22.3
click at [24, 367] on button "button" at bounding box center [15, 369] width 24 height 24
drag, startPoint x: 41, startPoint y: 373, endPoint x: 51, endPoint y: 356, distance: 19.8
click at [40, 373] on button "button" at bounding box center [42, 369] width 24 height 24
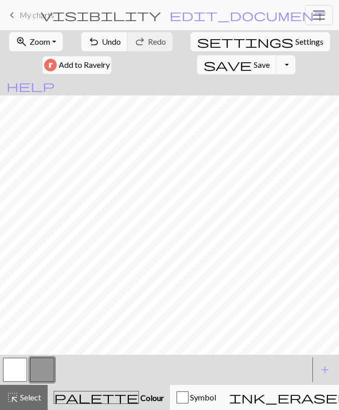
drag, startPoint x: 18, startPoint y: 365, endPoint x: 28, endPoint y: 358, distance: 11.6
click at [19, 365] on button "button" at bounding box center [15, 369] width 24 height 24
drag, startPoint x: 38, startPoint y: 364, endPoint x: 42, endPoint y: 359, distance: 6.8
click at [38, 363] on button "button" at bounding box center [42, 369] width 24 height 24
click at [19, 367] on button "button" at bounding box center [15, 369] width 24 height 24
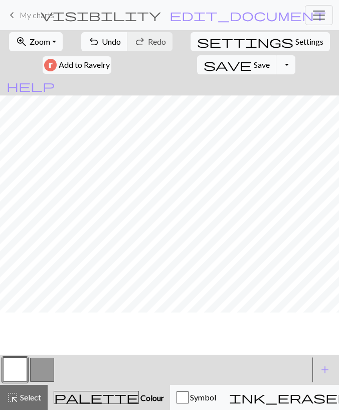
scroll to position [0, 0]
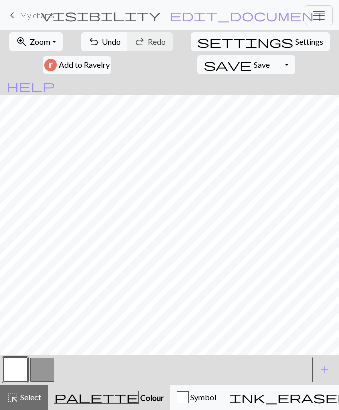
click at [36, 363] on button "button" at bounding box center [42, 369] width 24 height 24
click at [111, 46] on span "Undo" at bounding box center [111, 42] width 19 height 10
click at [16, 366] on button "button" at bounding box center [15, 369] width 24 height 24
click at [42, 367] on button "button" at bounding box center [42, 369] width 24 height 24
click at [20, 369] on button "button" at bounding box center [15, 369] width 24 height 24
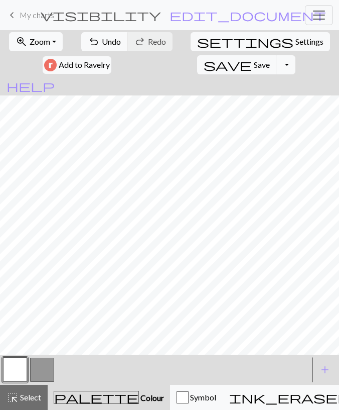
click at [31, 372] on button "button" at bounding box center [42, 369] width 24 height 24
click at [23, 359] on button "button" at bounding box center [15, 369] width 24 height 24
click at [44, 371] on button "button" at bounding box center [42, 369] width 24 height 24
click at [87, 47] on button "undo Undo Undo" at bounding box center [104, 41] width 47 height 19
click at [22, 369] on button "button" at bounding box center [15, 369] width 24 height 24
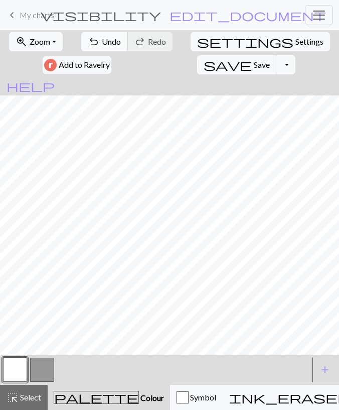
click at [120, 41] on span "Undo" at bounding box center [111, 42] width 19 height 10
click at [117, 41] on span "Undo" at bounding box center [111, 42] width 19 height 10
click at [107, 45] on span "Undo" at bounding box center [111, 42] width 19 height 10
click at [106, 45] on span "Undo" at bounding box center [111, 42] width 19 height 10
click at [30, 374] on button "button" at bounding box center [42, 369] width 24 height 24
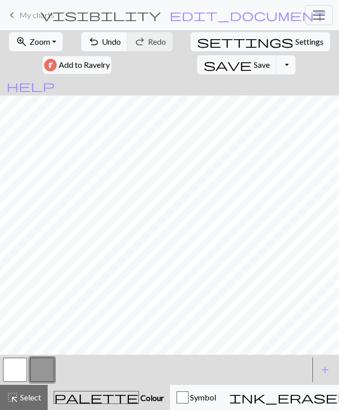
click at [22, 368] on button "button" at bounding box center [15, 369] width 24 height 24
click at [39, 390] on button "highlight_alt Select Select" at bounding box center [24, 396] width 48 height 25
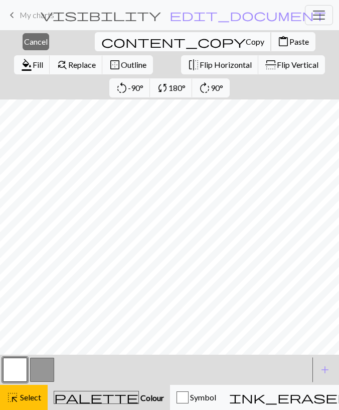
click at [246, 45] on span "Copy" at bounding box center [255, 42] width 19 height 10
click at [290, 40] on span "Paste" at bounding box center [300, 42] width 20 height 10
click at [200, 66] on span "Flip Horizontal" at bounding box center [226, 65] width 52 height 10
click at [29, 38] on span "Cancel" at bounding box center [36, 42] width 24 height 10
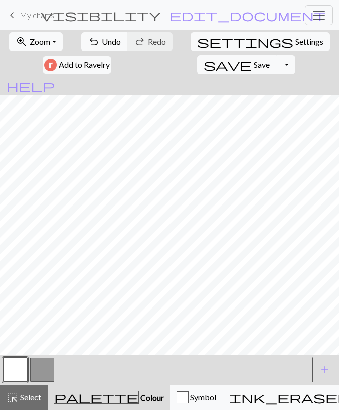
drag, startPoint x: 33, startPoint y: 392, endPoint x: 33, endPoint y: 367, distance: 25.6
click at [33, 392] on span "Select" at bounding box center [30, 397] width 23 height 10
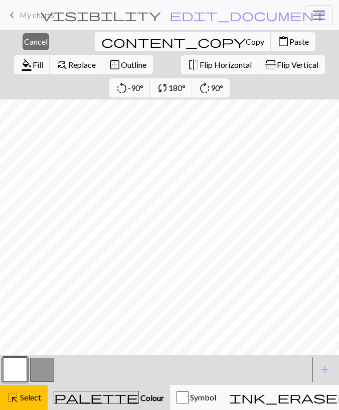
click at [105, 39] on button "content_copy Copy" at bounding box center [183, 41] width 177 height 19
click at [290, 43] on span "Paste" at bounding box center [300, 42] width 20 height 10
click at [41, 44] on div "close Cancel content_copy Copy content_paste Paste format_color_fill Fill find_…" at bounding box center [169, 64] width 339 height 69
click at [29, 44] on span "Cancel" at bounding box center [36, 42] width 24 height 10
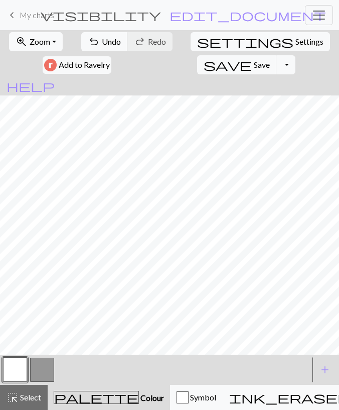
click at [51, 366] on button "button" at bounding box center [42, 369] width 24 height 24
click at [25, 361] on button "button" at bounding box center [15, 369] width 24 height 24
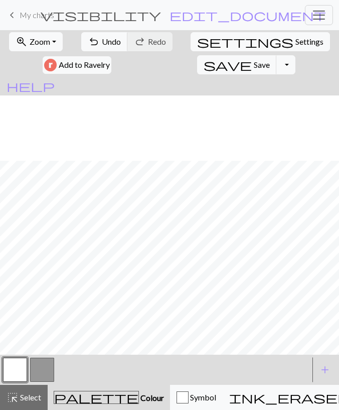
scroll to position [101, 0]
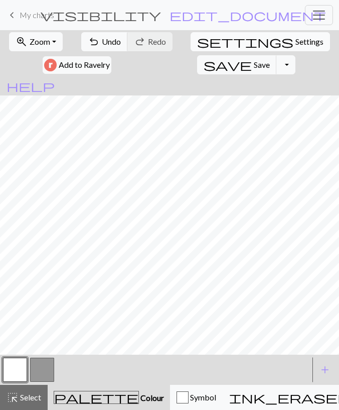
click at [205, 36] on span "settings" at bounding box center [245, 42] width 96 height 14
select select "aran"
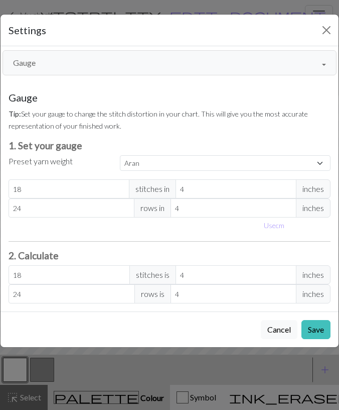
click at [68, 66] on button "Gauge" at bounding box center [170, 62] width 334 height 25
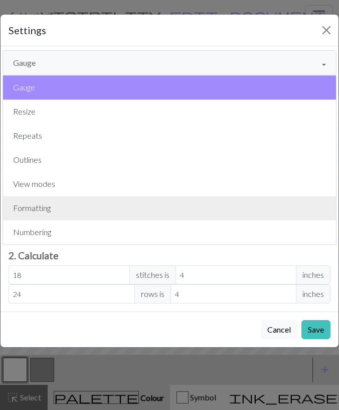
click at [70, 205] on button "Formatting" at bounding box center [169, 208] width 333 height 24
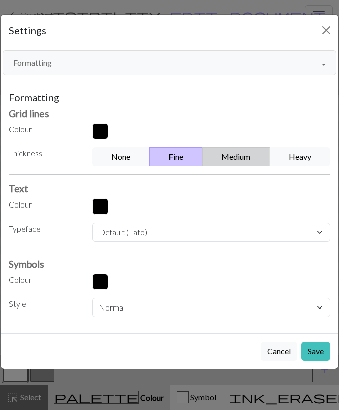
click at [232, 161] on button "Medium" at bounding box center [236, 156] width 68 height 19
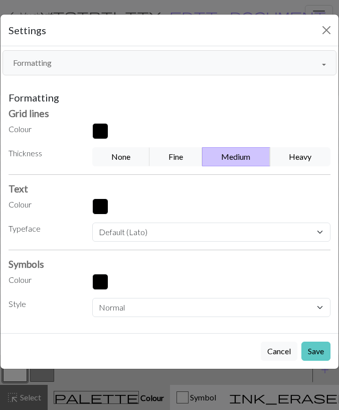
click at [315, 345] on button "Save" at bounding box center [316, 350] width 29 height 19
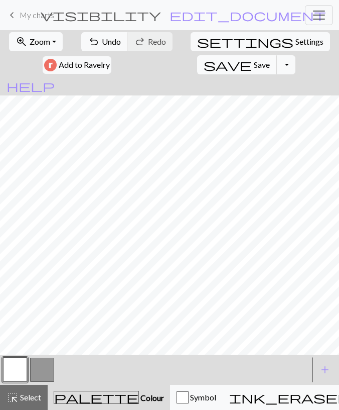
click at [254, 61] on span "Save" at bounding box center [262, 65] width 16 height 10
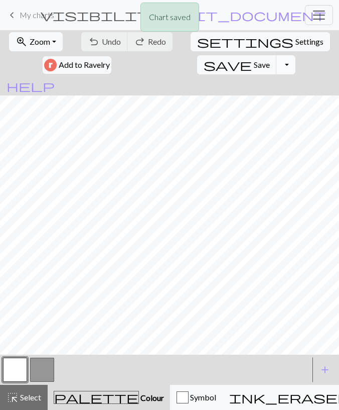
click at [277, 65] on button "Toggle Dropdown" at bounding box center [286, 64] width 19 height 19
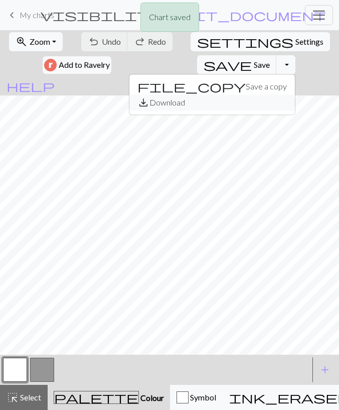
click at [167, 101] on button "save_alt Download" at bounding box center [212, 102] width 166 height 16
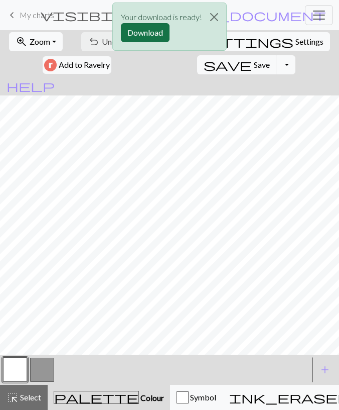
click at [142, 31] on button "Download" at bounding box center [145, 32] width 49 height 19
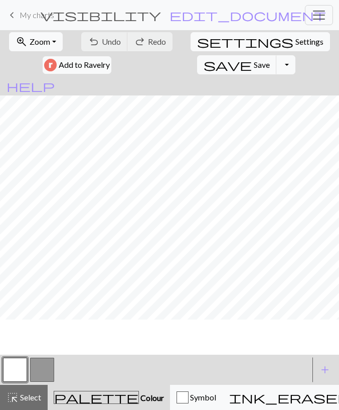
scroll to position [43, 0]
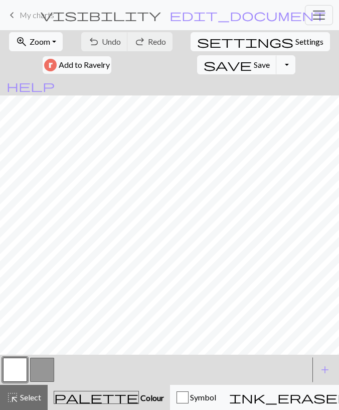
click at [38, 371] on button "button" at bounding box center [42, 369] width 24 height 24
drag, startPoint x: 18, startPoint y: 377, endPoint x: 21, endPoint y: 369, distance: 8.3
click at [18, 375] on button "button" at bounding box center [15, 369] width 24 height 24
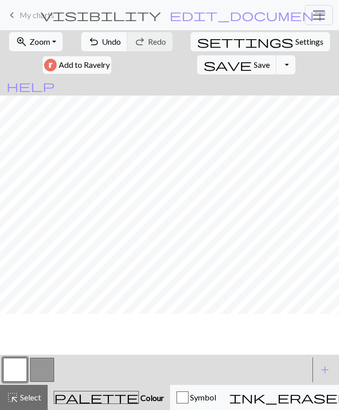
scroll to position [0, 0]
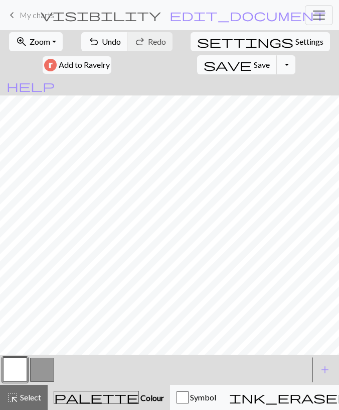
click at [204, 70] on span "save" at bounding box center [228, 65] width 48 height 14
click at [277, 68] on button "Toggle Dropdown" at bounding box center [286, 64] width 19 height 19
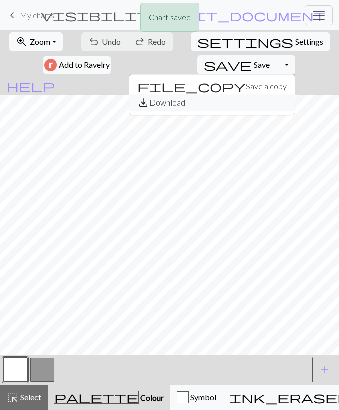
click at [184, 99] on button "save_alt Download" at bounding box center [212, 102] width 166 height 16
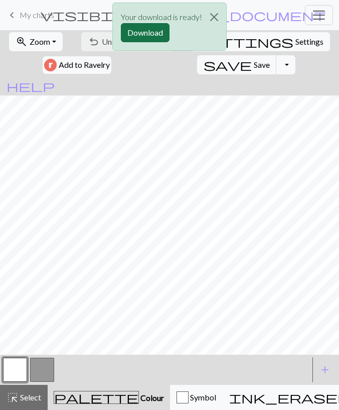
click at [126, 32] on button "Download" at bounding box center [145, 32] width 49 height 19
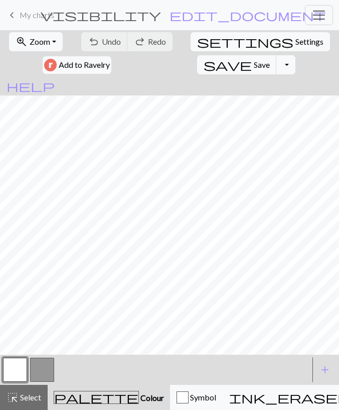
click at [49, 18] on span "My charts" at bounding box center [37, 15] width 35 height 10
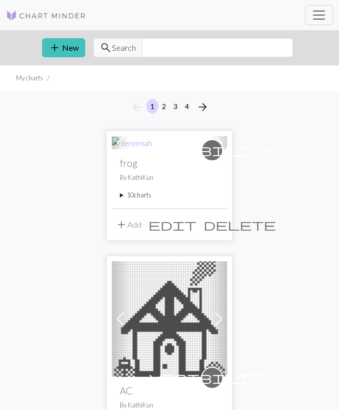
click at [140, 194] on summary "10 charts" at bounding box center [169, 195] width 99 height 10
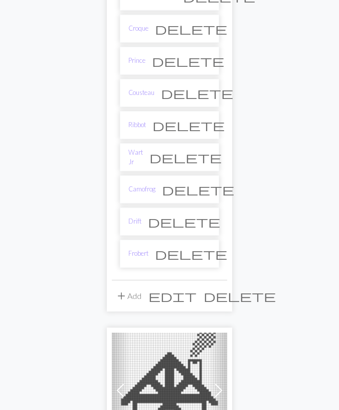
scroll to position [261, 0]
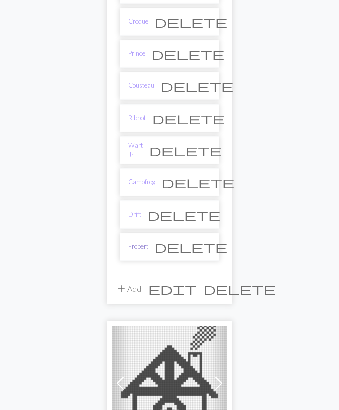
click at [142, 241] on link "Frobert" at bounding box center [138, 246] width 20 height 10
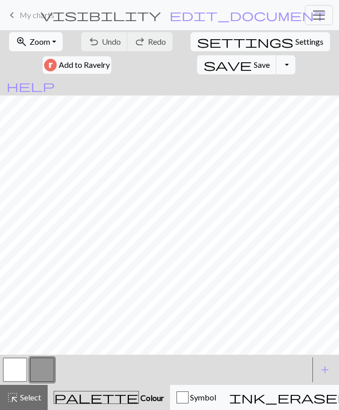
click at [35, 40] on span "Zoom" at bounding box center [40, 42] width 21 height 10
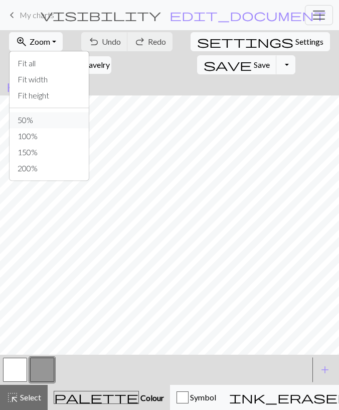
click at [38, 122] on button "50%" at bounding box center [49, 120] width 79 height 16
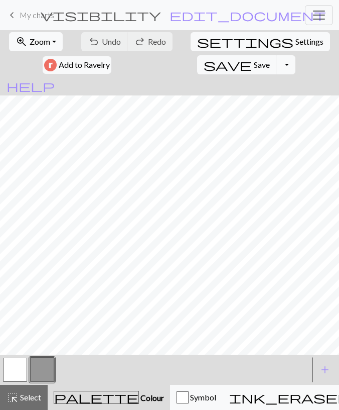
click at [12, 374] on button "button" at bounding box center [15, 369] width 24 height 24
click at [39, 375] on button "button" at bounding box center [42, 369] width 24 height 24
click at [19, 406] on button "highlight_alt Select Select" at bounding box center [24, 396] width 48 height 25
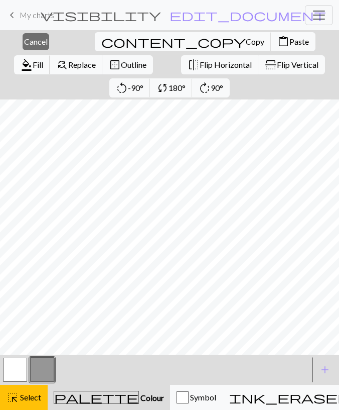
click at [43, 60] on span "Fill" at bounding box center [38, 65] width 11 height 10
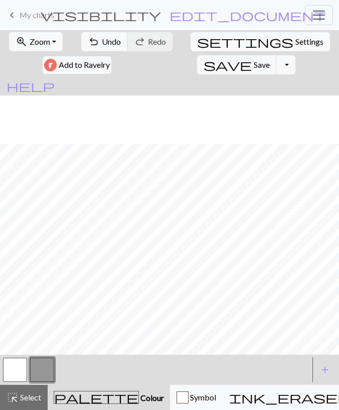
scroll to position [101, 0]
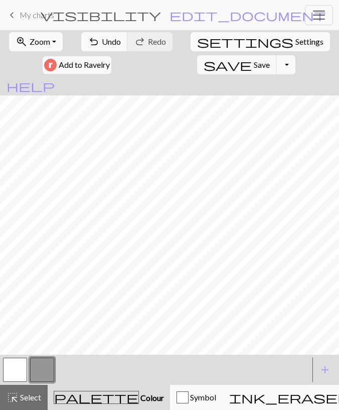
click at [296, 45] on span "Settings" at bounding box center [310, 42] width 28 height 12
select select "aran"
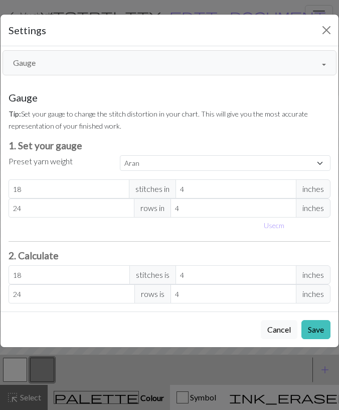
drag, startPoint x: 99, startPoint y: 91, endPoint x: 100, endPoint y: 86, distance: 5.6
click at [99, 88] on div "Gauge Tip: Set your gauge to change the stitch distortion in your chart. This w…" at bounding box center [170, 197] width 338 height 228
click at [100, 70] on button "Gauge" at bounding box center [170, 62] width 334 height 25
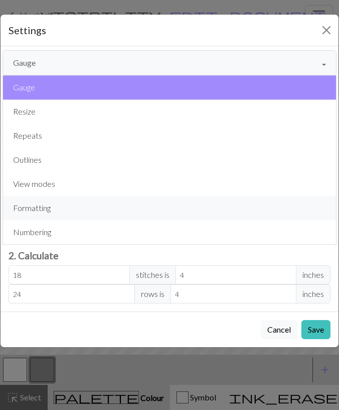
click at [49, 207] on button "Formatting" at bounding box center [169, 208] width 333 height 24
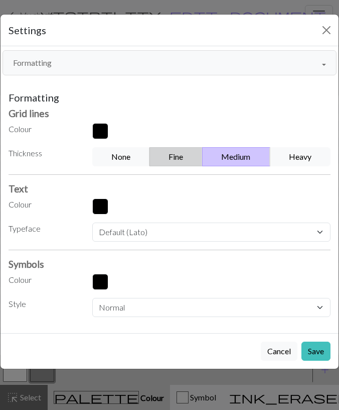
click at [177, 156] on button "Fine" at bounding box center [176, 156] width 53 height 19
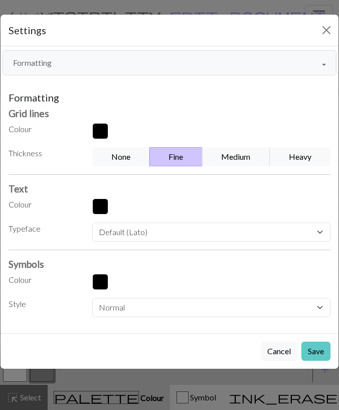
click at [310, 342] on button "Save" at bounding box center [316, 350] width 29 height 19
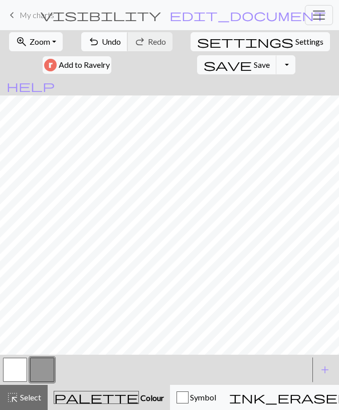
click at [104, 37] on span "Undo" at bounding box center [111, 42] width 19 height 10
click at [19, 374] on button "button" at bounding box center [15, 369] width 24 height 24
click at [34, 374] on button "button" at bounding box center [42, 369] width 24 height 24
click at [16, 373] on button "button" at bounding box center [15, 369] width 24 height 24
click at [46, 367] on button "button" at bounding box center [42, 369] width 24 height 24
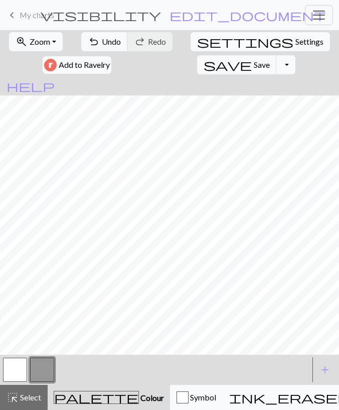
click at [21, 374] on button "button" at bounding box center [15, 369] width 24 height 24
drag, startPoint x: 98, startPoint y: 27, endPoint x: 97, endPoint y: 32, distance: 5.1
click at [97, 27] on nav "keyboard_arrow_left My charts visibility frog / Frobert edit_document Edit sett…" at bounding box center [169, 15] width 339 height 30
click at [96, 35] on span "undo" at bounding box center [94, 42] width 12 height 14
click at [96, 36] on span "undo" at bounding box center [94, 42] width 12 height 14
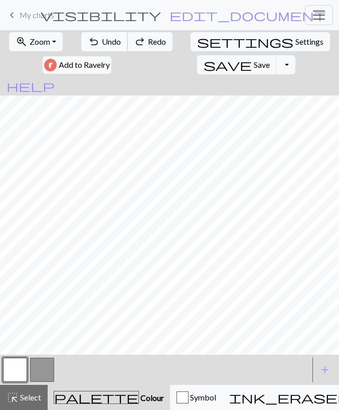
click at [96, 36] on span "undo" at bounding box center [94, 42] width 12 height 14
click at [107, 43] on span "Undo" at bounding box center [111, 42] width 19 height 10
click at [47, 359] on button "button" at bounding box center [42, 369] width 24 height 24
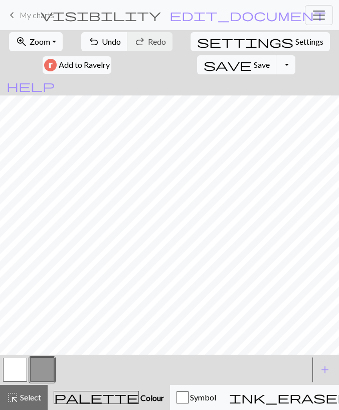
click at [11, 372] on button "button" at bounding box center [15, 369] width 24 height 24
click at [39, 362] on button "button" at bounding box center [42, 369] width 24 height 24
click at [22, 364] on button "button" at bounding box center [15, 369] width 24 height 24
click at [46, 365] on button "button" at bounding box center [42, 369] width 24 height 24
click at [12, 376] on button "button" at bounding box center [15, 369] width 24 height 24
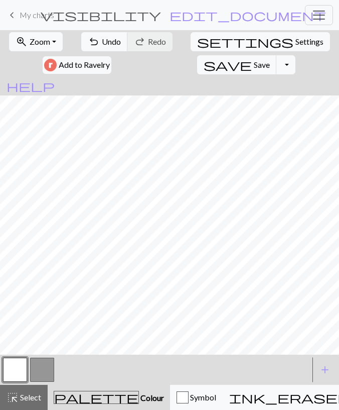
click at [37, 363] on button "button" at bounding box center [42, 369] width 24 height 24
click at [13, 370] on button "button" at bounding box center [15, 369] width 24 height 24
click at [35, 366] on button "button" at bounding box center [42, 369] width 24 height 24
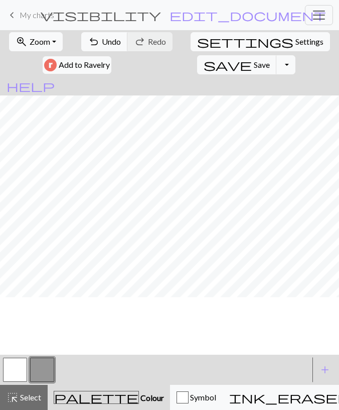
scroll to position [0, 0]
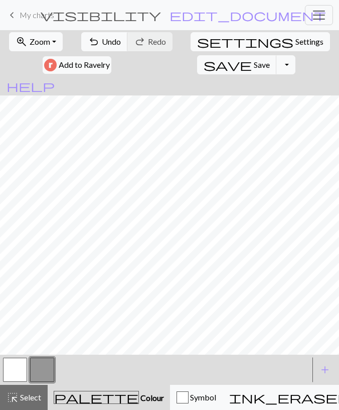
click at [16, 365] on button "button" at bounding box center [15, 369] width 24 height 24
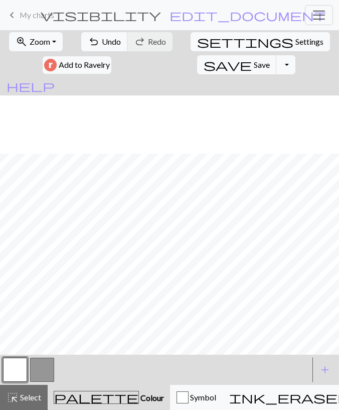
scroll to position [58, 0]
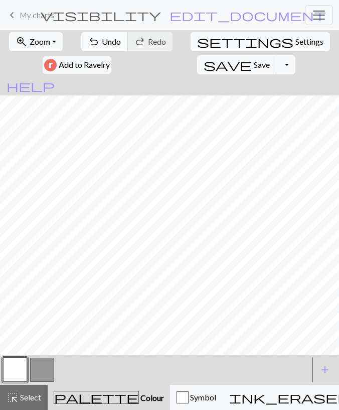
click at [91, 40] on span "undo" at bounding box center [94, 42] width 12 height 14
click at [92, 37] on span "undo" at bounding box center [94, 42] width 12 height 14
click at [143, 36] on span "redo" at bounding box center [140, 42] width 12 height 14
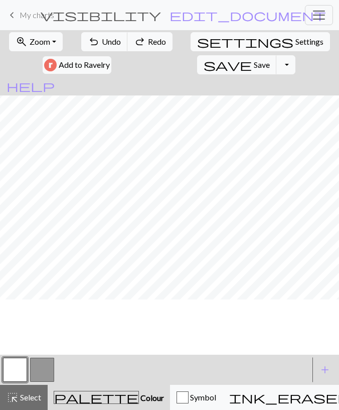
scroll to position [0, 0]
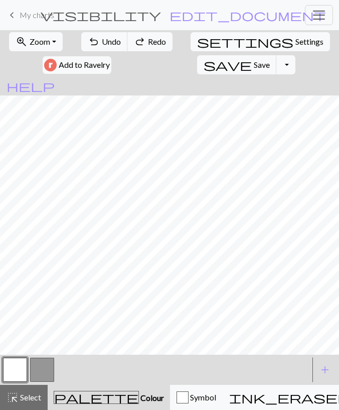
click at [41, 362] on button "button" at bounding box center [42, 369] width 24 height 24
click at [12, 374] on button "button" at bounding box center [15, 369] width 24 height 24
click at [120, 44] on button "undo Undo Undo" at bounding box center [104, 41] width 47 height 19
click at [94, 41] on span "undo" at bounding box center [94, 42] width 12 height 14
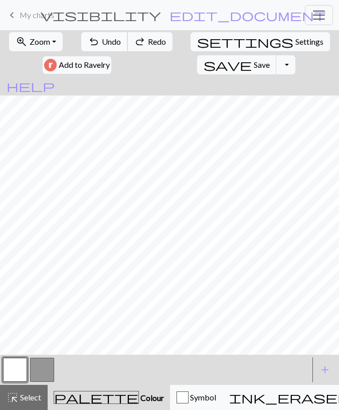
click at [94, 41] on span "undo" at bounding box center [94, 42] width 12 height 14
click at [101, 45] on button "undo Undo Undo" at bounding box center [104, 41] width 47 height 19
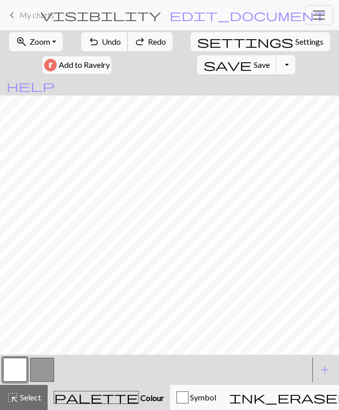
click at [101, 45] on button "undo Undo Undo" at bounding box center [104, 41] width 47 height 19
click at [114, 46] on span "Undo" at bounding box center [111, 42] width 19 height 10
click at [35, 378] on button "button" at bounding box center [42, 369] width 24 height 24
drag, startPoint x: 27, startPoint y: 365, endPoint x: 31, endPoint y: 360, distance: 6.4
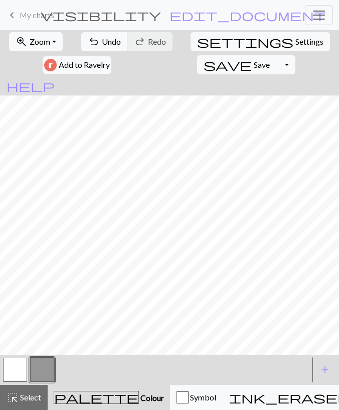
click at [27, 364] on button "button" at bounding box center [15, 369] width 24 height 24
click at [98, 47] on span "undo" at bounding box center [94, 42] width 12 height 14
drag, startPoint x: 35, startPoint y: 367, endPoint x: 47, endPoint y: 357, distance: 15.7
click at [35, 368] on button "button" at bounding box center [42, 369] width 24 height 24
click at [23, 367] on button "button" at bounding box center [15, 369] width 24 height 24
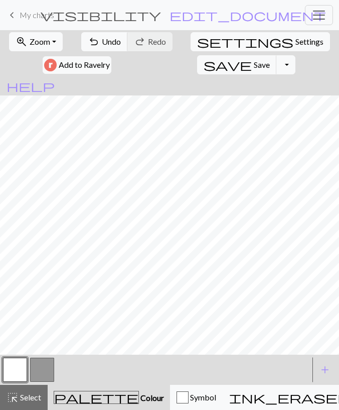
click at [34, 398] on span "Select" at bounding box center [30, 397] width 23 height 10
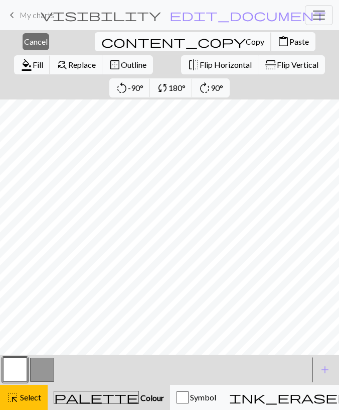
click at [106, 46] on button "content_copy Copy" at bounding box center [183, 41] width 177 height 19
drag, startPoint x: 135, startPoint y: 45, endPoint x: 133, endPoint y: 54, distance: 9.3
click at [290, 45] on span "Paste" at bounding box center [300, 42] width 20 height 10
click at [246, 42] on span "Copy" at bounding box center [255, 42] width 19 height 10
click at [290, 46] on span "Paste" at bounding box center [300, 42] width 20 height 10
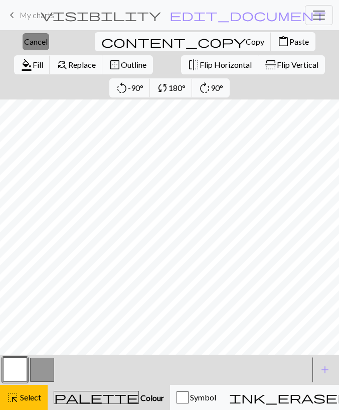
click at [31, 46] on span "Cancel" at bounding box center [36, 42] width 24 height 10
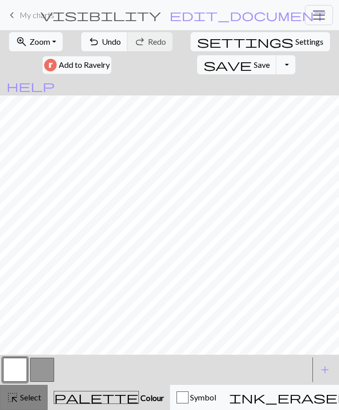
click at [34, 392] on span "Select" at bounding box center [30, 397] width 23 height 10
click at [34, 387] on button "highlight_alt Select Select" at bounding box center [24, 396] width 48 height 25
click at [38, 374] on button "button" at bounding box center [42, 369] width 24 height 24
click at [23, 373] on button "button" at bounding box center [15, 369] width 24 height 24
click at [21, 403] on div "highlight_alt Select Select" at bounding box center [24, 397] width 35 height 12
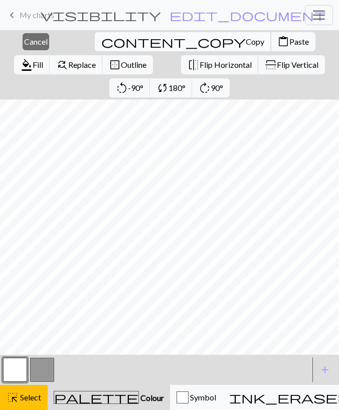
click at [246, 45] on span "Copy" at bounding box center [255, 42] width 19 height 10
click at [271, 49] on button "content_paste Paste" at bounding box center [293, 41] width 45 height 19
click at [36, 46] on button "close Cancel" at bounding box center [36, 41] width 27 height 17
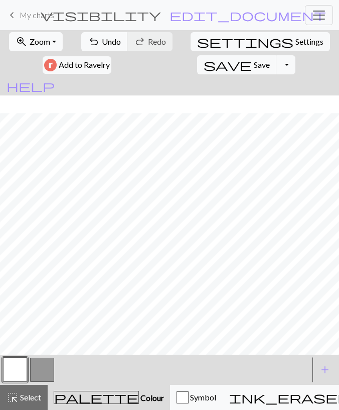
scroll to position [101, 0]
click at [210, 45] on button "settings Settings" at bounding box center [261, 41] width 140 height 19
select select "aran"
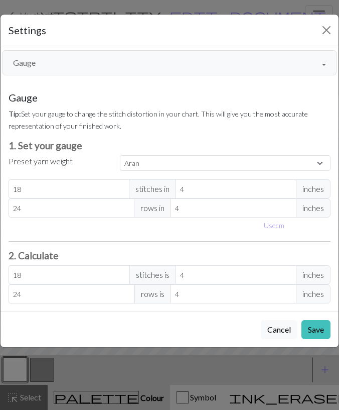
click at [61, 72] on button "Gauge" at bounding box center [170, 62] width 334 height 25
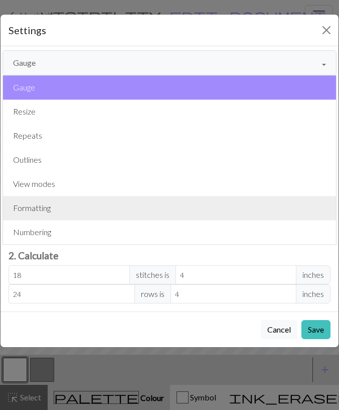
click at [54, 201] on button "Formatting" at bounding box center [169, 208] width 333 height 24
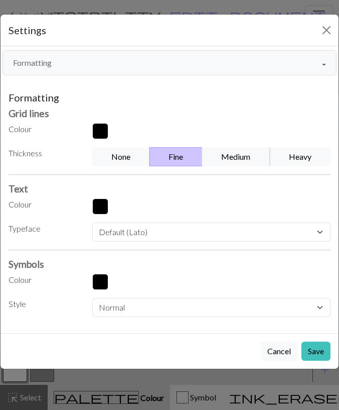
click at [223, 149] on button "Medium" at bounding box center [236, 156] width 68 height 19
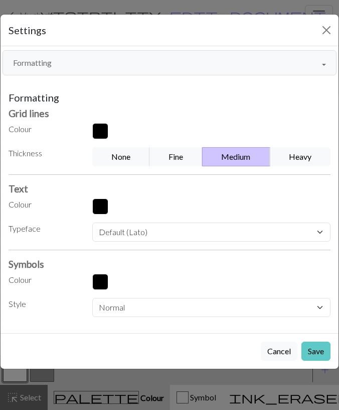
click at [320, 351] on button "Save" at bounding box center [316, 350] width 29 height 19
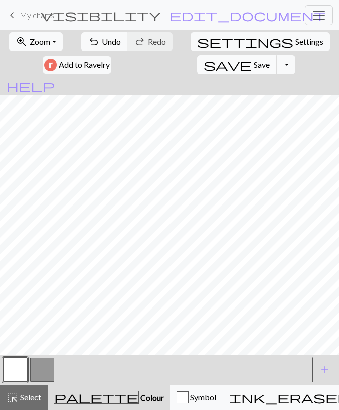
click at [197, 59] on button "save Save Save" at bounding box center [237, 64] width 80 height 19
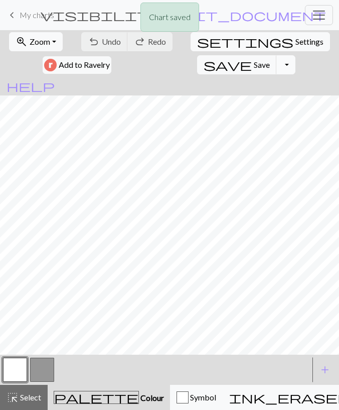
click at [277, 64] on button "Toggle Dropdown" at bounding box center [286, 64] width 19 height 19
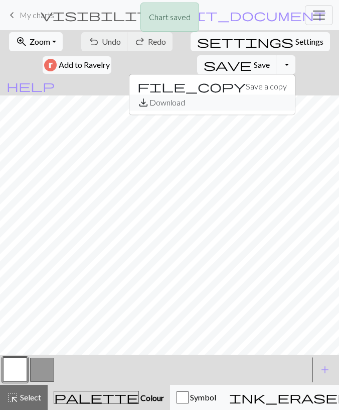
click at [170, 101] on button "save_alt Download" at bounding box center [212, 102] width 166 height 16
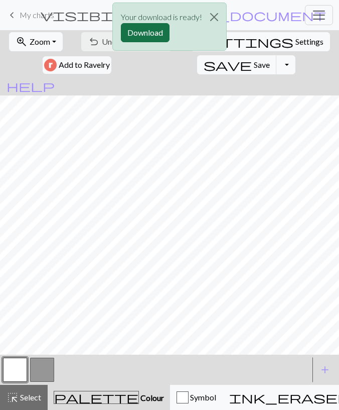
click at [153, 31] on button "Download" at bounding box center [145, 32] width 49 height 19
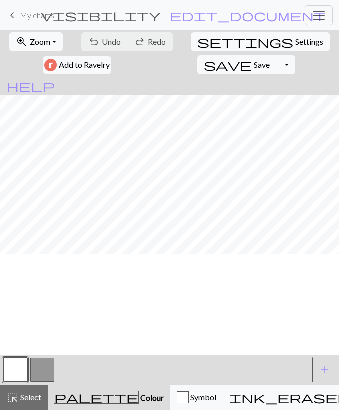
scroll to position [0, 0]
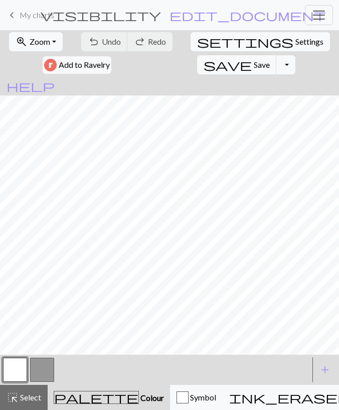
click at [46, 365] on button "button" at bounding box center [42, 369] width 24 height 24
click at [117, 40] on span "Undo" at bounding box center [111, 42] width 19 height 10
click at [28, 10] on link "keyboard_arrow_left My charts" at bounding box center [30, 15] width 48 height 17
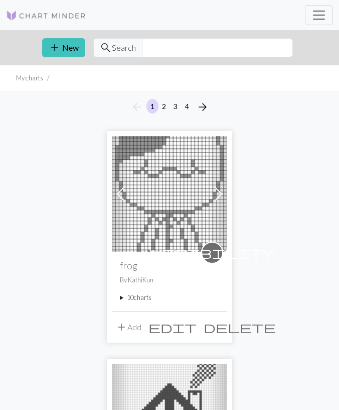
click at [138, 299] on summary "10 charts" at bounding box center [169, 298] width 99 height 10
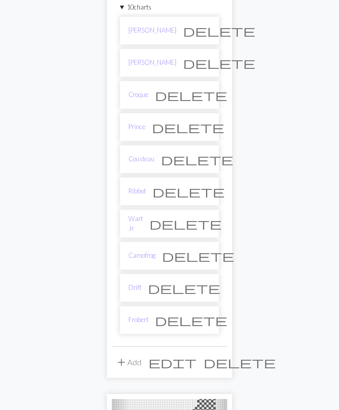
scroll to position [365, 0]
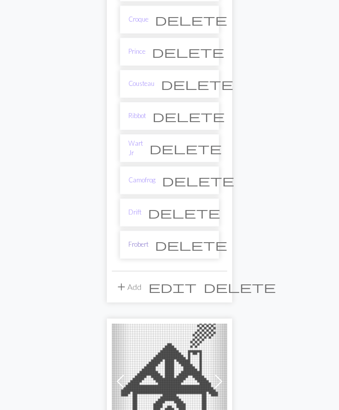
click at [146, 239] on link "Frobert" at bounding box center [138, 244] width 20 height 10
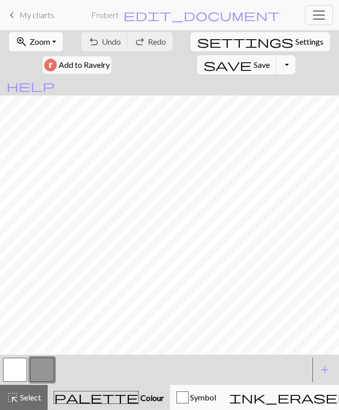
click at [49, 40] on span "Zoom" at bounding box center [40, 42] width 21 height 10
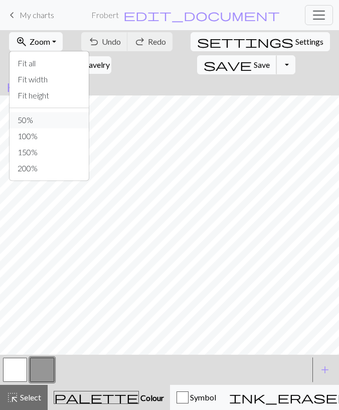
click at [37, 123] on button "50%" at bounding box center [49, 120] width 79 height 16
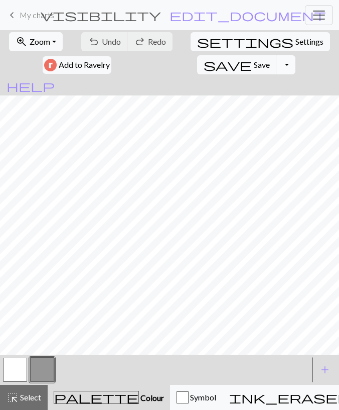
click at [277, 68] on button "Toggle Dropdown" at bounding box center [286, 64] width 19 height 19
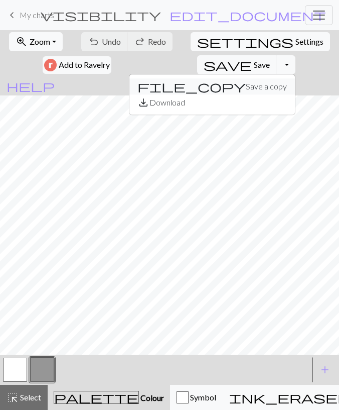
click at [185, 86] on button "file_copy Save a copy" at bounding box center [212, 86] width 166 height 16
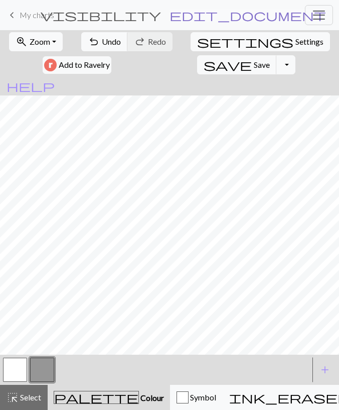
click at [230, 12] on span "edit_document" at bounding box center [248, 15] width 157 height 14
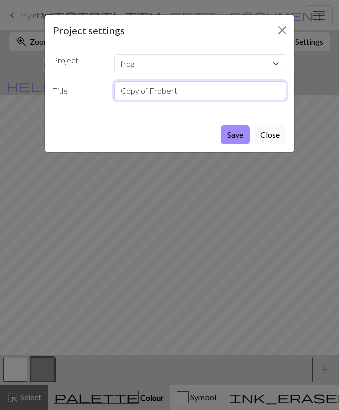
drag, startPoint x: 194, startPoint y: 94, endPoint x: 62, endPoint y: 100, distance: 131.6
click at [114, 98] on input "Copy of Frobert" at bounding box center [200, 90] width 173 height 19
type input "Huck"
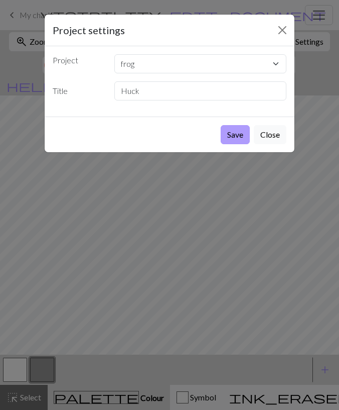
click at [248, 134] on button "Save" at bounding box center [235, 134] width 29 height 19
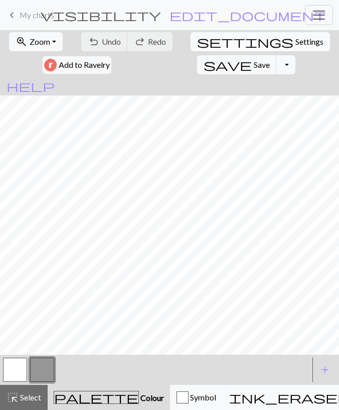
click at [296, 45] on span "Settings" at bounding box center [310, 42] width 28 height 12
select select "aran"
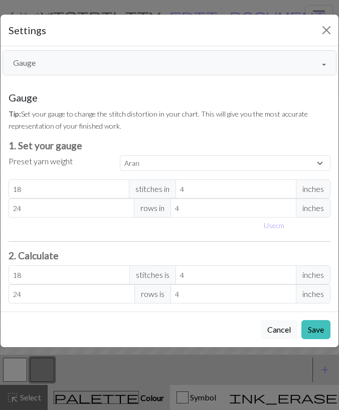
click at [104, 67] on button "Gauge" at bounding box center [170, 62] width 334 height 25
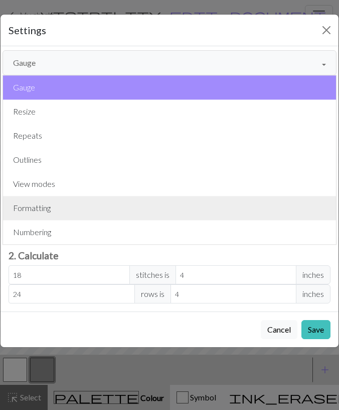
click at [87, 204] on button "Formatting" at bounding box center [169, 208] width 333 height 24
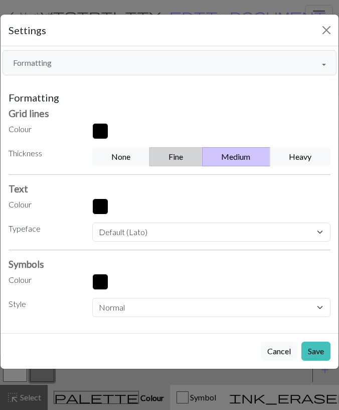
click at [190, 158] on button "Fine" at bounding box center [176, 156] width 53 height 19
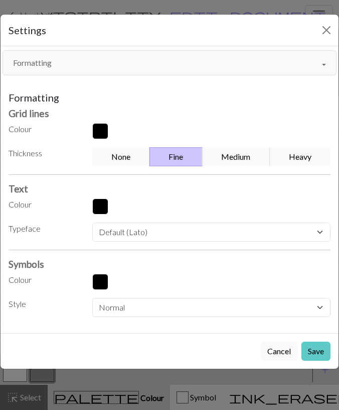
click at [312, 347] on button "Save" at bounding box center [316, 350] width 29 height 19
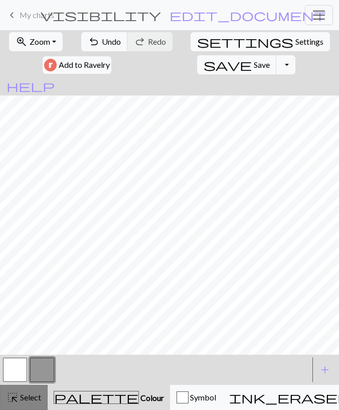
click at [24, 396] on span "Select" at bounding box center [30, 397] width 23 height 10
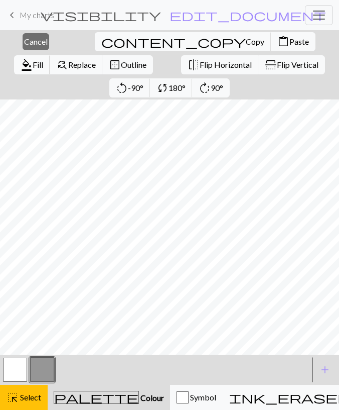
click at [33, 58] on span "format_color_fill" at bounding box center [27, 65] width 12 height 14
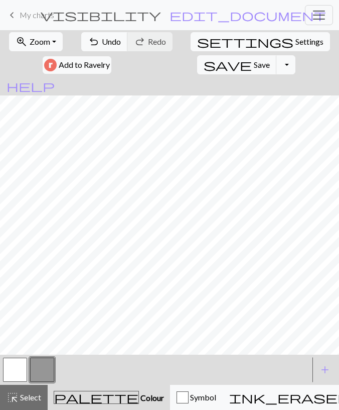
click at [21, 363] on button "button" at bounding box center [15, 369] width 24 height 24
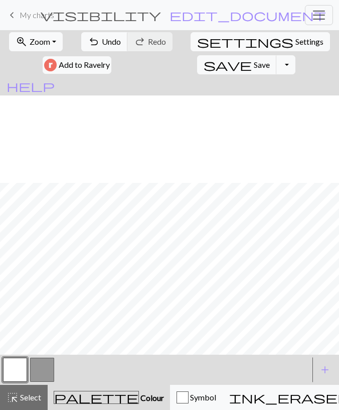
scroll to position [101, 0]
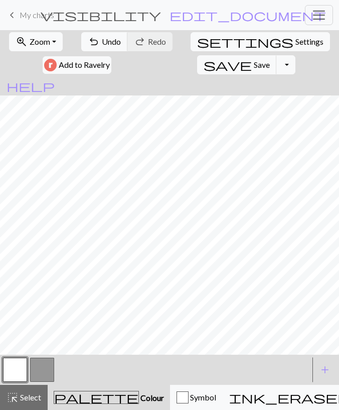
click at [37, 366] on button "button" at bounding box center [42, 369] width 24 height 24
click at [21, 369] on button "button" at bounding box center [15, 369] width 24 height 24
click at [43, 357] on div at bounding box center [42, 369] width 27 height 27
click at [44, 362] on button "button" at bounding box center [42, 369] width 24 height 24
click at [18, 366] on button "button" at bounding box center [15, 369] width 24 height 24
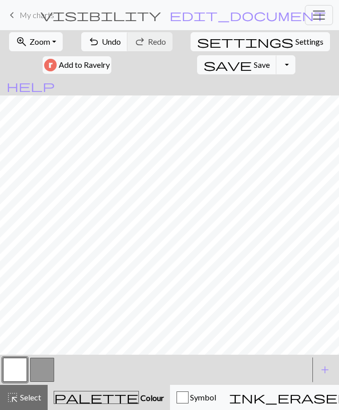
click at [42, 360] on button "button" at bounding box center [42, 369] width 24 height 24
click at [18, 369] on button "button" at bounding box center [15, 369] width 24 height 24
click at [37, 366] on button "button" at bounding box center [42, 369] width 24 height 24
click at [20, 360] on button "button" at bounding box center [15, 369] width 24 height 24
drag, startPoint x: 49, startPoint y: 368, endPoint x: 54, endPoint y: 361, distance: 8.6
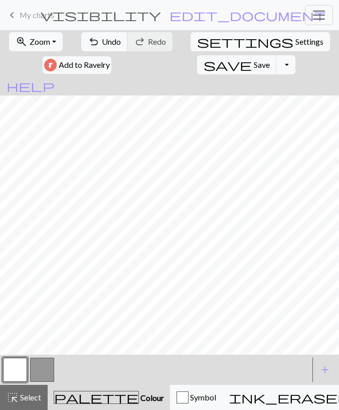
click at [48, 368] on button "button" at bounding box center [42, 369] width 24 height 24
click at [22, 370] on button "button" at bounding box center [15, 369] width 24 height 24
drag, startPoint x: 41, startPoint y: 365, endPoint x: 45, endPoint y: 359, distance: 7.7
click at [42, 364] on button "button" at bounding box center [42, 369] width 24 height 24
click at [15, 375] on button "button" at bounding box center [15, 369] width 24 height 24
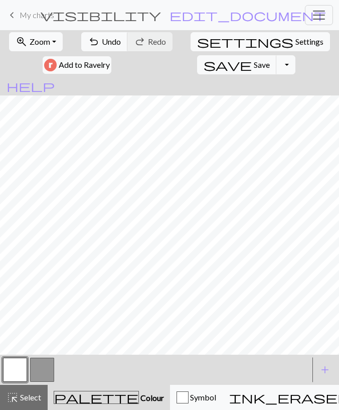
click at [38, 371] on button "button" at bounding box center [42, 369] width 24 height 24
click at [116, 48] on button "undo Undo Undo" at bounding box center [104, 41] width 47 height 19
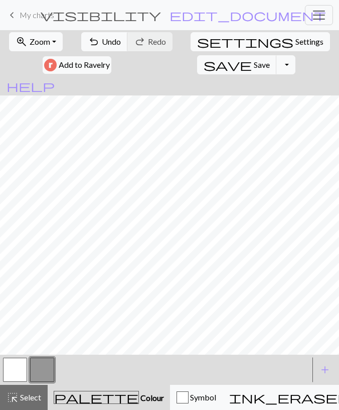
click at [14, 370] on button "button" at bounding box center [15, 369] width 24 height 24
click at [45, 368] on button "button" at bounding box center [42, 369] width 24 height 24
click at [113, 42] on span "Undo" at bounding box center [111, 42] width 19 height 10
click at [24, 372] on button "button" at bounding box center [15, 369] width 24 height 24
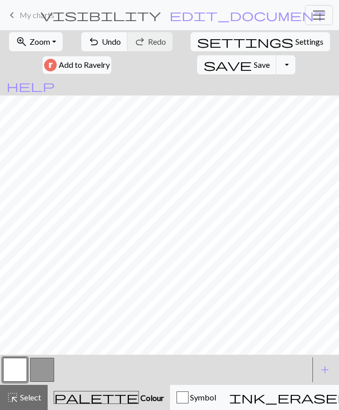
click at [48, 357] on div at bounding box center [42, 369] width 27 height 27
click at [40, 362] on button "button" at bounding box center [42, 369] width 24 height 24
click at [22, 367] on button "button" at bounding box center [15, 369] width 24 height 24
click at [41, 362] on button "button" at bounding box center [42, 369] width 24 height 24
click at [20, 371] on button "button" at bounding box center [15, 369] width 24 height 24
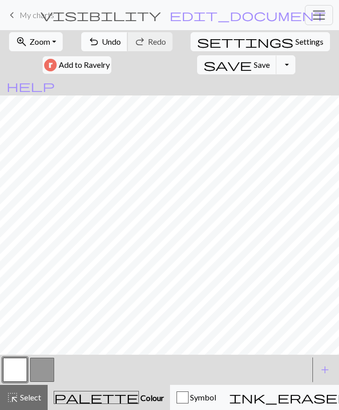
click at [106, 43] on span "Undo" at bounding box center [111, 42] width 19 height 10
click at [107, 43] on span "Undo" at bounding box center [111, 42] width 19 height 10
click at [40, 360] on button "button" at bounding box center [42, 369] width 24 height 24
click at [25, 370] on button "button" at bounding box center [15, 369] width 24 height 24
click at [114, 49] on button "undo Undo Undo" at bounding box center [104, 41] width 47 height 19
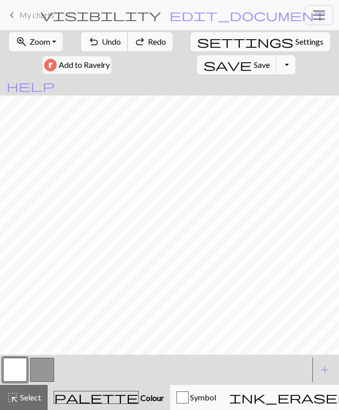
click at [114, 49] on button "undo Undo Undo" at bounding box center [104, 41] width 47 height 19
drag, startPoint x: 110, startPoint y: 42, endPoint x: 115, endPoint y: 51, distance: 10.3
click at [110, 42] on span "Undo" at bounding box center [111, 42] width 19 height 10
click at [43, 363] on button "button" at bounding box center [42, 369] width 24 height 24
click at [25, 365] on button "button" at bounding box center [15, 369] width 24 height 24
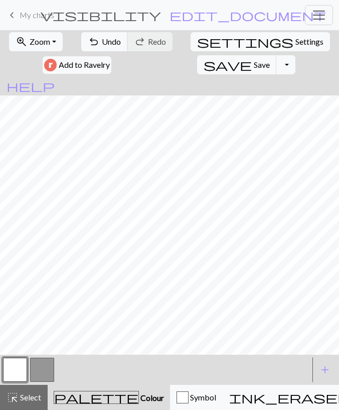
click at [53, 366] on button "button" at bounding box center [42, 369] width 24 height 24
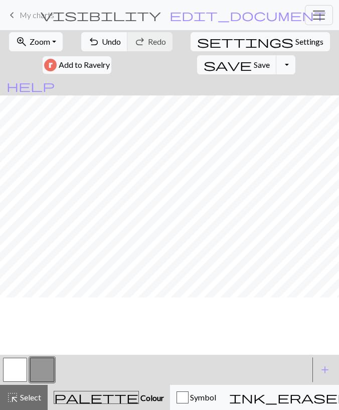
scroll to position [43, 0]
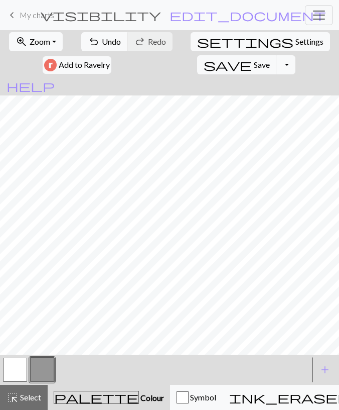
click at [23, 368] on button "button" at bounding box center [15, 369] width 24 height 24
click at [99, 37] on button "undo Undo Undo" at bounding box center [104, 41] width 47 height 19
click at [100, 37] on button "undo Undo Undo" at bounding box center [104, 41] width 47 height 19
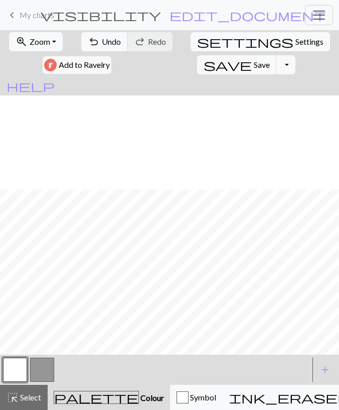
scroll to position [101, 0]
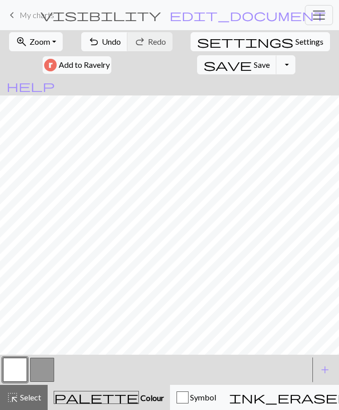
click at [206, 44] on span "settings" at bounding box center [245, 42] width 96 height 14
select select "aran"
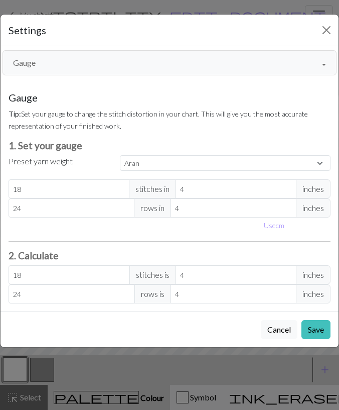
click at [118, 75] on div "Gauge Gauge Resize Repeats Outlines View modes Formatting Numbering Gauge Resiz…" at bounding box center [169, 178] width 350 height 265
click at [67, 73] on button "Gauge" at bounding box center [170, 62] width 334 height 25
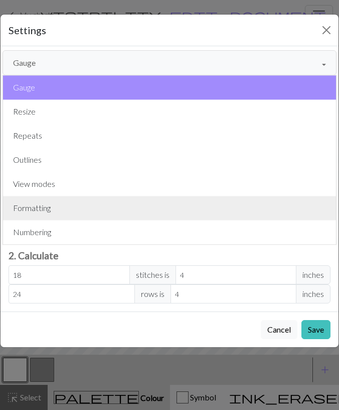
click at [59, 212] on button "Formatting" at bounding box center [169, 208] width 333 height 24
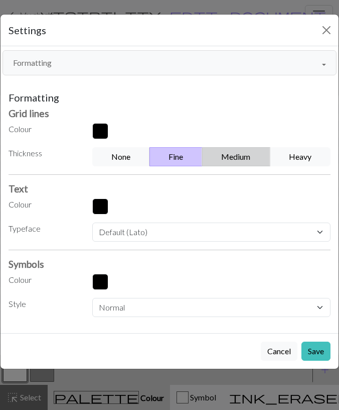
click at [235, 153] on button "Medium" at bounding box center [236, 156] width 68 height 19
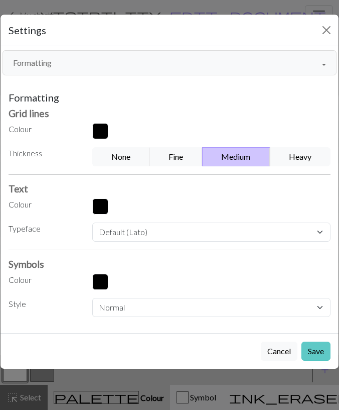
click at [313, 351] on button "Save" at bounding box center [316, 350] width 29 height 19
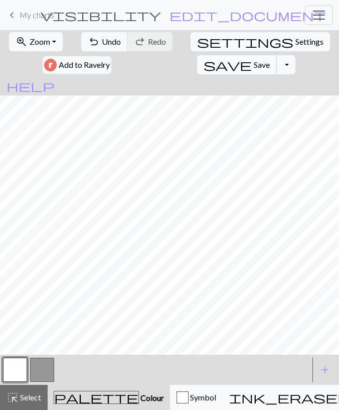
click at [197, 69] on button "save Save Save" at bounding box center [237, 64] width 80 height 19
click at [277, 68] on button "Toggle Dropdown" at bounding box center [286, 64] width 19 height 19
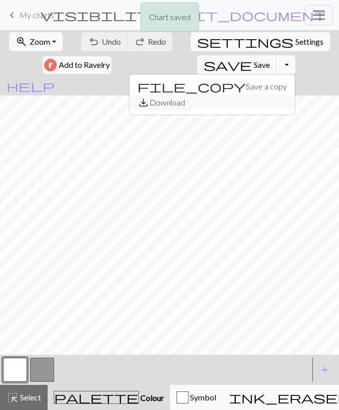
click at [166, 100] on button "save_alt Download" at bounding box center [212, 102] width 166 height 16
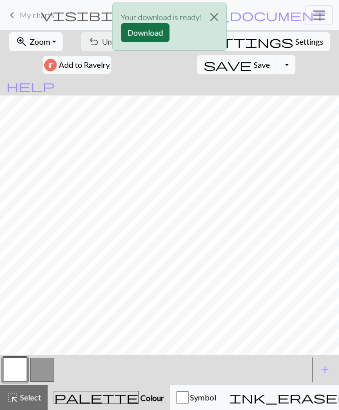
click at [142, 30] on button "Download" at bounding box center [145, 32] width 49 height 19
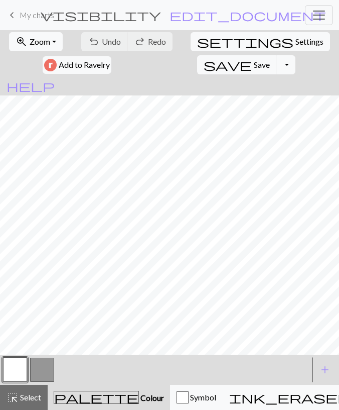
click at [48, 18] on span "My charts" at bounding box center [37, 15] width 35 height 10
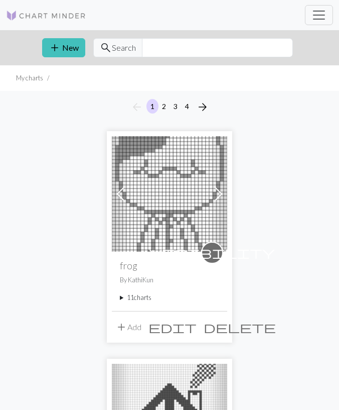
click at [149, 295] on summary "11 charts" at bounding box center [169, 298] width 99 height 10
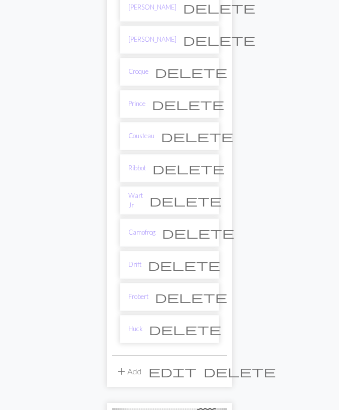
scroll to position [341, 0]
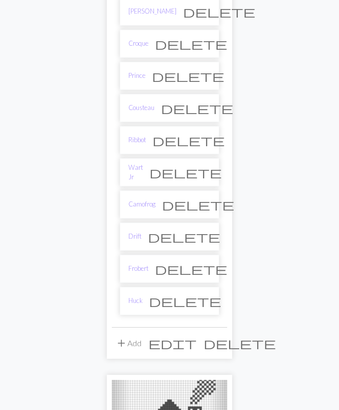
click at [139, 324] on div "Previous Next visibility frog By KathiKun 11 charts Jeremiah delete Henry delet…" at bounding box center [169, 74] width 125 height 569
click at [140, 296] on link "Huck" at bounding box center [135, 301] width 14 height 10
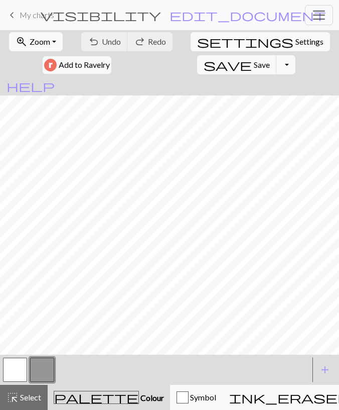
click at [41, 29] on nav "keyboard_arrow_left My charts visibility frog / Huck edit_document Edit setting…" at bounding box center [169, 15] width 339 height 30
click at [40, 39] on span "Zoom" at bounding box center [40, 42] width 21 height 10
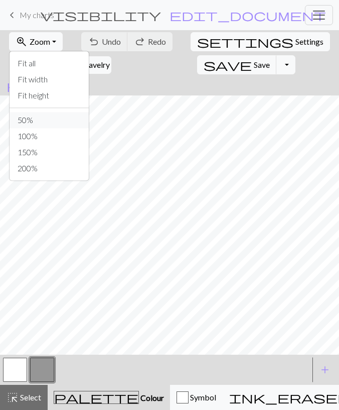
click at [42, 114] on button "50%" at bounding box center [49, 120] width 79 height 16
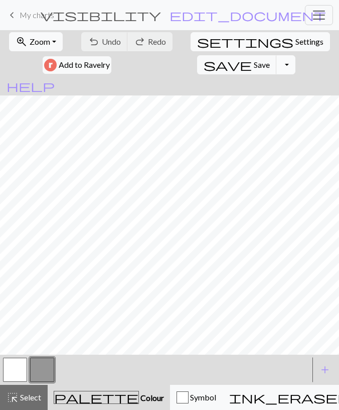
click at [277, 62] on button "Toggle Dropdown" at bounding box center [286, 64] width 19 height 19
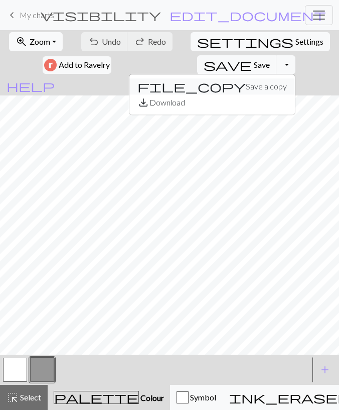
click at [182, 84] on button "file_copy Save a copy" at bounding box center [212, 86] width 166 height 16
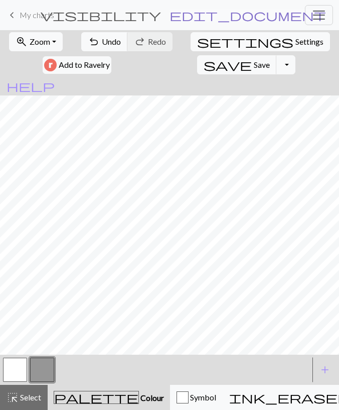
click at [222, 15] on span "edit_document" at bounding box center [248, 15] width 157 height 14
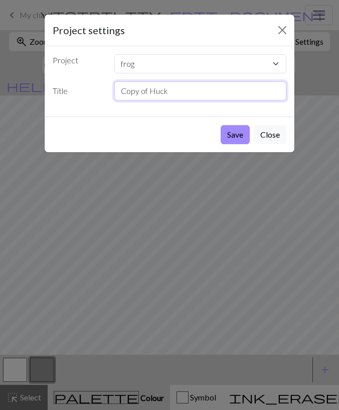
drag, startPoint x: 76, startPoint y: 98, endPoint x: 65, endPoint y: 129, distance: 33.0
click at [114, 100] on input "Copy of Huck" at bounding box center [200, 90] width 173 height 19
type input "Puddles"
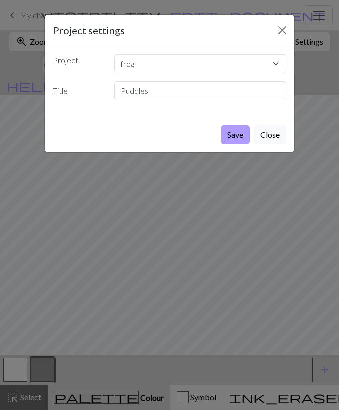
click at [232, 133] on button "Save" at bounding box center [235, 134] width 29 height 19
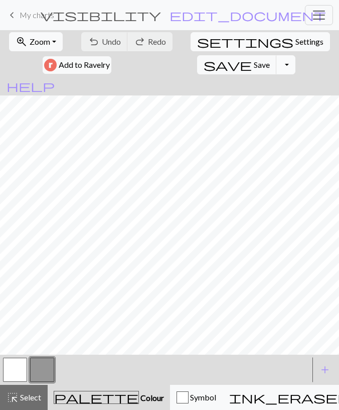
click at [277, 70] on button "Toggle Dropdown" at bounding box center [286, 64] width 19 height 19
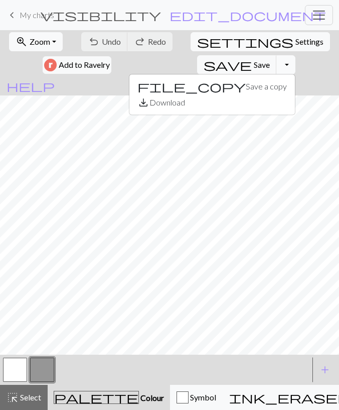
click at [277, 70] on button "Toggle Dropdown" at bounding box center [286, 64] width 19 height 19
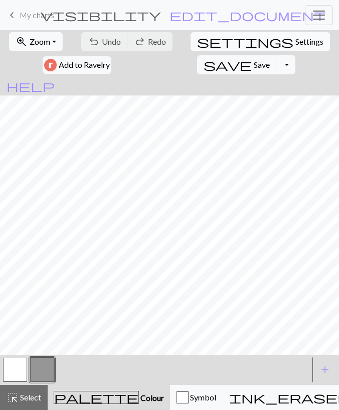
click at [296, 41] on span "Settings" at bounding box center [310, 42] width 28 height 12
select select "aran"
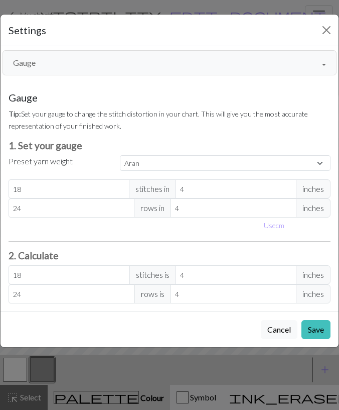
click at [128, 68] on button "Gauge" at bounding box center [170, 62] width 334 height 25
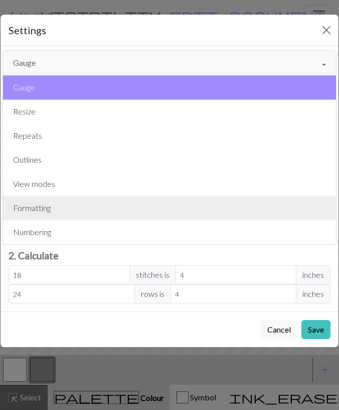
click at [103, 207] on button "Formatting" at bounding box center [169, 208] width 333 height 24
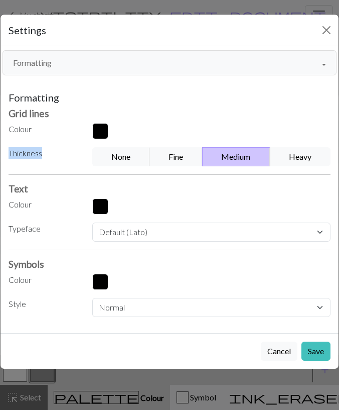
click at [189, 143] on div "Formatting Grid lines Colour Thickness None Fine Medium Heavy Text Colour Typef…" at bounding box center [170, 203] width 322 height 225
click at [190, 150] on button "Fine" at bounding box center [176, 156] width 53 height 19
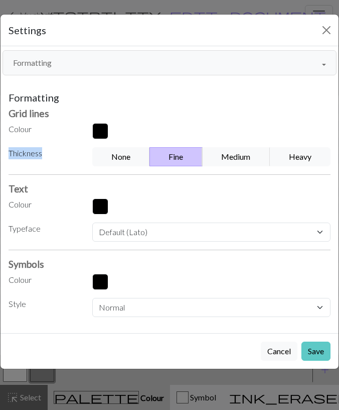
click at [311, 354] on button "Save" at bounding box center [316, 350] width 29 height 19
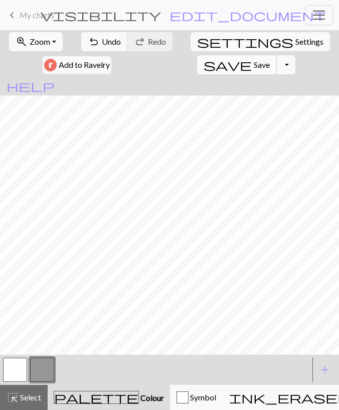
click at [254, 63] on span "Save" at bounding box center [262, 65] width 16 height 10
click at [30, 395] on span "Select" at bounding box center [30, 397] width 23 height 10
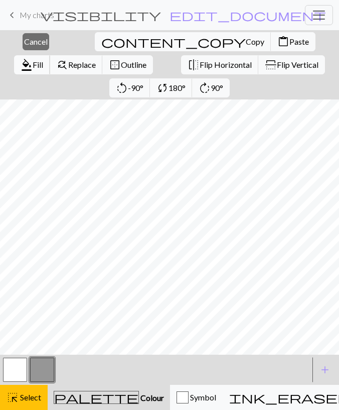
click at [33, 58] on span "format_color_fill" at bounding box center [27, 65] width 12 height 14
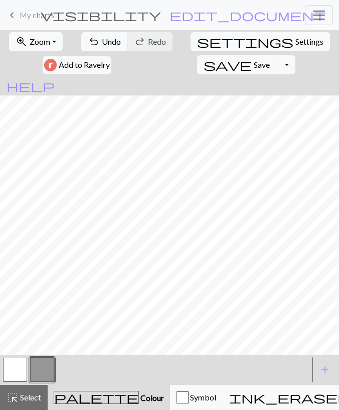
click at [26, 388] on button "highlight_alt Select Select" at bounding box center [24, 396] width 48 height 25
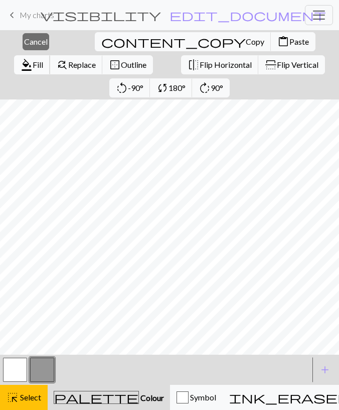
click at [43, 60] on span "Fill" at bounding box center [38, 65] width 11 height 10
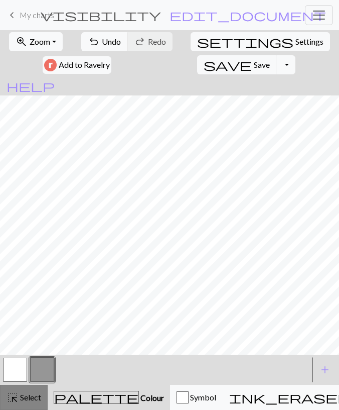
click at [28, 391] on div "highlight_alt Select Select" at bounding box center [24, 397] width 35 height 12
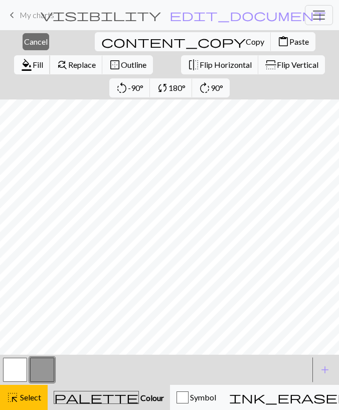
click at [33, 58] on span "format_color_fill" at bounding box center [27, 65] width 12 height 14
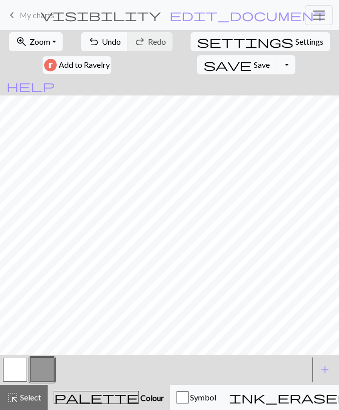
scroll to position [101, 0]
drag, startPoint x: 12, startPoint y: 377, endPoint x: 22, endPoint y: 361, distance: 18.9
click at [12, 377] on button "button" at bounding box center [15, 369] width 24 height 24
click at [30, 393] on span "Select" at bounding box center [30, 397] width 23 height 10
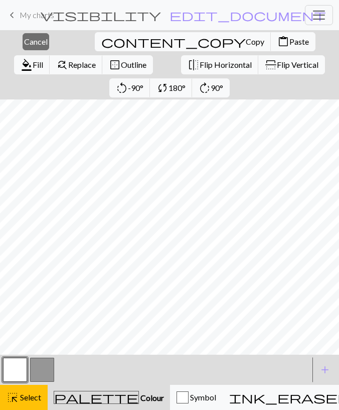
scroll to position [82, 0]
click at [50, 55] on button "format_color_fill Fill" at bounding box center [32, 64] width 36 height 19
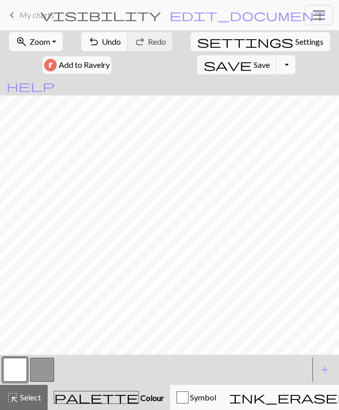
click at [43, 365] on button "button" at bounding box center [42, 369] width 24 height 24
click at [11, 369] on button "button" at bounding box center [15, 369] width 24 height 24
click at [39, 374] on button "button" at bounding box center [42, 369] width 24 height 24
click at [106, 47] on button "undo Undo Undo" at bounding box center [104, 41] width 47 height 19
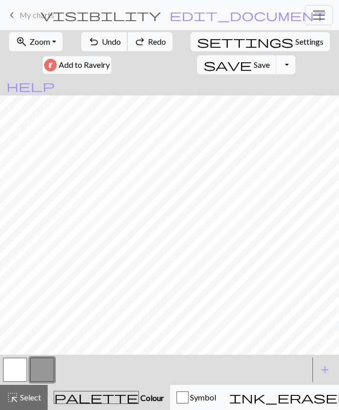
click at [106, 47] on button "undo Undo Undo" at bounding box center [104, 41] width 47 height 19
click at [24, 375] on button "button" at bounding box center [15, 369] width 24 height 24
click at [42, 370] on button "button" at bounding box center [42, 369] width 24 height 24
click at [16, 374] on button "button" at bounding box center [15, 369] width 24 height 24
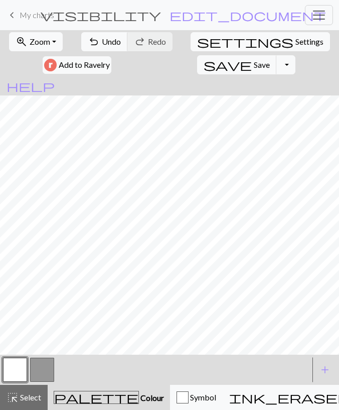
click at [36, 368] on button "button" at bounding box center [42, 369] width 24 height 24
click at [15, 373] on button "button" at bounding box center [15, 369] width 24 height 24
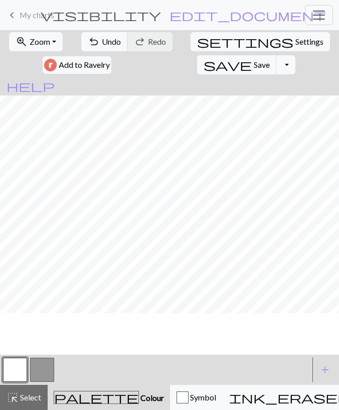
scroll to position [0, 0]
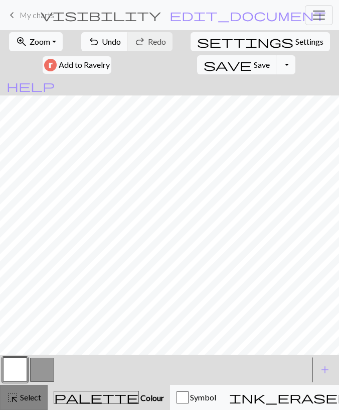
click at [28, 388] on button "highlight_alt Select Select" at bounding box center [24, 396] width 48 height 25
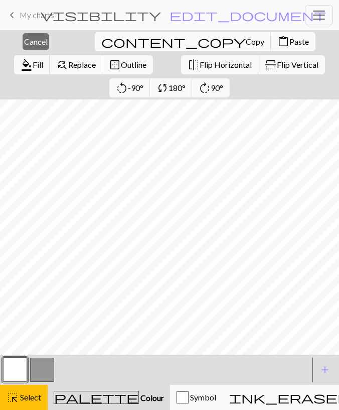
click at [50, 55] on button "format_color_fill Fill" at bounding box center [32, 64] width 36 height 19
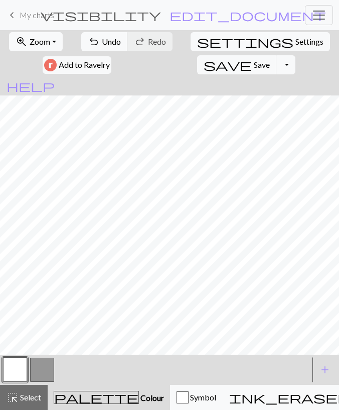
drag, startPoint x: 39, startPoint y: 375, endPoint x: 48, endPoint y: 359, distance: 18.9
click at [39, 375] on button "button" at bounding box center [42, 369] width 24 height 24
drag, startPoint x: 21, startPoint y: 373, endPoint x: 21, endPoint y: 367, distance: 6.0
click at [21, 372] on button "button" at bounding box center [15, 369] width 24 height 24
click at [47, 371] on button "button" at bounding box center [42, 369] width 24 height 24
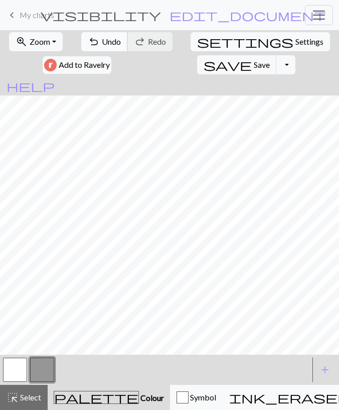
click at [118, 46] on span "Undo" at bounding box center [111, 42] width 19 height 10
click at [213, 91] on form "zoom_in Zoom Zoom Fit all Fit width Fit height 50% 100% 150% 200% undo Undo Und…" at bounding box center [169, 62] width 339 height 65
click at [112, 48] on button "undo Undo Undo" at bounding box center [104, 41] width 47 height 19
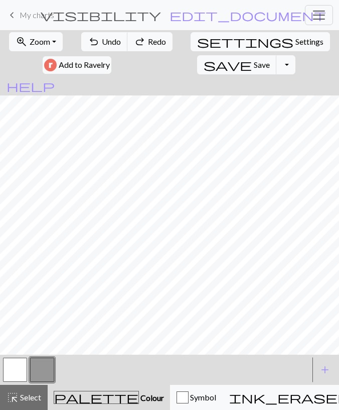
click at [23, 365] on button "button" at bounding box center [15, 369] width 24 height 24
click at [102, 37] on span "Undo" at bounding box center [111, 42] width 19 height 10
click at [41, 390] on button "highlight_alt Select Select" at bounding box center [24, 396] width 48 height 25
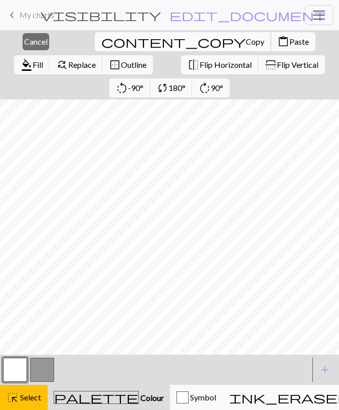
click at [246, 42] on span "Copy" at bounding box center [255, 42] width 19 height 10
drag, startPoint x: 130, startPoint y: 40, endPoint x: 107, endPoint y: 48, distance: 24.0
click at [290, 40] on span "Paste" at bounding box center [300, 42] width 20 height 10
click at [200, 61] on span "Flip Horizontal" at bounding box center [226, 65] width 52 height 10
click at [28, 39] on span "Cancel" at bounding box center [36, 42] width 24 height 10
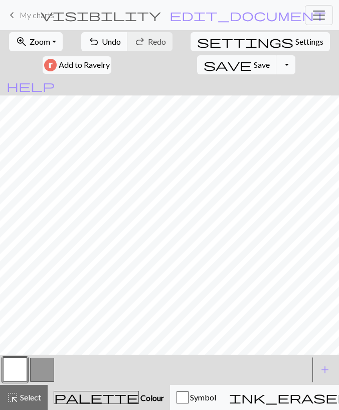
click at [38, 365] on button "button" at bounding box center [42, 369] width 24 height 24
drag, startPoint x: 20, startPoint y: 373, endPoint x: 20, endPoint y: 368, distance: 5.0
click at [20, 371] on button "button" at bounding box center [15, 369] width 24 height 24
click at [43, 370] on button "button" at bounding box center [42, 369] width 24 height 24
click at [99, 35] on span "undo" at bounding box center [94, 42] width 12 height 14
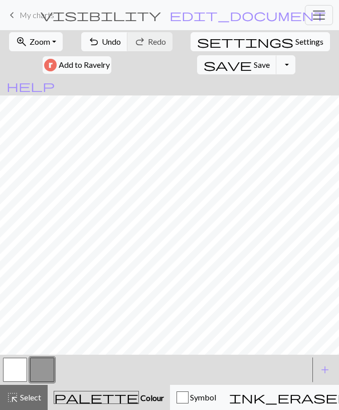
click at [205, 46] on span "settings" at bounding box center [245, 42] width 96 height 14
select select "aran"
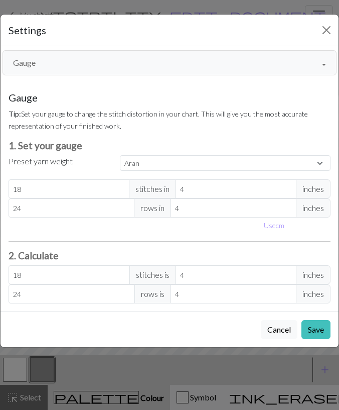
click at [105, 63] on button "Gauge" at bounding box center [170, 62] width 334 height 25
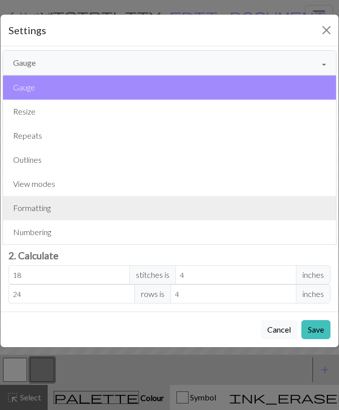
click at [67, 205] on button "Formatting" at bounding box center [169, 208] width 333 height 24
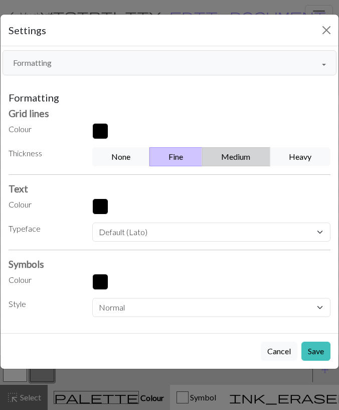
click at [226, 153] on button "Medium" at bounding box center [236, 156] width 68 height 19
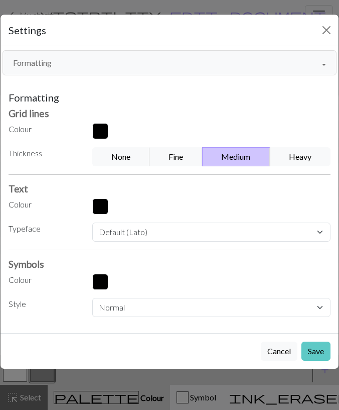
click at [317, 347] on button "Save" at bounding box center [316, 350] width 29 height 19
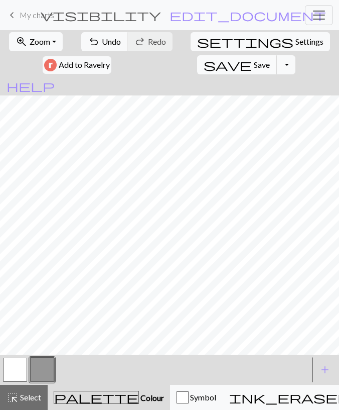
click at [254, 67] on span "Save" at bounding box center [262, 65] width 16 height 10
click at [277, 68] on button "Toggle Dropdown" at bounding box center [286, 64] width 19 height 19
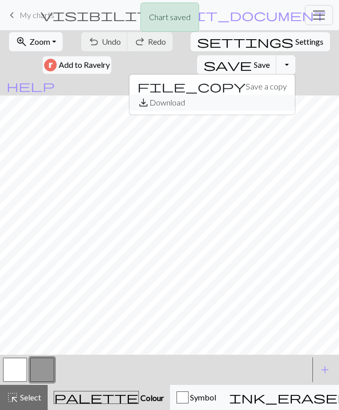
click at [148, 100] on button "save_alt Download" at bounding box center [212, 102] width 166 height 16
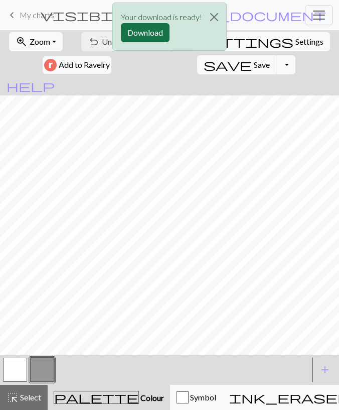
click at [131, 27] on button "Download" at bounding box center [145, 32] width 49 height 19
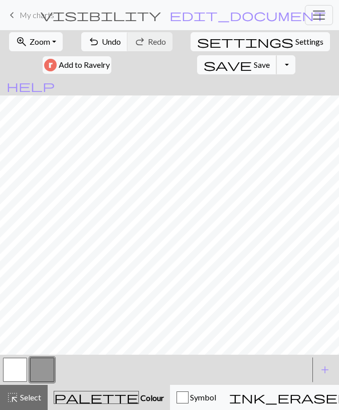
click at [254, 60] on span "Save" at bounding box center [262, 65] width 16 height 10
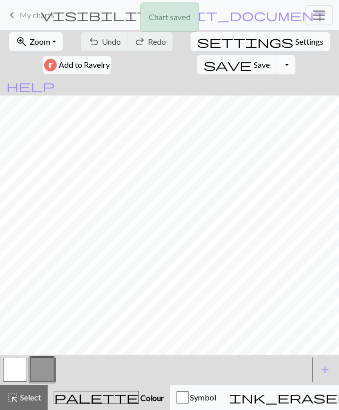
click at [277, 67] on button "Toggle Dropdown" at bounding box center [286, 64] width 19 height 19
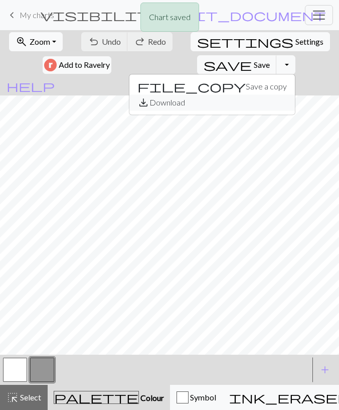
click at [180, 104] on button "save_alt Download" at bounding box center [212, 102] width 166 height 16
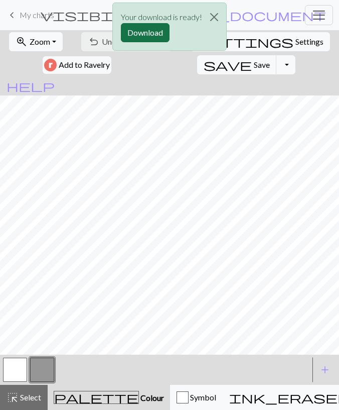
click at [150, 31] on button "Download" at bounding box center [145, 32] width 49 height 19
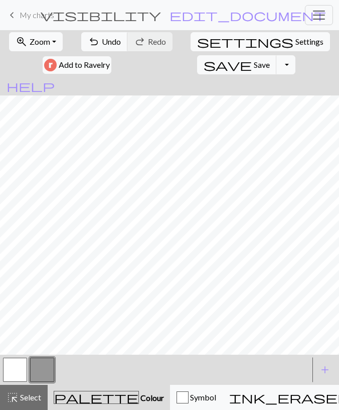
click at [18, 375] on button "button" at bounding box center [15, 369] width 24 height 24
click at [44, 362] on button "button" at bounding box center [42, 369] width 24 height 24
click at [115, 47] on button "undo Undo Undo" at bounding box center [104, 41] width 47 height 19
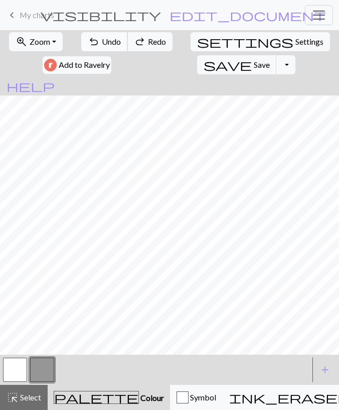
click at [115, 47] on button "undo Undo Undo" at bounding box center [104, 41] width 47 height 19
click at [16, 374] on button "button" at bounding box center [15, 369] width 24 height 24
click at [197, 72] on button "save Save Save" at bounding box center [237, 64] width 80 height 19
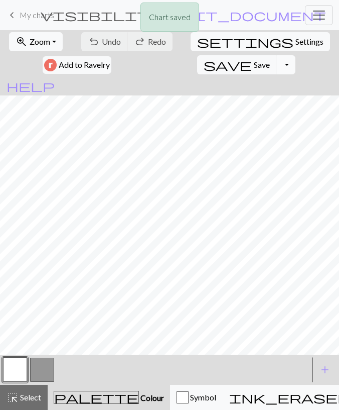
click at [277, 70] on button "Toggle Dropdown" at bounding box center [286, 64] width 19 height 19
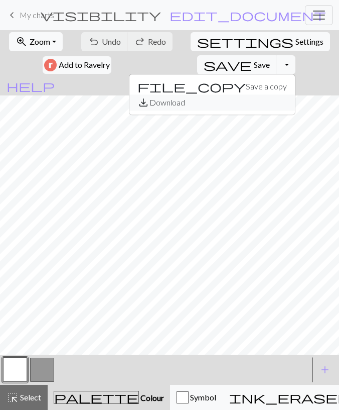
click at [176, 100] on button "save_alt Download" at bounding box center [212, 102] width 166 height 16
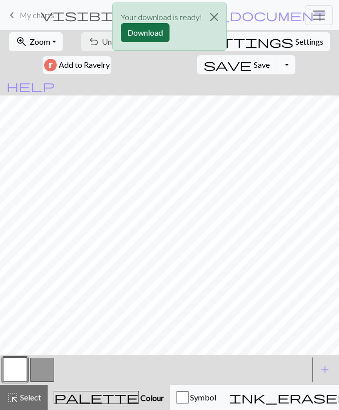
click at [127, 30] on button "Download" at bounding box center [145, 32] width 49 height 19
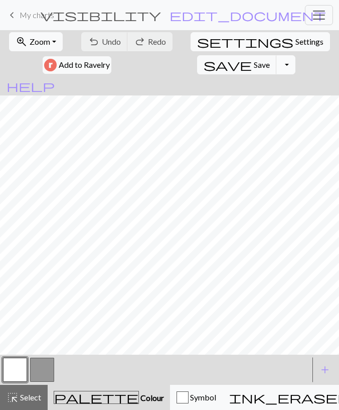
click at [277, 64] on button "Toggle Dropdown" at bounding box center [286, 64] width 19 height 19
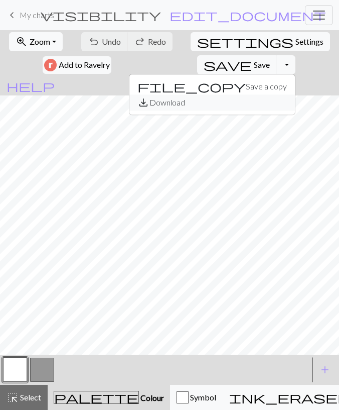
click at [179, 99] on button "save_alt Download" at bounding box center [212, 102] width 166 height 16
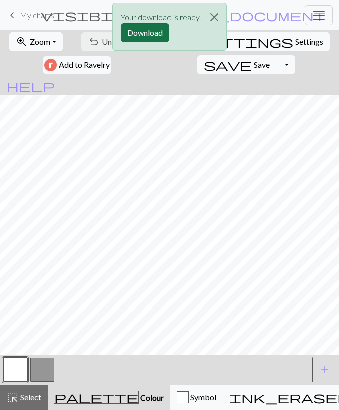
click at [150, 34] on button "Download" at bounding box center [145, 32] width 49 height 19
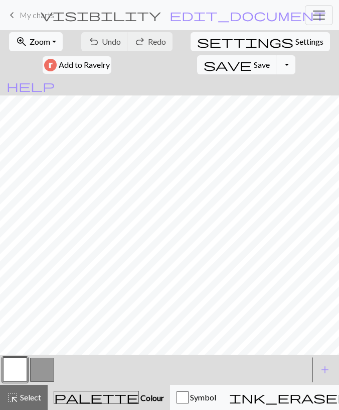
click at [51, 14] on span "My charts" at bounding box center [37, 15] width 35 height 10
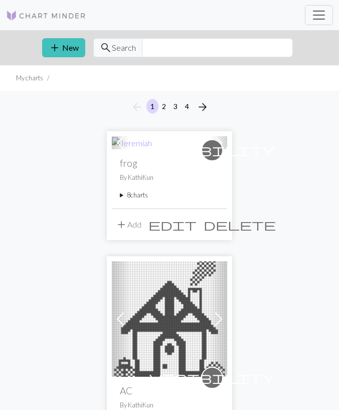
click at [131, 197] on summary "8 charts" at bounding box center [169, 195] width 99 height 10
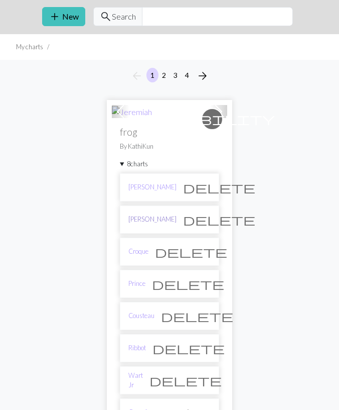
scroll to position [52, 0]
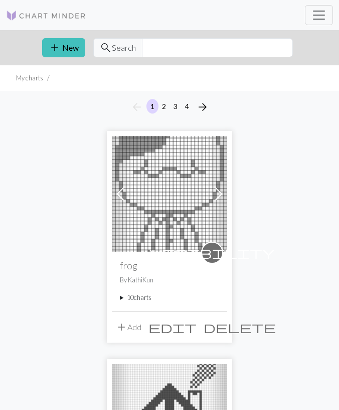
scroll to position [104, 0]
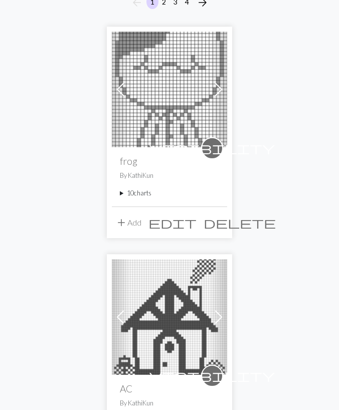
click at [123, 191] on summary "10 charts" at bounding box center [169, 193] width 99 height 10
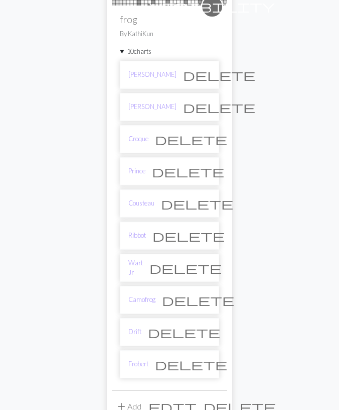
scroll to position [261, 0]
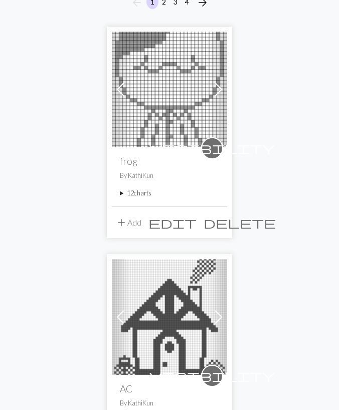
click at [134, 197] on summary "12 charts" at bounding box center [169, 193] width 99 height 10
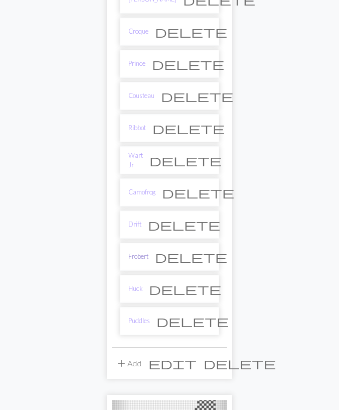
scroll to position [418, 0]
